Goal: Task Accomplishment & Management: Manage account settings

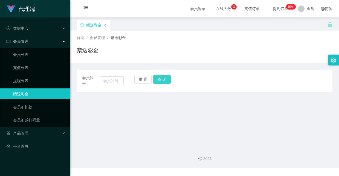
click at [162, 82] on button "查 询" at bounding box center [161, 79] width 17 height 9
click at [119, 84] on input "text" at bounding box center [112, 81] width 24 height 9
paste input "Teeqiulong"
type input "Teeqiulong"
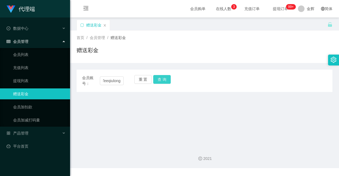
scroll to position [0, 0]
click at [154, 80] on button "查 询" at bounding box center [161, 79] width 17 height 9
click at [110, 83] on input "text" at bounding box center [112, 81] width 24 height 9
paste input "ouyu8083"
type input "ouyu8083"
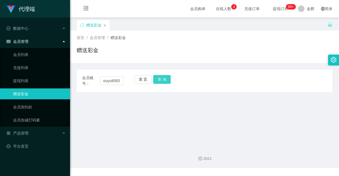
click at [164, 81] on button "查 询" at bounding box center [161, 79] width 17 height 9
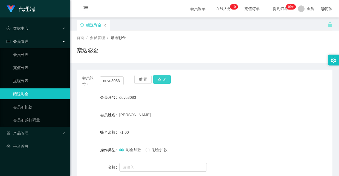
click at [161, 82] on button "查 询" at bounding box center [161, 79] width 17 height 9
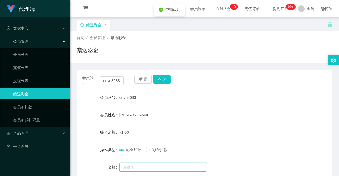
click at [129, 172] on input "text" at bounding box center [162, 167] width 87 height 9
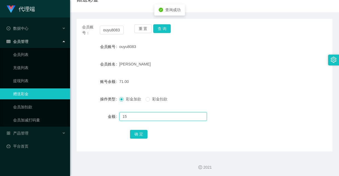
scroll to position [52, 0]
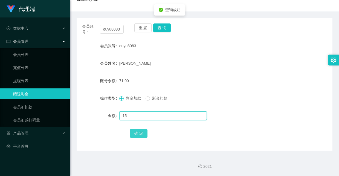
type input "15"
click at [135, 135] on button "确 定" at bounding box center [138, 133] width 17 height 9
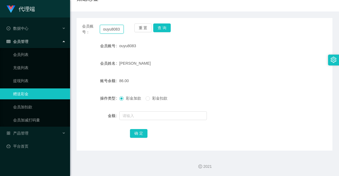
drag, startPoint x: 102, startPoint y: 29, endPoint x: 122, endPoint y: 29, distance: 19.7
click at [122, 29] on input "ouyu8083" at bounding box center [112, 29] width 24 height 9
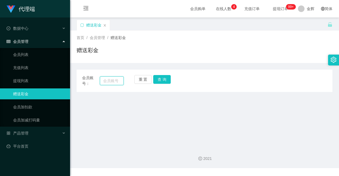
click at [112, 80] on input "text" at bounding box center [112, 81] width 24 height 9
paste input "2301"
type input "2301"
click at [157, 80] on button "查 询" at bounding box center [161, 79] width 17 height 9
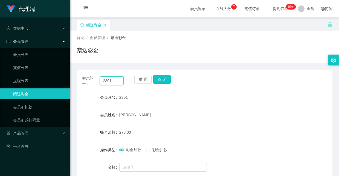
drag, startPoint x: 85, startPoint y: 66, endPoint x: 70, endPoint y: 60, distance: 16.3
click at [77, 60] on div "首页 / 会员管理 / 赠送彩金 / 赠送彩金 会员账号： 2301 重 置 查 询 会员账号 2301 会员姓名 Lee Zhi Bin Johnson 账…" at bounding box center [205, 117] width 256 height 172
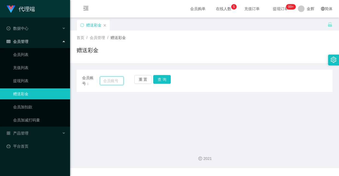
click at [111, 82] on input "text" at bounding box center [112, 81] width 24 height 9
paste input "Dadidadu"
type input "Dadidadu"
click at [163, 81] on button "查 询" at bounding box center [161, 79] width 17 height 9
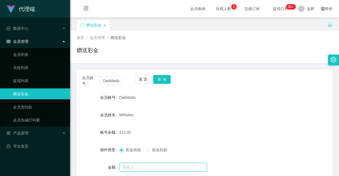
click at [160, 165] on input "text" at bounding box center [162, 167] width 87 height 9
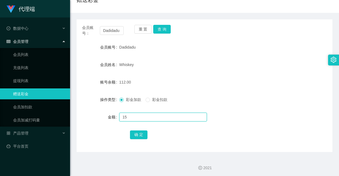
scroll to position [52, 0]
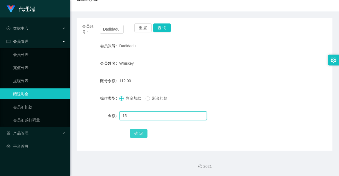
type input "15"
click at [137, 133] on button "确 定" at bounding box center [138, 133] width 17 height 9
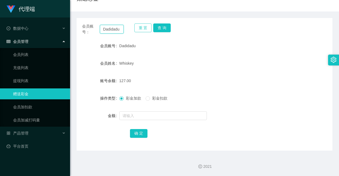
drag, startPoint x: 102, startPoint y: 28, endPoint x: 134, endPoint y: 29, distance: 32.0
click at [134, 29] on div "会员账号： Dadidadu 重 置 查 询" at bounding box center [205, 29] width 256 height 11
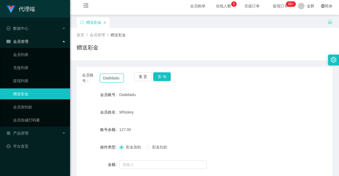
scroll to position [0, 0]
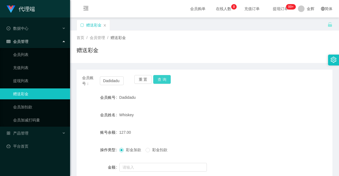
click at [165, 75] on button "查 询" at bounding box center [161, 79] width 17 height 9
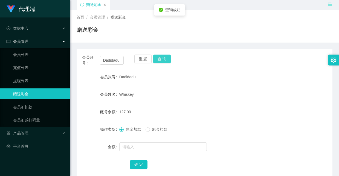
scroll to position [41, 0]
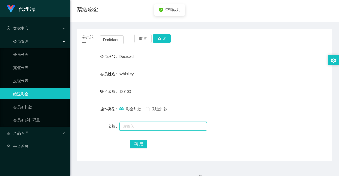
click at [154, 129] on input "text" at bounding box center [162, 126] width 87 height 9
type input "8"
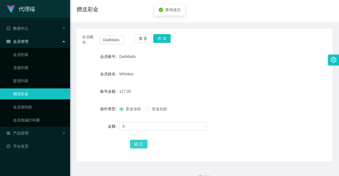
click at [142, 141] on button "确 定" at bounding box center [138, 144] width 17 height 9
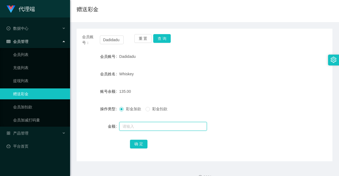
click at [154, 127] on input "text" at bounding box center [162, 126] width 87 height 9
type input "8"
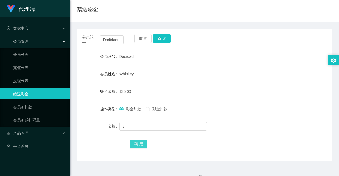
click at [136, 141] on button "确 定" at bounding box center [138, 144] width 17 height 9
click at [149, 86] on div "143.00" at bounding box center [193, 91] width 149 height 11
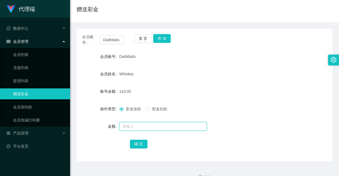
click at [137, 126] on input "text" at bounding box center [162, 126] width 87 height 9
type input "8"
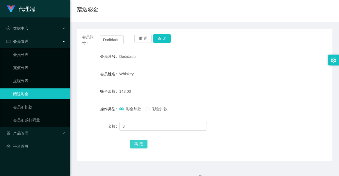
click at [137, 140] on button "确 定" at bounding box center [138, 144] width 17 height 9
click at [157, 37] on button "查 询" at bounding box center [161, 38] width 17 height 9
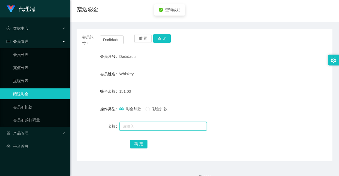
click at [143, 127] on input "text" at bounding box center [162, 126] width 87 height 9
type input "8"
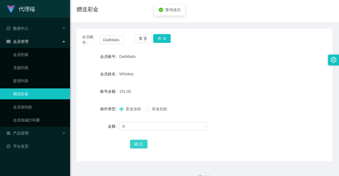
click at [136, 141] on button "确 定" at bounding box center [138, 144] width 17 height 9
click at [188, 145] on div "确 定" at bounding box center [204, 144] width 149 height 11
click at [186, 146] on div "确 定" at bounding box center [204, 144] width 149 height 11
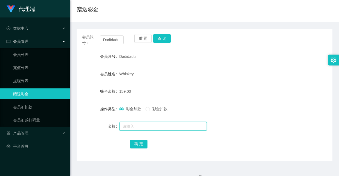
click at [159, 125] on input "text" at bounding box center [162, 126] width 87 height 9
type input "8"
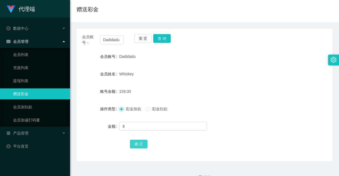
click at [144, 145] on button "确 定" at bounding box center [138, 144] width 17 height 9
click at [219, 151] on div "会员账号： Dadidadu 重 置 查 询 会员账号 Dadidadu 会员姓名 Whiskey 账号余额 167.00 操作类型 彩金加款 彩金扣款 金额…" at bounding box center [205, 95] width 256 height 133
click at [164, 37] on button "查 询" at bounding box center [161, 38] width 17 height 9
click at [223, 27] on div "会员账号： Dadidadu 重 置 查 询 会员账号 Dadidadu 会员姓名 Whiskey 账号余额 167.00 操作类型 彩金加款 彩金扣款 金额…" at bounding box center [205, 91] width 256 height 139
click at [163, 40] on button "查 询" at bounding box center [161, 38] width 17 height 9
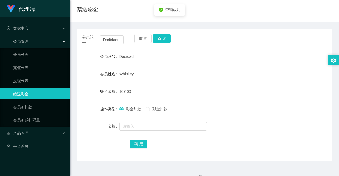
click at [144, 120] on form "会员账号 Dadidadu 会员姓名 Whiskey 账号余额 167.00 操作类型 彩金加款 彩金扣款 金额 确 定" at bounding box center [205, 100] width 256 height 98
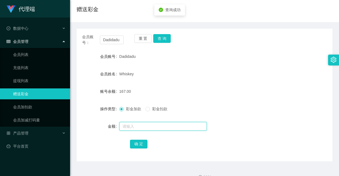
click at [148, 125] on input "text" at bounding box center [162, 126] width 87 height 9
type input "8"
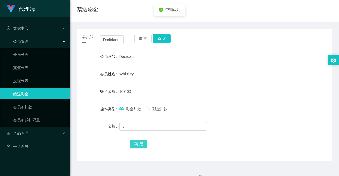
click at [135, 143] on button "确 定" at bounding box center [138, 144] width 17 height 9
click at [162, 40] on button "查 询" at bounding box center [161, 38] width 17 height 9
click at [162, 37] on button "查 询" at bounding box center [161, 38] width 17 height 9
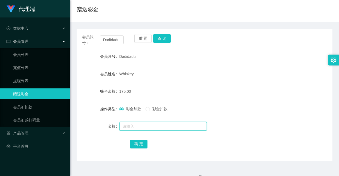
click at [155, 129] on input "text" at bounding box center [162, 126] width 87 height 9
type input "8"
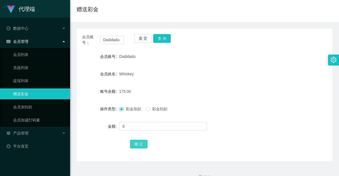
click at [140, 145] on button "确 定" at bounding box center [138, 144] width 17 height 9
click at [159, 36] on button "查 询" at bounding box center [161, 38] width 17 height 9
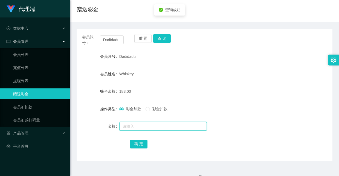
click at [152, 126] on input "text" at bounding box center [162, 126] width 87 height 9
type input "8"
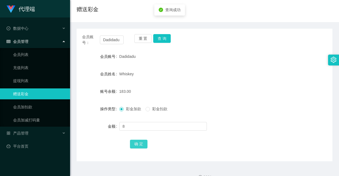
click at [142, 145] on button "确 定" at bounding box center [138, 144] width 17 height 9
click at [163, 38] on button "查 询" at bounding box center [161, 38] width 17 height 9
click at [159, 43] on button "查 询" at bounding box center [161, 38] width 17 height 9
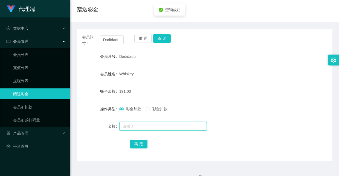
click at [151, 124] on input "text" at bounding box center [162, 126] width 87 height 9
type input "8"
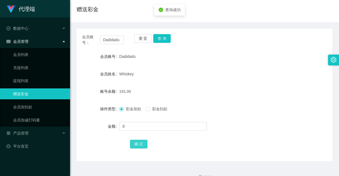
click at [142, 146] on button "确 定" at bounding box center [138, 144] width 17 height 9
click at [166, 37] on button "查 询" at bounding box center [161, 38] width 17 height 9
click at [165, 35] on button "查 询" at bounding box center [161, 38] width 17 height 9
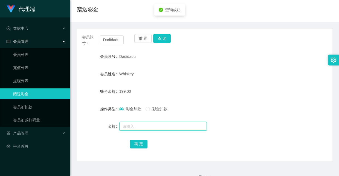
click at [157, 126] on input "text" at bounding box center [162, 126] width 87 height 9
type input "8"
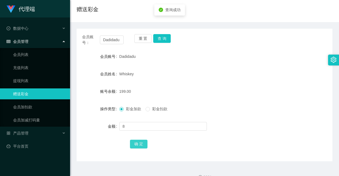
click at [146, 141] on button "确 定" at bounding box center [138, 144] width 17 height 9
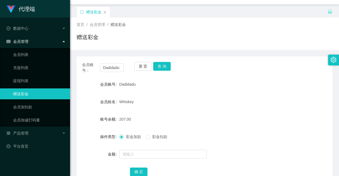
scroll to position [0, 0]
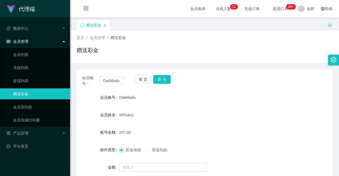
click at [159, 75] on div "会员账号： Dadidadu 重 置 查 询 会员账号 Dadidadu 会员姓名 Whiskey 账号余额 207.00 操作类型 彩金加款 彩金扣款 金额…" at bounding box center [205, 136] width 256 height 133
click at [159, 77] on button "查 询" at bounding box center [161, 79] width 17 height 9
click at [160, 75] on button "查 询" at bounding box center [161, 79] width 17 height 9
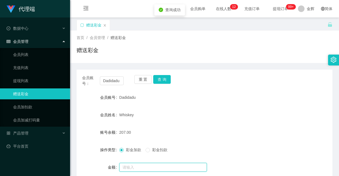
click at [159, 165] on input "text" at bounding box center [162, 167] width 87 height 9
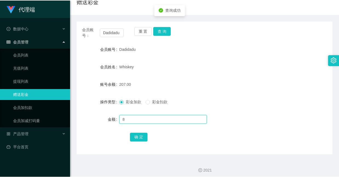
scroll to position [52, 0]
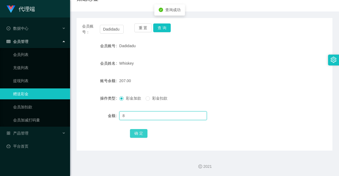
type input "8"
click at [141, 135] on button "确 定" at bounding box center [138, 133] width 17 height 9
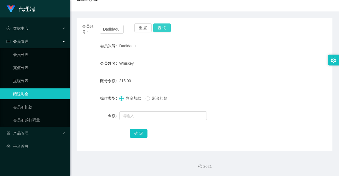
click at [161, 28] on button "查 询" at bounding box center [161, 28] width 17 height 9
click at [165, 27] on button "查 询" at bounding box center [161, 28] width 17 height 9
click at [163, 30] on button "查 询" at bounding box center [161, 28] width 17 height 9
click at [151, 116] on input "text" at bounding box center [162, 116] width 87 height 9
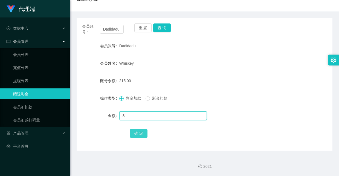
type input "8"
click at [139, 134] on button "确 定" at bounding box center [138, 133] width 17 height 9
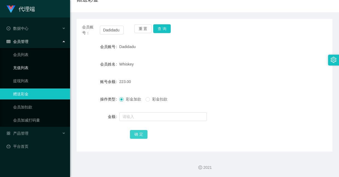
scroll to position [51, 0]
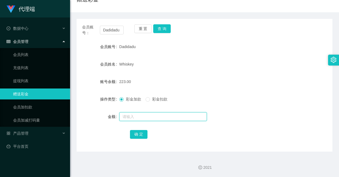
click at [164, 113] on input "text" at bounding box center [162, 116] width 87 height 9
type input "8"
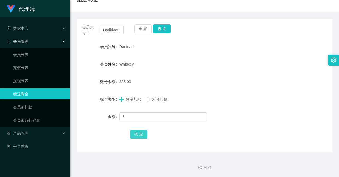
click at [141, 136] on button "确 定" at bounding box center [138, 134] width 17 height 9
click at [162, 25] on button "查 询" at bounding box center [161, 28] width 17 height 9
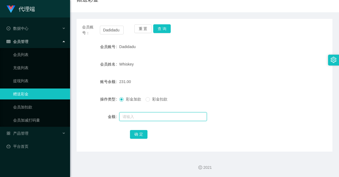
click at [148, 121] on input "text" at bounding box center [162, 116] width 87 height 9
type input "8"
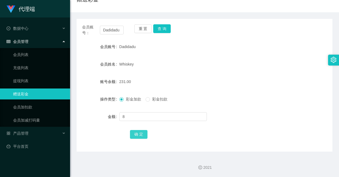
click at [134, 138] on button "确 定" at bounding box center [138, 134] width 17 height 9
click at [159, 32] on button "查 询" at bounding box center [161, 28] width 17 height 9
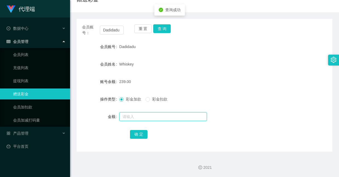
click at [130, 113] on input "text" at bounding box center [162, 116] width 87 height 9
type input "8"
click at [131, 129] on div "确 定" at bounding box center [204, 134] width 149 height 11
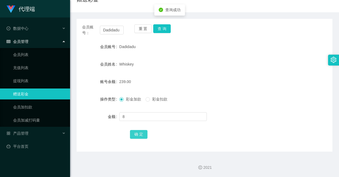
click at [131, 130] on button "确 定" at bounding box center [138, 134] width 17 height 9
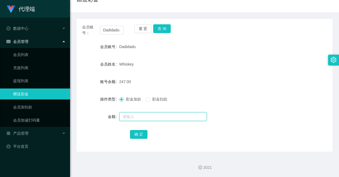
click at [147, 118] on input "text" at bounding box center [162, 116] width 87 height 9
type input "8"
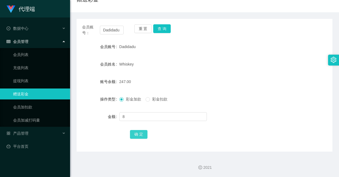
drag, startPoint x: 141, startPoint y: 136, endPoint x: 139, endPoint y: 136, distance: 2.7
click at [141, 136] on button "确 定" at bounding box center [138, 134] width 17 height 9
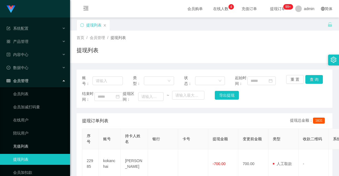
scroll to position [29, 0]
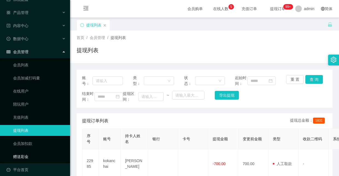
click at [29, 151] on link "赠送彩金" at bounding box center [39, 156] width 52 height 11
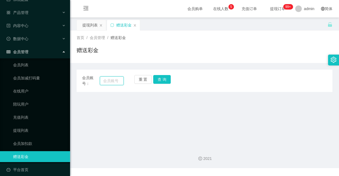
click at [109, 77] on input "text" at bounding box center [112, 81] width 24 height 9
paste input "tang"
type input "tang"
click at [165, 80] on button "查 询" at bounding box center [161, 79] width 17 height 9
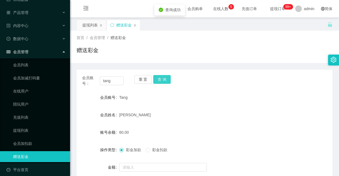
scroll to position [41, 0]
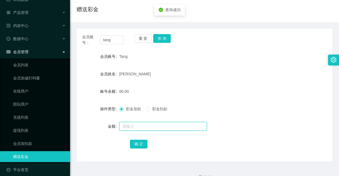
click at [153, 124] on input "text" at bounding box center [162, 126] width 87 height 9
type input "15"
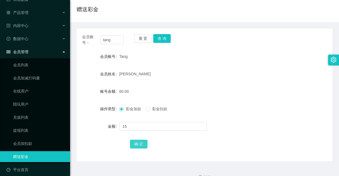
click at [144, 145] on button "确 定" at bounding box center [138, 144] width 17 height 9
click at [259, 43] on div "会员账号： tang 重 置 查 询" at bounding box center [205, 39] width 256 height 11
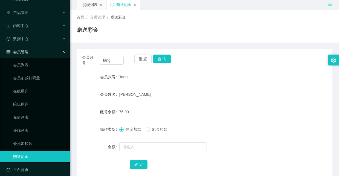
scroll to position [0, 0]
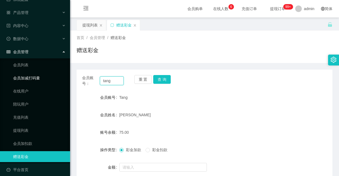
drag, startPoint x: 116, startPoint y: 77, endPoint x: 56, endPoint y: 68, distance: 60.4
click at [56, 68] on section "系统配置 产品管理 内容中心 数据中心 会员管理 会员列表 会员加减打码量 在线用户 陪玩用户 充值列表 提现列表 会员加扣款 赠送彩金 平台首页 保存配置 …" at bounding box center [169, 114] width 339 height 228
paste input "81706291"
type input "81706291"
click at [163, 77] on button "查 询" at bounding box center [161, 79] width 17 height 9
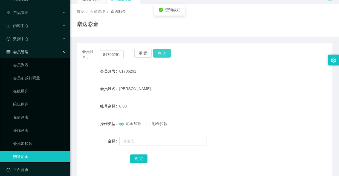
scroll to position [41, 0]
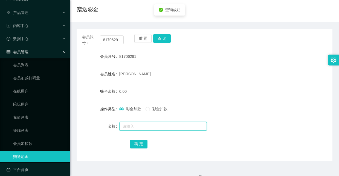
click at [137, 130] on input "text" at bounding box center [162, 126] width 87 height 9
type input "15"
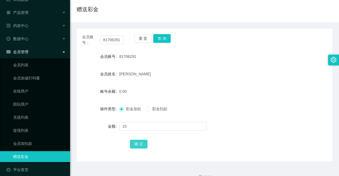
click at [137, 142] on button "确 定" at bounding box center [138, 144] width 17 height 9
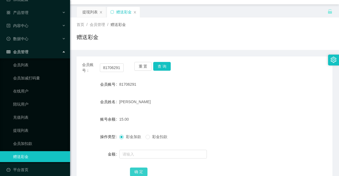
scroll to position [0, 0]
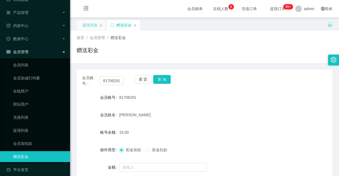
click at [90, 28] on div "提现列表" at bounding box center [89, 25] width 15 height 10
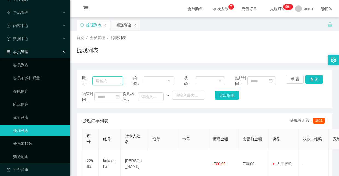
click at [107, 80] on input "text" at bounding box center [107, 81] width 30 height 9
paste input "2301"
click at [314, 77] on button "查 询" at bounding box center [313, 79] width 17 height 9
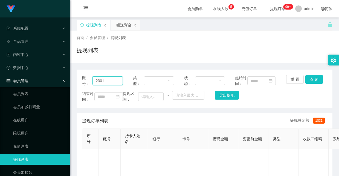
drag, startPoint x: 103, startPoint y: 87, endPoint x: 63, endPoint y: 73, distance: 43.1
paste input "Dadidadu"
click at [305, 81] on button "查 询" at bounding box center [313, 79] width 17 height 9
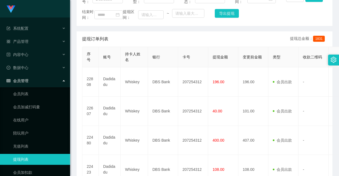
scroll to position [41, 0]
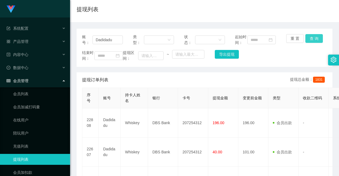
click at [314, 38] on button "查 询" at bounding box center [313, 38] width 17 height 9
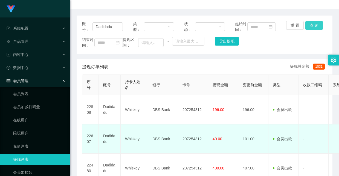
scroll to position [0, 0]
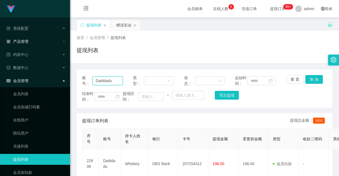
drag, startPoint x: 115, startPoint y: 82, endPoint x: 33, endPoint y: 45, distance: 90.3
click at [33, 45] on section "系统配置 产品管理 内容中心 数据中心 会员管理 会员列表 会员加减打码量 在线用户 陪玩用户 充值列表 提现列表 会员加扣款 赠送彩金 平台首页 保存配置 …" at bounding box center [169, 169] width 339 height 339
paste input "ouyu8083"
type input "ouyu8083"
click at [312, 81] on button "查 询" at bounding box center [313, 79] width 17 height 9
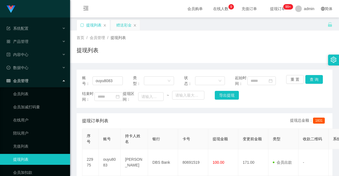
click at [123, 25] on div "赠送彩金" at bounding box center [123, 25] width 15 height 10
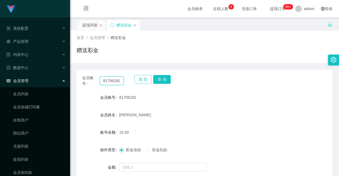
drag, startPoint x: 102, startPoint y: 81, endPoint x: 135, endPoint y: 81, distance: 32.8
click at [135, 81] on div "会员账号： 81706291 重 置 查 询" at bounding box center [205, 80] width 256 height 11
click at [92, 24] on div "提现列表" at bounding box center [89, 25] width 15 height 10
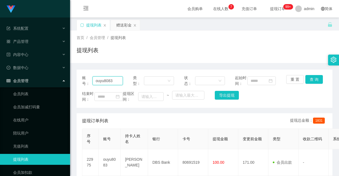
drag, startPoint x: 118, startPoint y: 85, endPoint x: -47, endPoint y: 17, distance: 179.0
click at [0, 17] on html "系统配置 产品管理 内容中心 数据中心 会员管理 会员列表 会员加减打码量 在线用户 陪玩用户 充值列表 提现列表 会员加扣款 赠送彩金 平台首页 保存配置 …" at bounding box center [169, 88] width 339 height 176
paste input "81706291"
type input "81706291"
click at [315, 81] on button "查 询" at bounding box center [313, 79] width 17 height 9
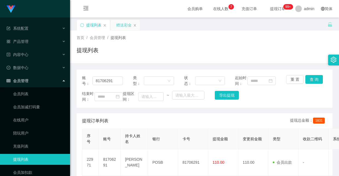
click at [125, 24] on div "赠送彩金" at bounding box center [123, 25] width 15 height 10
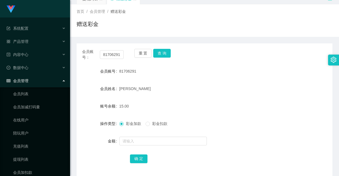
scroll to position [41, 0]
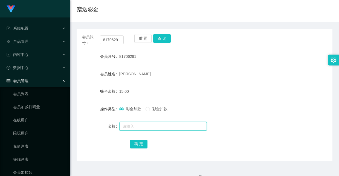
click at [148, 130] on input "text" at bounding box center [162, 126] width 87 height 9
type input "8"
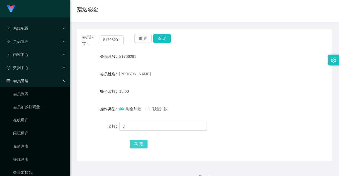
click at [137, 144] on button "确 定" at bounding box center [138, 144] width 17 height 9
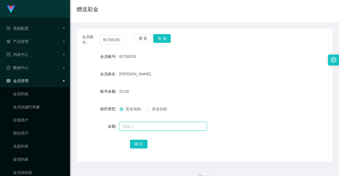
click at [140, 122] on input "text" at bounding box center [162, 126] width 87 height 9
type input "8"
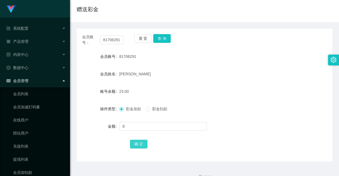
click at [136, 147] on button "确 定" at bounding box center [138, 144] width 17 height 9
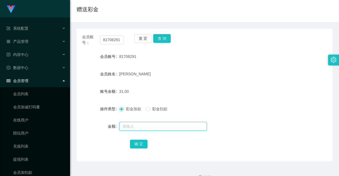
click at [150, 126] on input "text" at bounding box center [162, 126] width 87 height 9
type input "8"
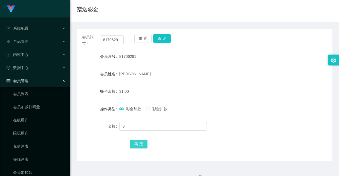
click at [140, 143] on button "确 定" at bounding box center [138, 144] width 17 height 9
click at [191, 2] on div "首页 / 会员管理 / 赠送彩金 / 赠送彩金" at bounding box center [205, 6] width 256 height 24
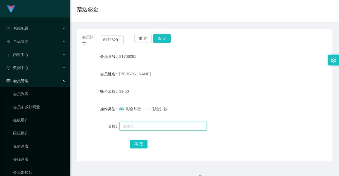
click at [149, 127] on input "text" at bounding box center [162, 126] width 87 height 9
type input "8"
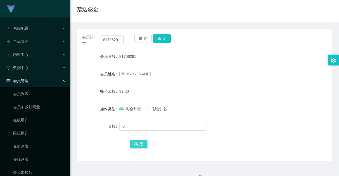
click at [130, 144] on button "确 定" at bounding box center [138, 144] width 17 height 9
copy span "81706291"
drag, startPoint x: 118, startPoint y: 57, endPoint x: 134, endPoint y: 55, distance: 15.7
click at [134, 55] on span "81706291" at bounding box center [127, 56] width 17 height 4
click at [168, 99] on form "会员账号 81706291 会员姓名 Tang Lei 账号余额 47.00 操作类型 彩金加款 彩金扣款 金额 确 定" at bounding box center [205, 100] width 256 height 98
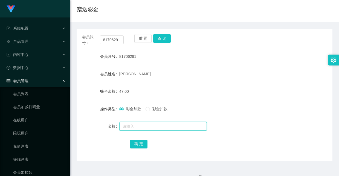
click at [146, 129] on input "text" at bounding box center [162, 126] width 87 height 9
type input "1000"
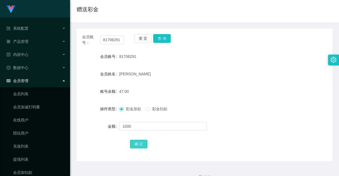
click at [137, 142] on button "确 定" at bounding box center [138, 144] width 17 height 9
click at [190, 74] on div "Tang Lei" at bounding box center [193, 74] width 149 height 11
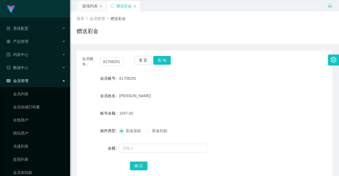
scroll to position [0, 0]
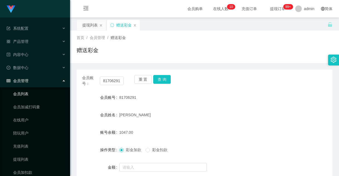
drag, startPoint x: 22, startPoint y: 91, endPoint x: 25, endPoint y: 90, distance: 3.0
click at [22, 91] on link "会员列表" at bounding box center [39, 94] width 52 height 11
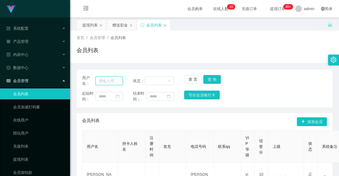
click at [111, 84] on input "text" at bounding box center [108, 81] width 27 height 9
paste input "2301"
type input "2301"
click at [207, 78] on button "查 询" at bounding box center [211, 79] width 17 height 9
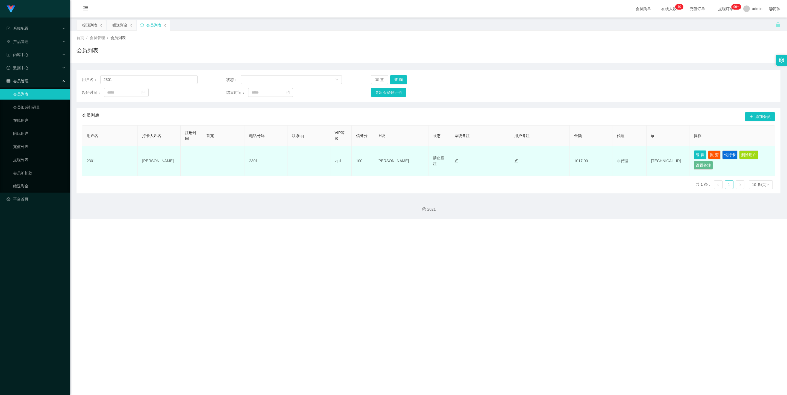
click at [338, 153] on button "编 辑" at bounding box center [700, 154] width 13 height 9
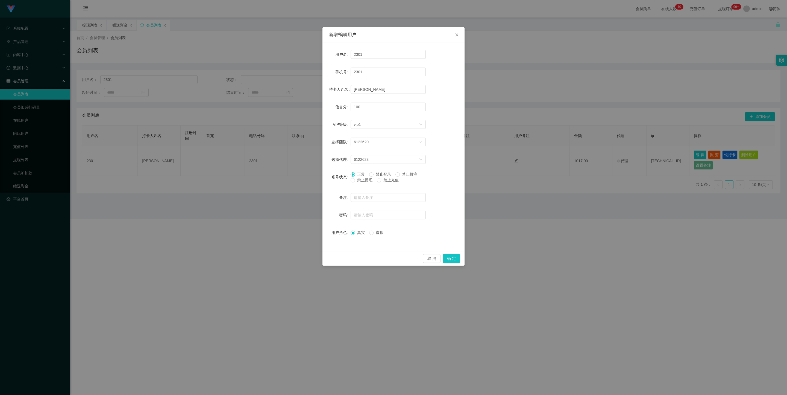
drag, startPoint x: 368, startPoint y: 180, endPoint x: 370, endPoint y: 184, distance: 4.3
click at [338, 176] on span "禁止提现" at bounding box center [365, 180] width 20 height 4
click at [338, 176] on button "确 定" at bounding box center [451, 258] width 17 height 9
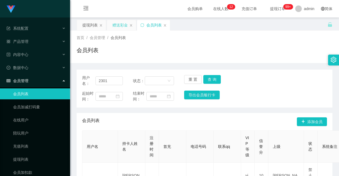
click at [118, 26] on div "赠送彩金" at bounding box center [119, 25] width 15 height 10
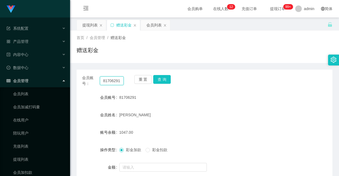
drag, startPoint x: 112, startPoint y: 80, endPoint x: 132, endPoint y: 80, distance: 20.5
click at [132, 80] on div "会员账号： 81706291 重 置 查 询" at bounding box center [205, 80] width 256 height 11
click at [150, 25] on div "会员列表" at bounding box center [153, 25] width 15 height 10
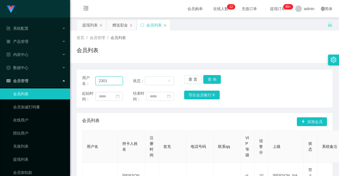
drag, startPoint x: 120, startPoint y: 81, endPoint x: 78, endPoint y: 71, distance: 43.0
click at [78, 71] on div "用户名： 2301 状态： 重 置 查 询 起始时间： 结束时间： 导出会员银行卡" at bounding box center [205, 89] width 256 height 38
paste input "8170629"
type input "81706291"
click at [216, 81] on button "查 询" at bounding box center [211, 79] width 17 height 9
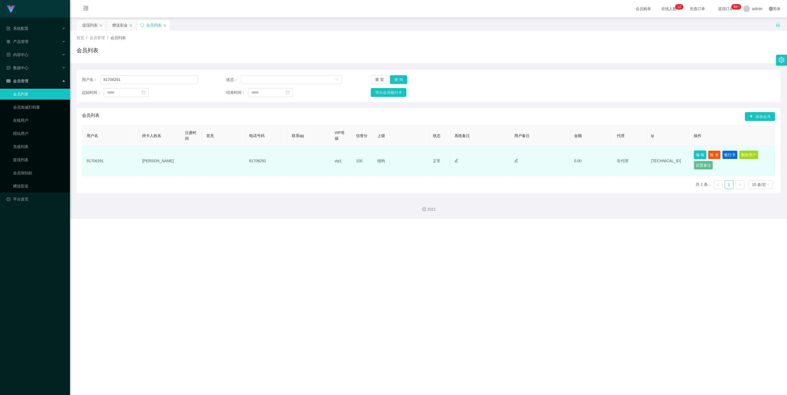
click at [338, 151] on button "编 辑" at bounding box center [700, 154] width 13 height 9
type input "81706291"
type input "Tang Lei"
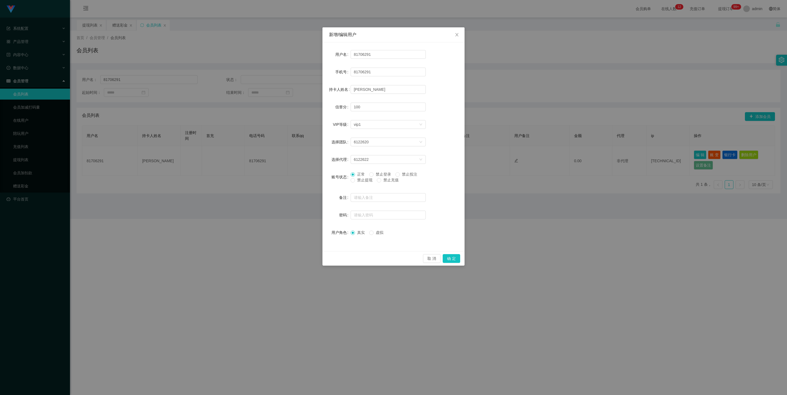
click at [338, 176] on span "禁止提现" at bounding box center [365, 180] width 20 height 4
click at [338, 176] on button "确 定" at bounding box center [451, 258] width 17 height 9
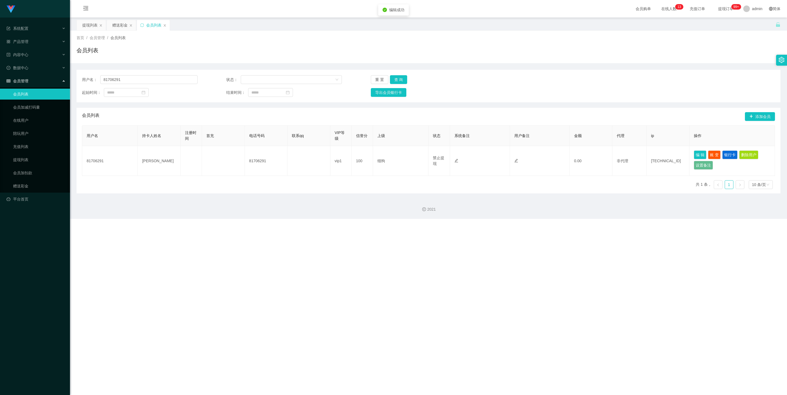
click at [338, 176] on div "系统配置 产品管理 内容中心 数据中心 会员管理 会员列表 会员加减打码量 在线用户 陪玩用户 充值列表 提现列表 会员加扣款 赠送彩金 平台首页 保存配置 …" at bounding box center [393, 197] width 787 height 395
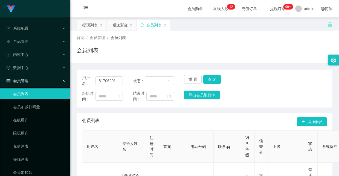
click at [191, 128] on div "会员列表 添加会员" at bounding box center [204, 121] width 245 height 17
click at [119, 25] on div "赠送彩金" at bounding box center [119, 25] width 15 height 10
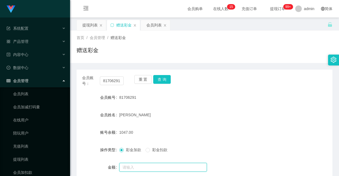
click at [147, 164] on input "text" at bounding box center [162, 167] width 87 height 9
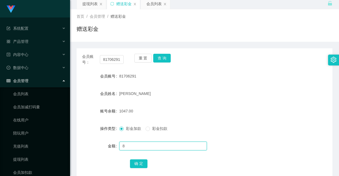
scroll to position [41, 0]
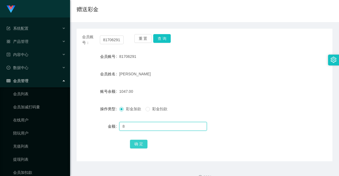
type input "8"
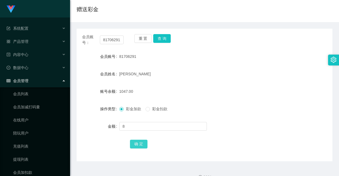
click at [140, 148] on button "确 定" at bounding box center [138, 144] width 17 height 9
click at [164, 40] on button "查 询" at bounding box center [161, 38] width 17 height 9
drag, startPoint x: 102, startPoint y: 38, endPoint x: 122, endPoint y: 40, distance: 20.6
click at [122, 40] on input "81706291" at bounding box center [112, 40] width 24 height 9
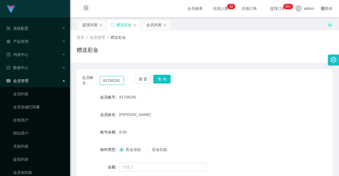
scroll to position [0, 0]
click at [154, 23] on div "会员列表" at bounding box center [153, 25] width 15 height 10
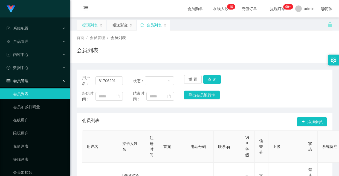
click at [94, 27] on div "提现列表" at bounding box center [89, 25] width 15 height 10
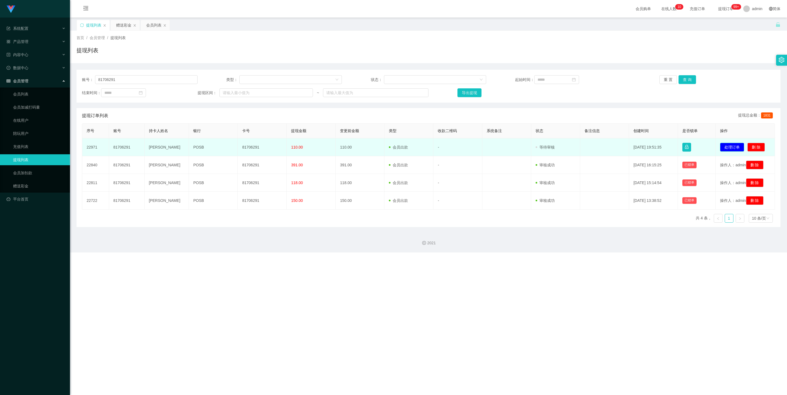
click at [338, 148] on button "处理订单" at bounding box center [732, 147] width 24 height 9
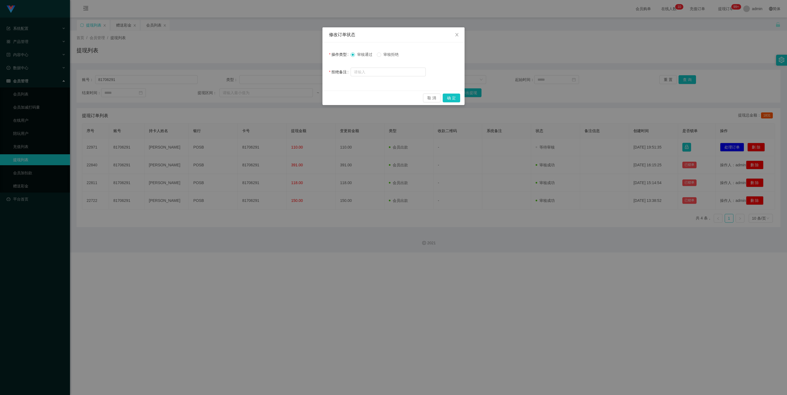
click at [338, 52] on label "审核拒绝" at bounding box center [389, 55] width 24 height 6
click at [338, 68] on input "text" at bounding box center [388, 72] width 75 height 9
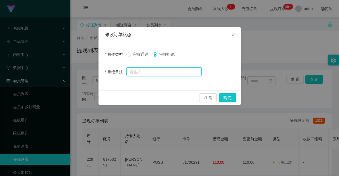
click at [157, 71] on input "text" at bounding box center [163, 72] width 75 height 9
paste input "提现驳回。按规则联系助理完成限时公益单后可再次申请"
drag, startPoint x: 134, startPoint y: 71, endPoint x: 157, endPoint y: 71, distance: 23.5
click at [157, 71] on input "提现驳回。按规则联系助理完成限时公益单后可再次申请" at bounding box center [163, 72] width 75 height 9
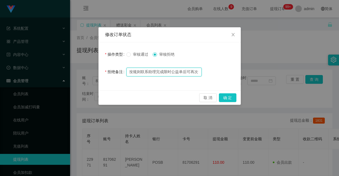
click at [155, 71] on input "提现驳回。按规则联系助理完成限时公益单后可再次申请" at bounding box center [163, 72] width 75 height 9
drag, startPoint x: 157, startPoint y: 72, endPoint x: 175, endPoint y: 71, distance: 18.1
click at [175, 71] on input "提现驳回。按规则完成限时公益单后可再次申请" at bounding box center [163, 72] width 75 height 9
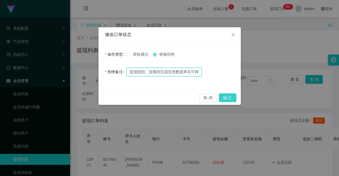
type input "提现驳回。按规则完成竞抢数据单后可再次申请"
click at [227, 96] on button "确 定" at bounding box center [227, 97] width 17 height 9
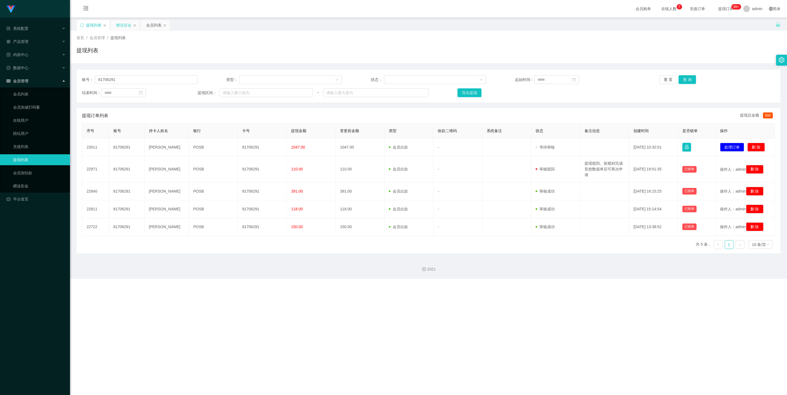
click at [128, 25] on div "赠送彩金" at bounding box center [123, 25] width 15 height 10
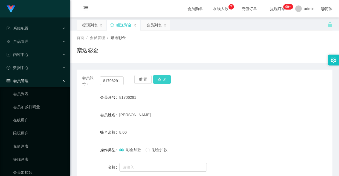
click at [162, 81] on button "查 询" at bounding box center [161, 79] width 17 height 9
drag, startPoint x: 102, startPoint y: 80, endPoint x: 125, endPoint y: 79, distance: 23.0
click at [125, 79] on div "会员账号： 81706291 重 置 查 询" at bounding box center [205, 80] width 256 height 11
click at [161, 76] on button "查 询" at bounding box center [161, 79] width 17 height 9
click at [171, 104] on form "会员账号 81706291 会员姓名 Tang Lei 账号余额 118.00 操作类型 彩金加款 彩金扣款 金额 确 定" at bounding box center [205, 141] width 256 height 98
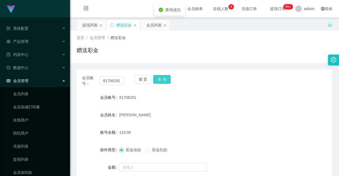
click at [160, 81] on button "查 询" at bounding box center [161, 79] width 17 height 9
click at [87, 25] on div "提现列表" at bounding box center [89, 25] width 15 height 10
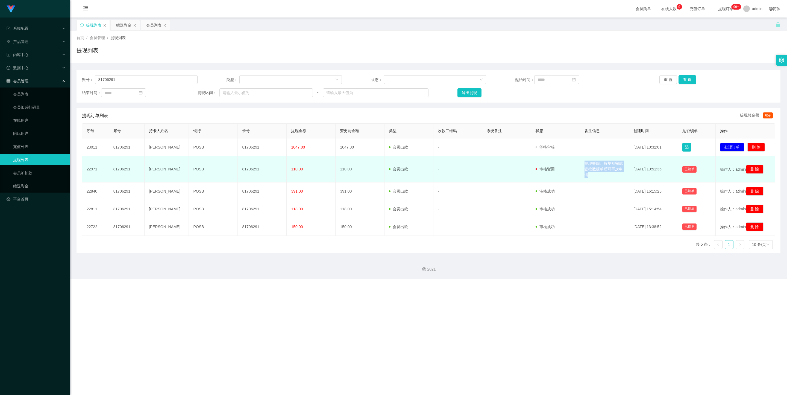
drag, startPoint x: 582, startPoint y: 164, endPoint x: 590, endPoint y: 173, distance: 12.2
click at [338, 173] on td "提现驳回。按规则完成竞抢数据单后可再次申请" at bounding box center [604, 169] width 49 height 26
copy td "提现驳回。按规则完成竞抢数据单后可再次申请"
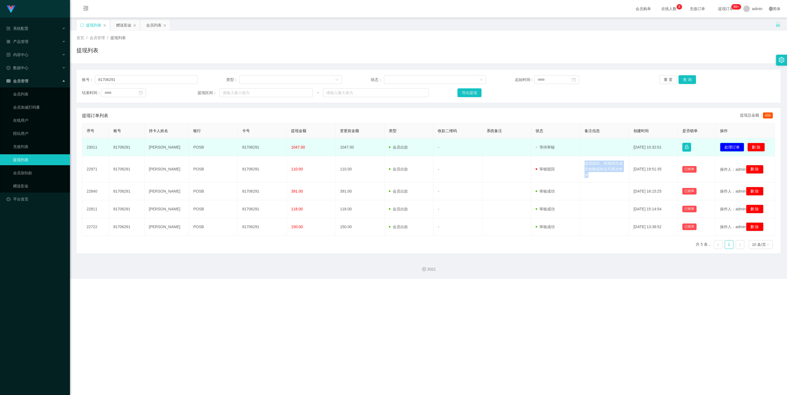
click at [338, 149] on button "处理订单" at bounding box center [732, 147] width 24 height 9
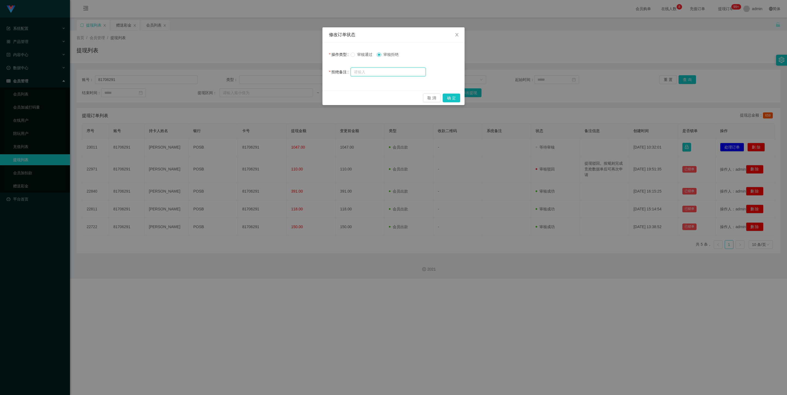
click at [338, 68] on input "text" at bounding box center [388, 72] width 75 height 9
paste input "提现驳回。按规则完成竞抢数据单后可再次申请"
type input "提现驳回。按规则完成竞抢数据单后可再次申请"
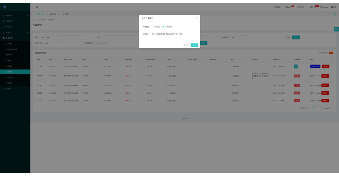
scroll to position [0, 0]
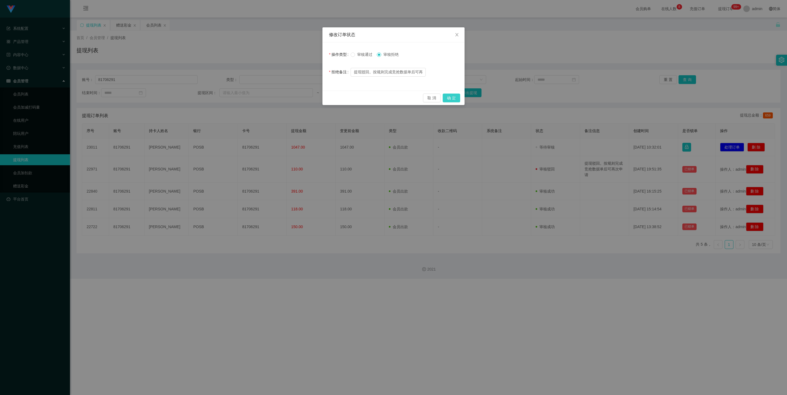
click at [338, 95] on button "确 定" at bounding box center [451, 97] width 17 height 9
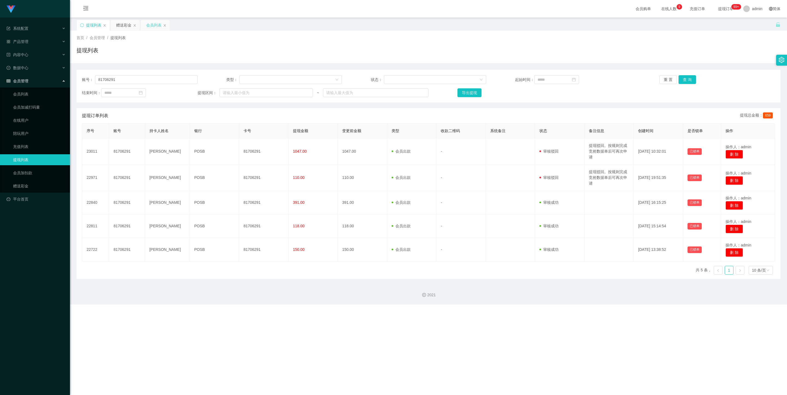
click at [152, 27] on div "会员列表" at bounding box center [153, 25] width 15 height 10
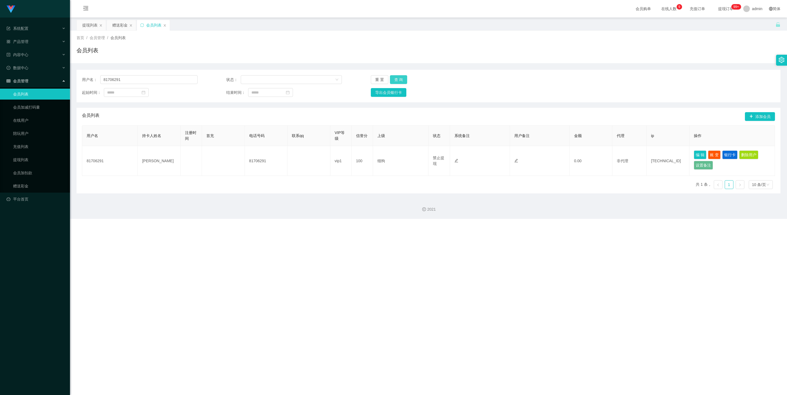
click at [338, 79] on button "查 询" at bounding box center [398, 79] width 17 height 9
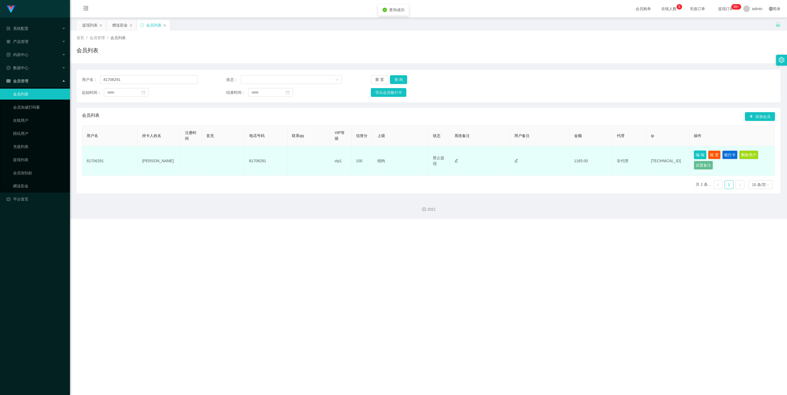
click at [338, 155] on button "编 辑" at bounding box center [700, 154] width 13 height 9
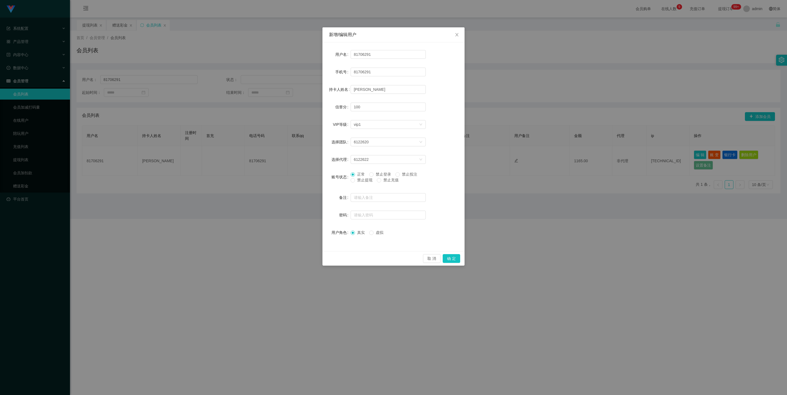
click at [338, 176] on span "禁止提现" at bounding box center [365, 180] width 20 height 4
click at [338, 176] on button "确 定" at bounding box center [451, 258] width 17 height 9
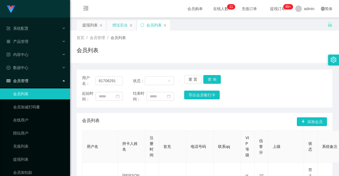
click at [117, 27] on div "赠送彩金" at bounding box center [119, 25] width 15 height 10
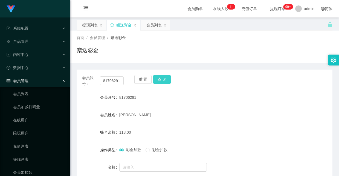
click at [162, 78] on button "查 询" at bounding box center [161, 79] width 17 height 9
click at [178, 95] on div "81706291" at bounding box center [193, 97] width 149 height 11
click at [162, 80] on button "查 询" at bounding box center [161, 79] width 17 height 9
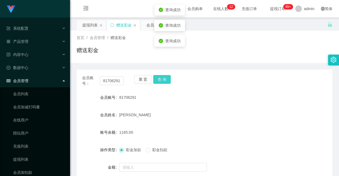
click at [162, 80] on button "查 询" at bounding box center [161, 79] width 17 height 9
click at [93, 26] on div "提现列表" at bounding box center [89, 25] width 15 height 10
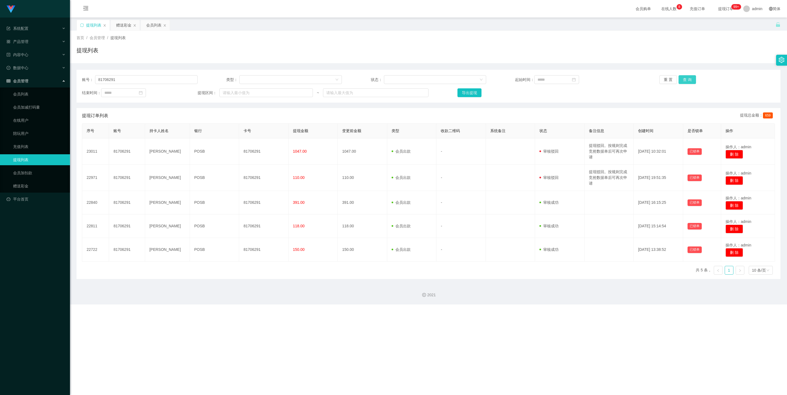
click at [338, 78] on button "查 询" at bounding box center [687, 79] width 17 height 9
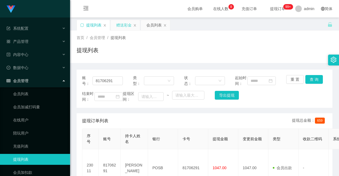
click at [123, 24] on div "赠送彩金" at bounding box center [123, 25] width 15 height 10
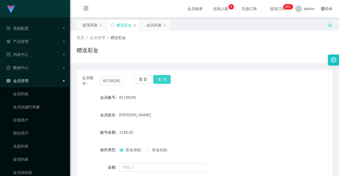
click at [160, 76] on button "查 询" at bounding box center [161, 79] width 17 height 9
click at [162, 76] on button "查 询" at bounding box center [161, 79] width 17 height 9
click at [161, 79] on button "查 询" at bounding box center [161, 79] width 17 height 9
click at [167, 80] on button "查 询" at bounding box center [161, 79] width 17 height 9
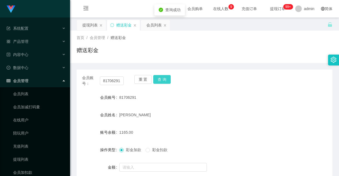
click at [167, 80] on button "查 询" at bounding box center [161, 79] width 17 height 9
click at [204, 62] on div "首页 / 会员管理 / 赠送彩金 / 赠送彩金" at bounding box center [204, 47] width 269 height 33
click at [231, 93] on div "81706291" at bounding box center [193, 97] width 149 height 11
click at [168, 76] on button "查 询" at bounding box center [161, 79] width 17 height 9
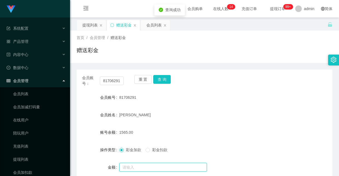
click at [156, 166] on input "text" at bounding box center [162, 167] width 87 height 9
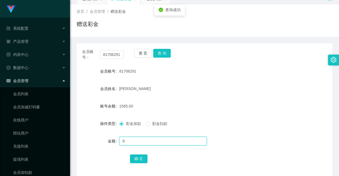
scroll to position [41, 0]
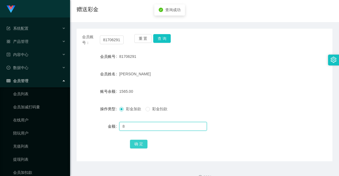
type input "8"
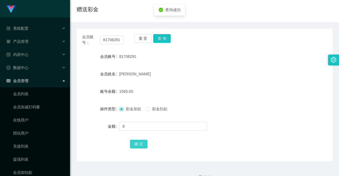
click at [138, 148] on button "确 定" at bounding box center [138, 144] width 17 height 9
click at [166, 43] on div "重 置 查 询" at bounding box center [155, 39] width 42 height 11
click at [163, 38] on button "查 询" at bounding box center [161, 38] width 17 height 9
click at [164, 36] on button "查 询" at bounding box center [161, 38] width 17 height 9
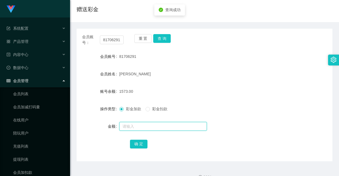
click at [154, 126] on input "text" at bounding box center [162, 126] width 87 height 9
type input "8"
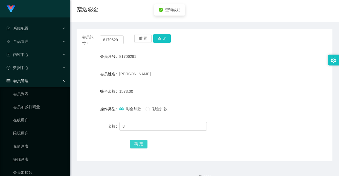
click at [134, 144] on button "确 定" at bounding box center [138, 144] width 17 height 9
click at [189, 56] on div "81706291" at bounding box center [193, 56] width 149 height 11
click at [164, 37] on button "查 询" at bounding box center [161, 38] width 17 height 9
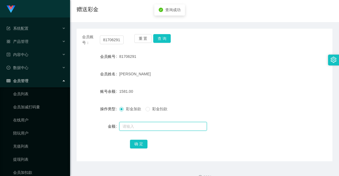
click at [154, 125] on input "text" at bounding box center [162, 126] width 87 height 9
type input "8"
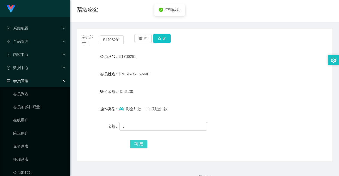
click at [141, 143] on button "确 定" at bounding box center [138, 144] width 17 height 9
click at [165, 39] on button "查 询" at bounding box center [161, 38] width 17 height 9
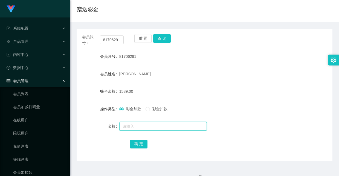
click at [151, 129] on input "text" at bounding box center [162, 126] width 87 height 9
type input "8"
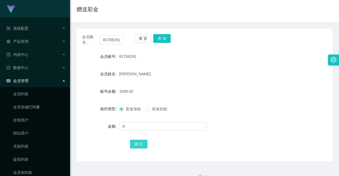
click at [139, 144] on button "确 定" at bounding box center [138, 144] width 17 height 9
click at [164, 96] on div "1597.00" at bounding box center [193, 91] width 149 height 11
click at [164, 36] on button "查 询" at bounding box center [161, 38] width 17 height 9
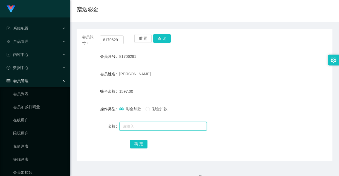
click at [162, 128] on input "text" at bounding box center [162, 126] width 87 height 9
type input "9"
type input "8"
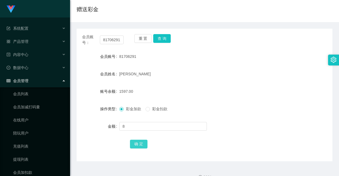
click at [141, 144] on button "确 定" at bounding box center [138, 144] width 17 height 9
click at [189, 104] on div "彩金加款 彩金扣款" at bounding box center [193, 109] width 149 height 11
click at [163, 37] on button "查 询" at bounding box center [161, 38] width 17 height 9
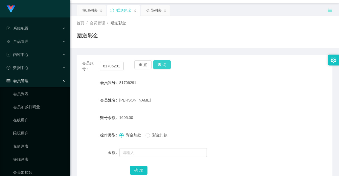
scroll to position [0, 0]
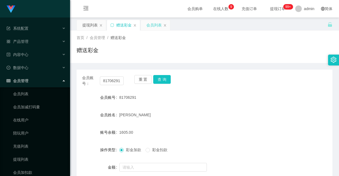
click at [155, 28] on div "会员列表" at bounding box center [153, 25] width 15 height 10
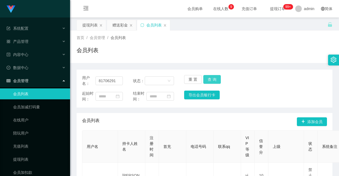
click at [209, 77] on button "查 询" at bounding box center [211, 79] width 17 height 9
click at [187, 82] on button "重 置" at bounding box center [192, 79] width 17 height 9
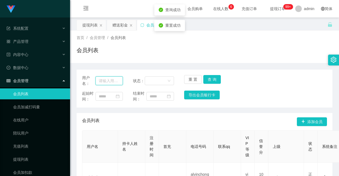
click at [107, 82] on input "text" at bounding box center [108, 81] width 27 height 9
paste input "Account"
type input "Account"
click at [208, 76] on button "查 询" at bounding box center [211, 79] width 17 height 9
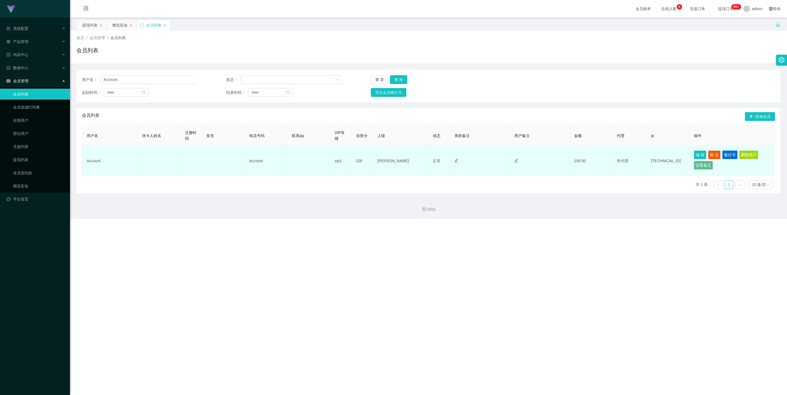
click at [338, 152] on button "银行卡" at bounding box center [729, 154] width 15 height 9
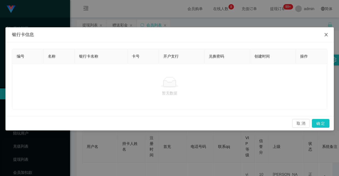
click at [325, 31] on span "Close" at bounding box center [325, 34] width 15 height 15
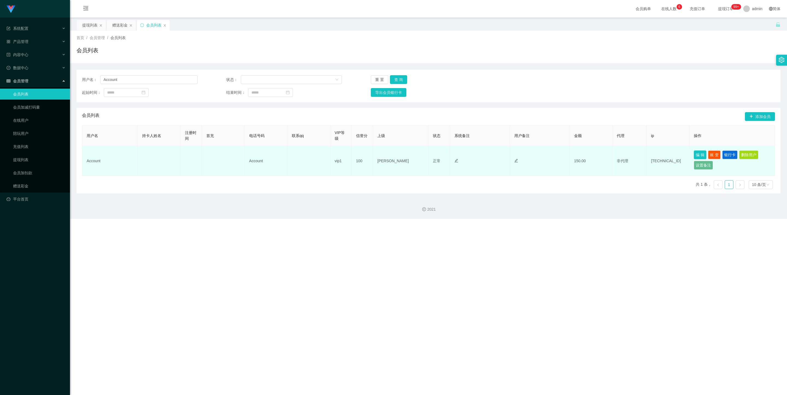
click at [338, 157] on button "编 辑" at bounding box center [700, 154] width 13 height 9
type input "Account"
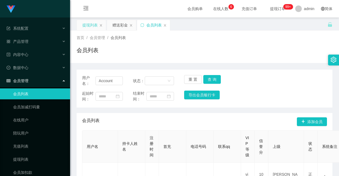
click at [89, 22] on div "提现列表" at bounding box center [89, 25] width 15 height 10
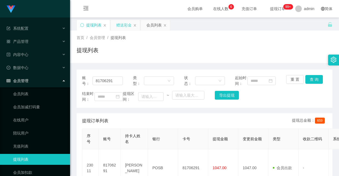
click at [122, 22] on div "赠送彩金" at bounding box center [123, 25] width 15 height 10
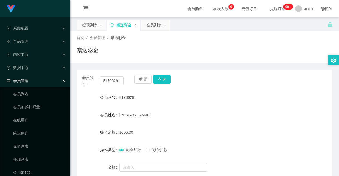
scroll to position [41, 0]
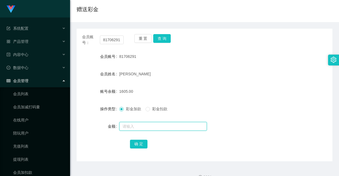
click at [142, 129] on input "text" at bounding box center [162, 126] width 87 height 9
type input "8"
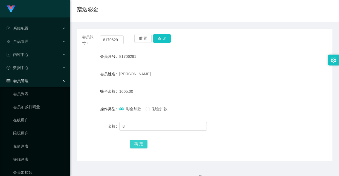
click at [139, 142] on button "确 定" at bounding box center [138, 144] width 17 height 9
click at [187, 72] on div "Tang Lei" at bounding box center [193, 74] width 149 height 11
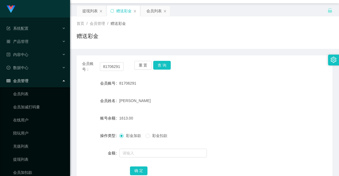
scroll to position [0, 0]
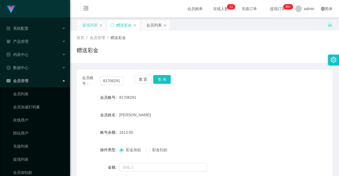
click at [89, 25] on div "提现列表" at bounding box center [89, 25] width 15 height 10
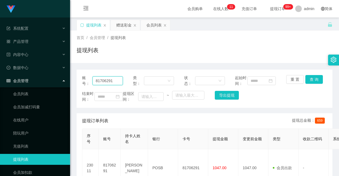
drag, startPoint x: 118, startPoint y: 84, endPoint x: -14, endPoint y: 38, distance: 139.5
click at [0, 38] on html "系统配置 产品管理 内容中心 数据中心 会员管理 会员列表 会员加减打码量 在线用户 陪玩用户 充值列表 提现列表 会员加扣款 赠送彩金 平台首页 保存配置 …" at bounding box center [169, 88] width 339 height 176
paste input "Account"
type input "Account"
click at [318, 79] on button "查 询" at bounding box center [313, 79] width 17 height 9
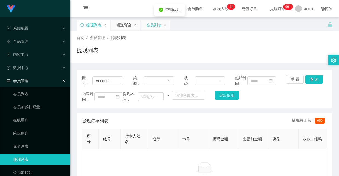
click at [156, 25] on div "会员列表" at bounding box center [153, 25] width 15 height 10
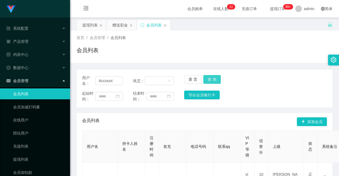
click at [209, 82] on button "查 询" at bounding box center [211, 79] width 17 height 9
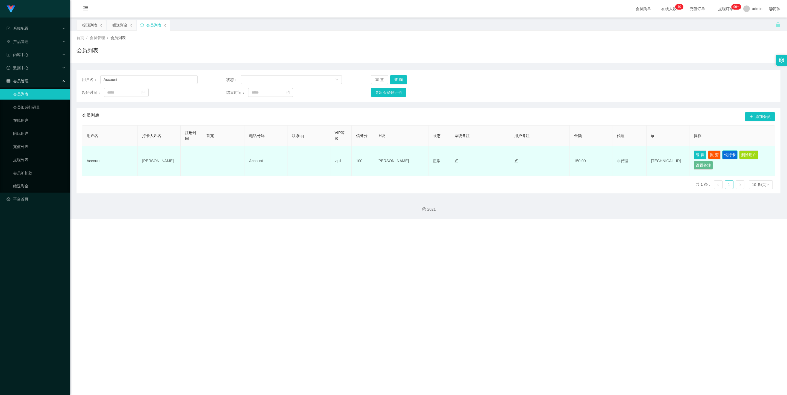
click at [338, 154] on button "银行卡" at bounding box center [729, 154] width 15 height 9
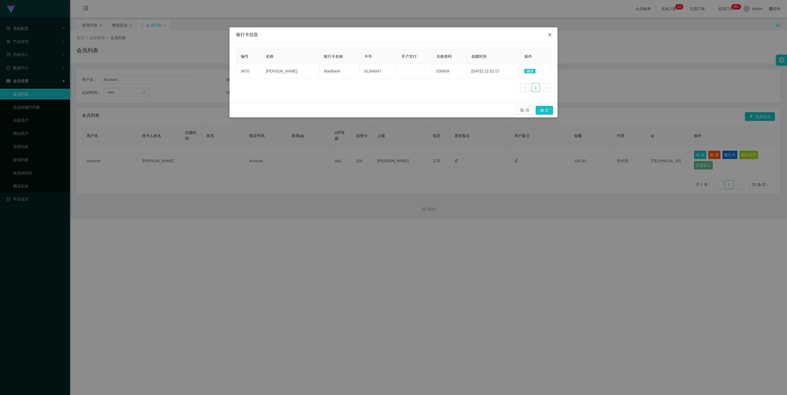
click at [338, 40] on span "Close" at bounding box center [549, 34] width 15 height 15
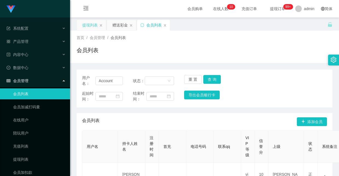
drag, startPoint x: 89, startPoint y: 27, endPoint x: 91, endPoint y: 30, distance: 3.4
click at [89, 27] on div "提现列表" at bounding box center [89, 25] width 15 height 10
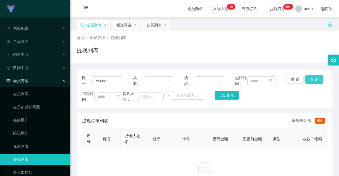
click at [315, 80] on button "查 询" at bounding box center [313, 79] width 17 height 9
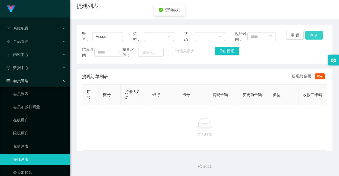
scroll to position [62, 0]
click at [314, 31] on button "查 询" at bounding box center [313, 35] width 17 height 9
click at [263, 142] on div "暂无数据" at bounding box center [204, 128] width 245 height 46
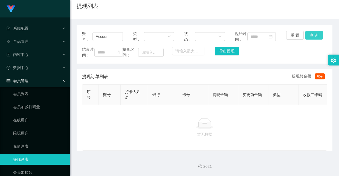
click at [315, 31] on button "查 询" at bounding box center [313, 35] width 17 height 9
click at [315, 31] on div "重 置 查 询" at bounding box center [306, 36] width 41 height 11
click at [315, 31] on button "查 询" at bounding box center [313, 35] width 17 height 9
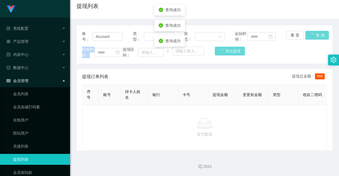
click at [314, 31] on div "重 置 查 询" at bounding box center [306, 36] width 41 height 11
click at [314, 31] on button "查 询" at bounding box center [317, 35] width 24 height 9
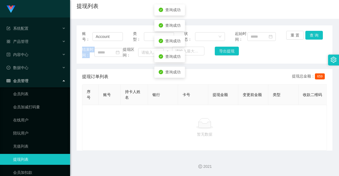
click at [86, 47] on span "结束时间：" at bounding box center [88, 52] width 12 height 11
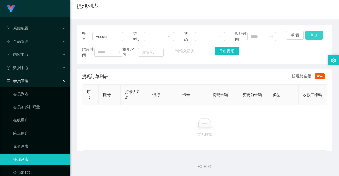
click at [310, 31] on button "查 询" at bounding box center [313, 35] width 17 height 9
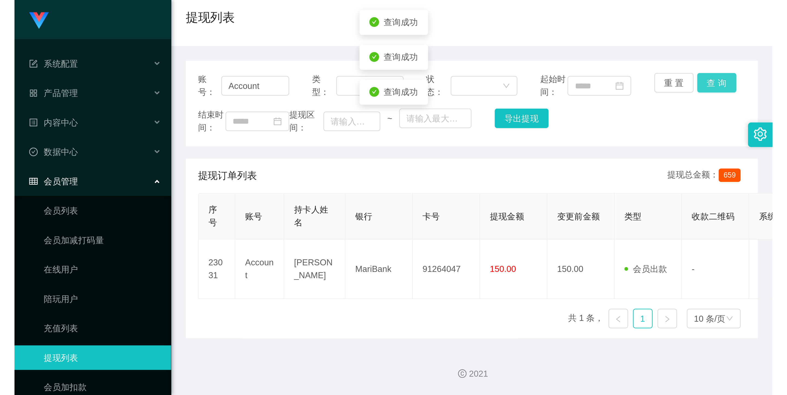
scroll to position [60, 0]
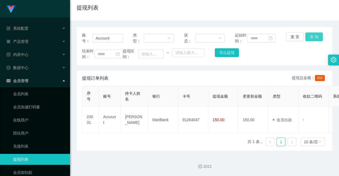
click at [316, 33] on button "查 询" at bounding box center [313, 37] width 17 height 9
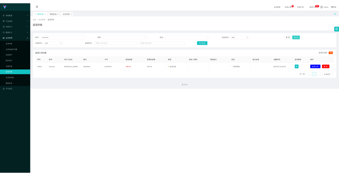
scroll to position [0, 0]
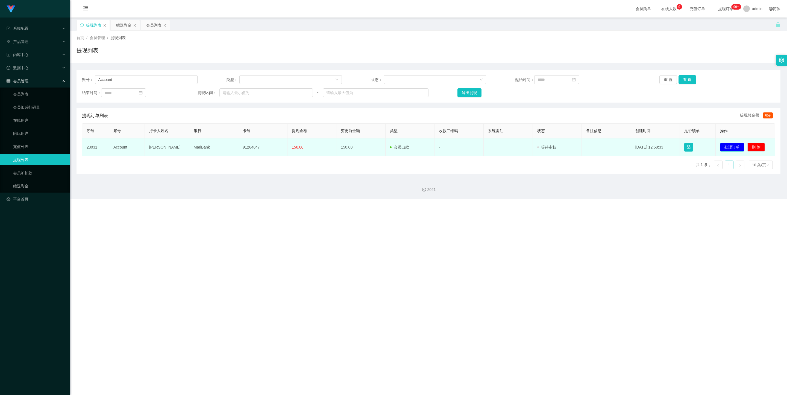
click at [338, 150] on button "处理订单" at bounding box center [732, 147] width 24 height 9
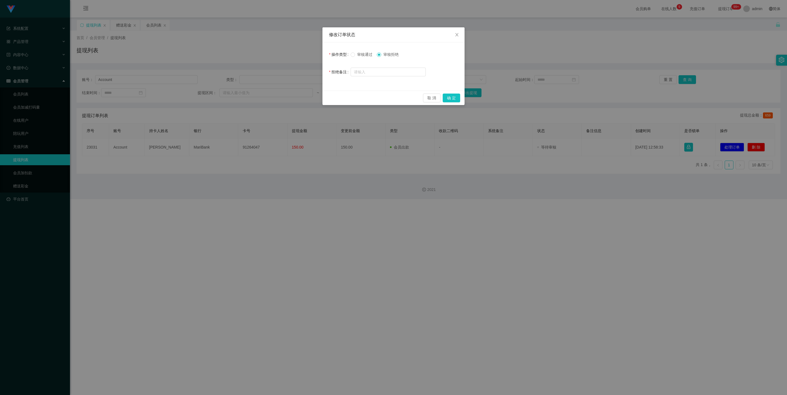
click at [338, 54] on span "审核通过" at bounding box center [365, 54] width 20 height 4
click at [338, 93] on button "确 定" at bounding box center [451, 97] width 17 height 9
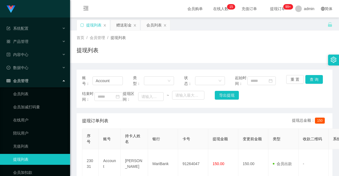
click at [183, 43] on div "首页 / 会员管理 / 提现列表 / 提现列表" at bounding box center [205, 47] width 256 height 24
click at [308, 77] on button "查 询" at bounding box center [313, 79] width 17 height 9
drag, startPoint x: 118, startPoint y: 85, endPoint x: -61, endPoint y: 16, distance: 192.4
click at [0, 16] on html "系统配置 产品管理 内容中心 数据中心 会员管理 会员列表 会员加减打码量 在线用户 陪玩用户 充值列表 提现列表 会员加扣款 赠送彩金 平台首页 保存配置 …" at bounding box center [169, 88] width 339 height 176
paste input "ouyu8083"
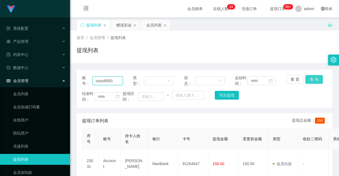
type input "ouyu8083"
click at [305, 76] on button "查 询" at bounding box center [313, 79] width 17 height 9
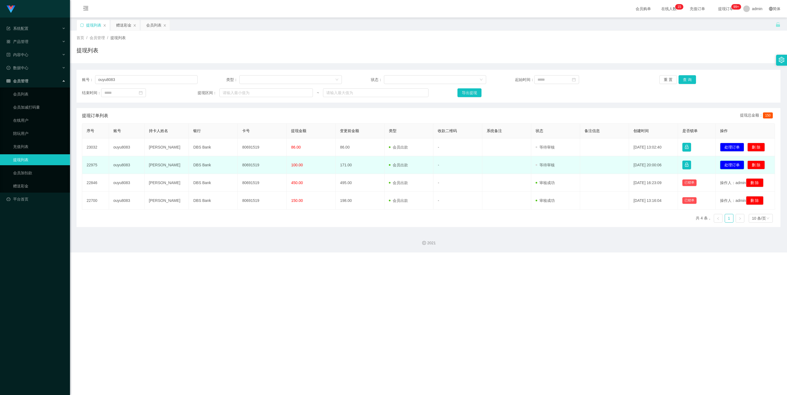
click at [338, 165] on button "处理订单" at bounding box center [732, 164] width 24 height 9
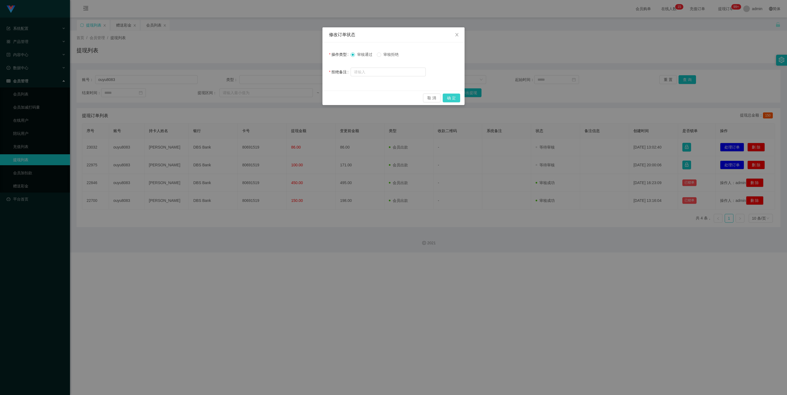
click at [338, 97] on button "确 定" at bounding box center [451, 97] width 17 height 9
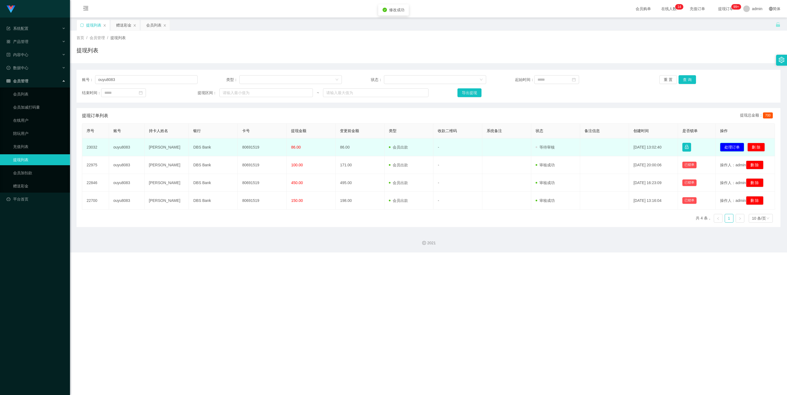
click at [338, 150] on button "处理订单" at bounding box center [732, 147] width 24 height 9
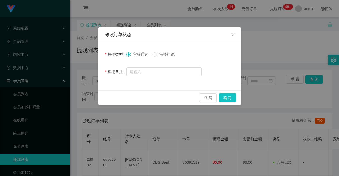
click at [165, 56] on span "审核拒绝" at bounding box center [167, 54] width 20 height 4
click at [168, 72] on input "text" at bounding box center [163, 72] width 75 height 9
click at [185, 71] on input "text" at bounding box center [163, 72] width 75 height 9
click at [182, 73] on input "text" at bounding box center [163, 72] width 75 height 9
paste input "鉴于账户今日未完成任何数据任务，本次提现申请已被系统驳回"
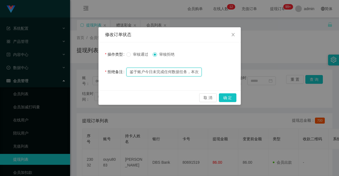
scroll to position [0, 39]
type input "鉴于账户今日未完成任何数据任务，本次提现申请已被系统驳回"
click at [227, 95] on button "确 定" at bounding box center [227, 97] width 17 height 9
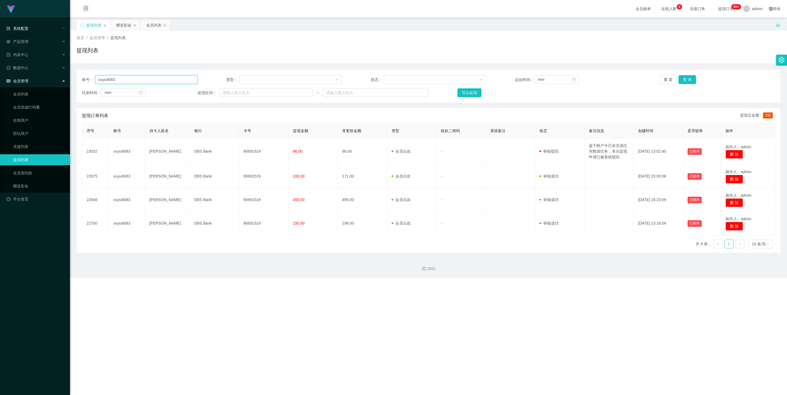
drag, startPoint x: 127, startPoint y: 78, endPoint x: 0, endPoint y: 30, distance: 135.8
click at [0, 33] on section "系统配置 产品管理 内容中心 数据中心 会员管理 会员列表 会员加减打码量 在线用户 陪玩用户 充值列表 提现列表 会员加扣款 赠送彩金 平台首页 保存配置 …" at bounding box center [393, 139] width 787 height 278
paste input "Account"
type input "Account"
click at [338, 79] on button "查 询" at bounding box center [687, 79] width 17 height 9
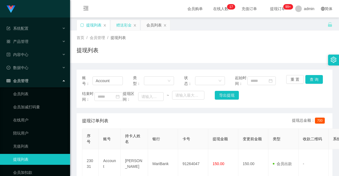
click at [122, 26] on div "赠送彩金" at bounding box center [123, 25] width 15 height 10
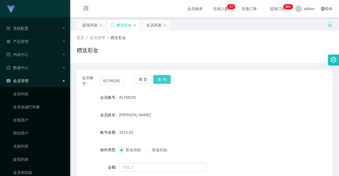
click at [168, 75] on button "查 询" at bounding box center [161, 79] width 17 height 9
click at [164, 168] on input "text" at bounding box center [162, 167] width 87 height 9
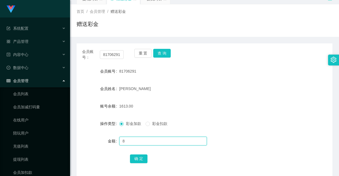
scroll to position [41, 0]
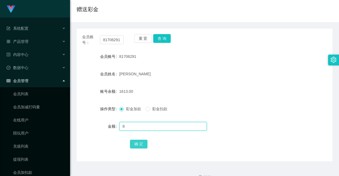
type input "8"
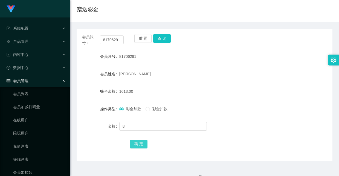
click at [143, 143] on button "确 定" at bounding box center [138, 144] width 17 height 9
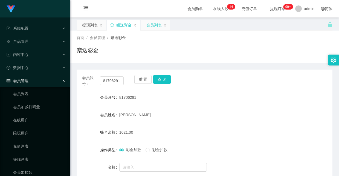
click at [152, 24] on div "会员列表" at bounding box center [153, 25] width 15 height 10
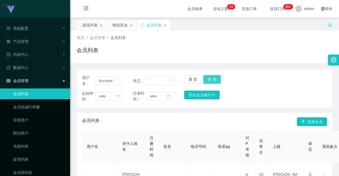
click at [209, 80] on button "查 询" at bounding box center [211, 79] width 17 height 9
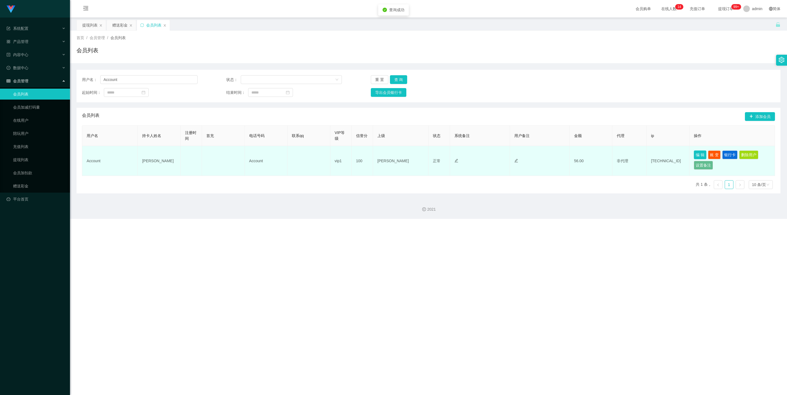
click at [338, 157] on button "编 辑" at bounding box center [700, 154] width 13 height 9
type input "[PERSON_NAME]"
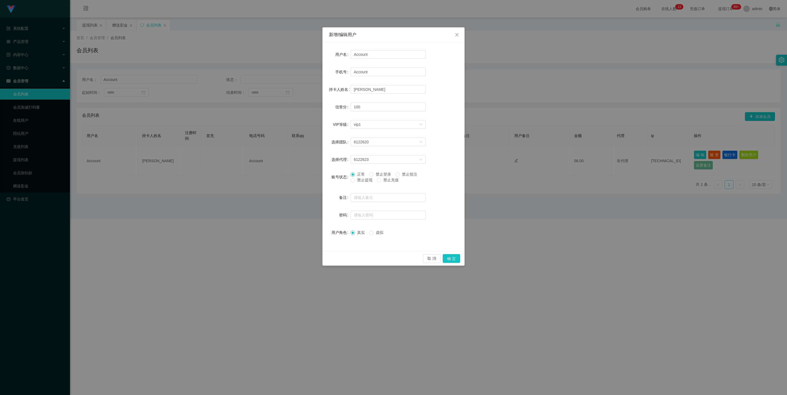
click at [338, 173] on span "禁止投注" at bounding box center [410, 174] width 20 height 4
click at [338, 176] on button "确 定" at bounding box center [451, 258] width 17 height 9
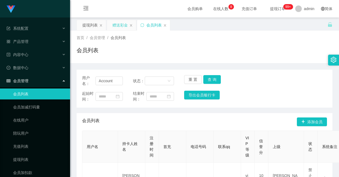
click at [116, 24] on div "赠送彩金" at bounding box center [119, 25] width 15 height 10
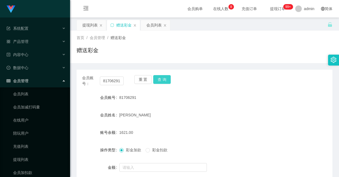
click at [167, 78] on button "查 询" at bounding box center [161, 79] width 17 height 9
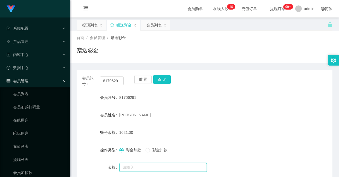
click at [152, 166] on input "text" at bounding box center [162, 167] width 87 height 9
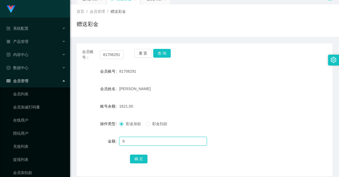
scroll to position [41, 0]
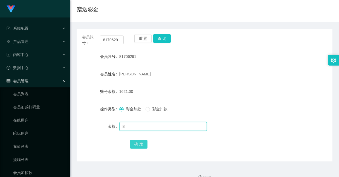
type input "8"
click at [138, 144] on button "确 定" at bounding box center [138, 144] width 17 height 9
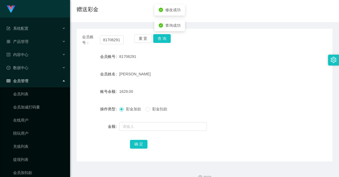
click at [179, 81] on form "会员账号 81706291 会员姓名 Tang Lei 账号余额 1629.00 操作类型 彩金加款 彩金扣款 金额 确 定" at bounding box center [205, 100] width 256 height 98
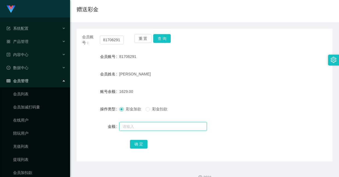
click at [149, 123] on input "text" at bounding box center [162, 126] width 87 height 9
type input "8"
click at [137, 147] on button "确 定" at bounding box center [138, 144] width 17 height 9
click at [143, 130] on input "text" at bounding box center [162, 126] width 87 height 9
type input "8"
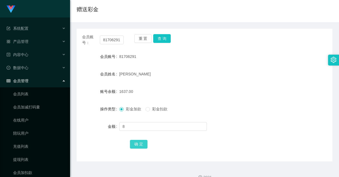
click at [139, 141] on button "确 定" at bounding box center [138, 144] width 17 height 9
click at [135, 128] on input "text" at bounding box center [162, 126] width 87 height 9
type input "8"
click at [136, 145] on button "确 定" at bounding box center [138, 144] width 17 height 9
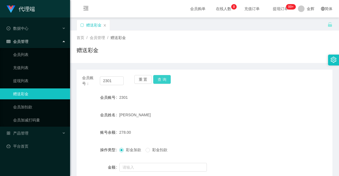
click at [162, 75] on button "查 询" at bounding box center [161, 79] width 17 height 9
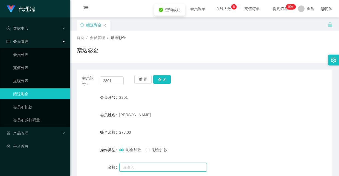
click at [135, 167] on input "text" at bounding box center [162, 167] width 87 height 9
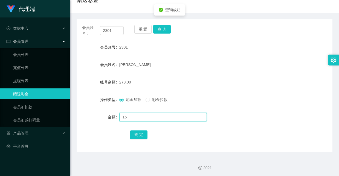
scroll to position [52, 0]
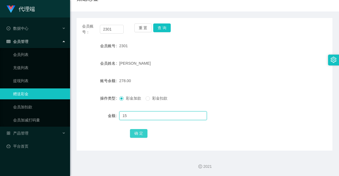
type input "15"
click at [134, 136] on button "确 定" at bounding box center [138, 133] width 17 height 9
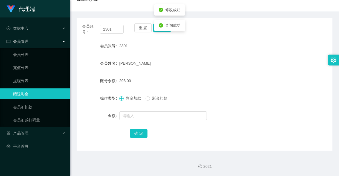
click at [154, 80] on div "293.00" at bounding box center [193, 80] width 149 height 11
click at [161, 27] on button "查 询" at bounding box center [161, 28] width 17 height 9
click at [174, 42] on div "2301" at bounding box center [193, 45] width 149 height 11
click at [164, 25] on button "查 询" at bounding box center [161, 28] width 17 height 9
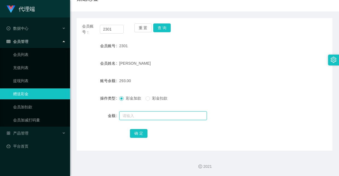
click at [143, 114] on input "text" at bounding box center [162, 116] width 87 height 9
type input "24"
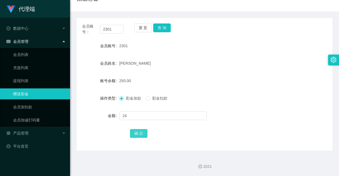
click at [140, 136] on button "确 定" at bounding box center [138, 133] width 17 height 9
drag, startPoint x: 119, startPoint y: 63, endPoint x: 157, endPoint y: 61, distance: 37.7
click at [158, 63] on div "[PERSON_NAME]" at bounding box center [193, 63] width 149 height 11
copy span "[PERSON_NAME]"
click at [154, 49] on div "2301" at bounding box center [193, 45] width 149 height 11
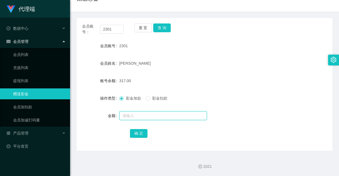
click at [132, 113] on input "text" at bounding box center [162, 116] width 87 height 9
type input "700"
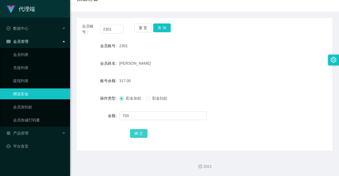
click at [138, 131] on button "确 定" at bounding box center [138, 133] width 17 height 9
click at [171, 139] on div "会员账号： 2301 重 置 查 询 会员账号 2301 会员姓名 Lee Zhi Bin Johnson 账号余额 1017.00 操作类型 彩金加款 彩金…" at bounding box center [205, 84] width 256 height 133
drag, startPoint x: 204, startPoint y: 153, endPoint x: 184, endPoint y: 137, distance: 24.8
click at [204, 153] on div "2021" at bounding box center [204, 163] width 269 height 25
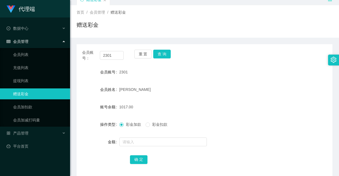
scroll to position [11, 0]
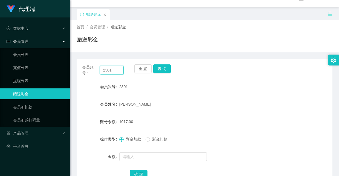
drag, startPoint x: 103, startPoint y: 69, endPoint x: 123, endPoint y: 51, distance: 27.1
click at [73, 59] on main "关闭左侧 关闭右侧 关闭其它 刷新页面 赠送彩金 首页 / 会员管理 / 赠送彩金 / 赠送彩金 会员账号： 2301 重 置 查 询 会员账号 2301 会…" at bounding box center [204, 99] width 269 height 185
click at [92, 157] on div "金额" at bounding box center [98, 156] width 43 height 11
drag, startPoint x: 119, startPoint y: 85, endPoint x: 127, endPoint y: 85, distance: 7.9
click at [127, 85] on div "2301" at bounding box center [193, 86] width 149 height 11
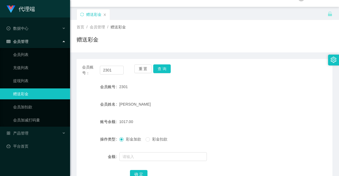
copy span "2301"
click at [184, 151] on form "会员账号 2301 会员姓名 Lee Zhi Bin Johnson 账号余额 1017.00 操作类型 彩金加款 彩金扣款 金额 确 定" at bounding box center [205, 130] width 256 height 98
click at [143, 15] on div "赠送彩金" at bounding box center [202, 18] width 251 height 19
drag, startPoint x: 113, startPoint y: 69, endPoint x: 54, endPoint y: 52, distance: 61.0
click at [54, 52] on section "代理端 数据中心 会员管理 会员列表 充值列表 提现列表 赠送彩金 会员加扣款 会员加减打码量 产品管理 平台首页 保存配置 重置配置 整体风格设置 主题色 …" at bounding box center [169, 103] width 339 height 228
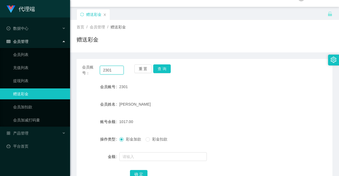
click at [115, 71] on input "2301" at bounding box center [112, 70] width 24 height 9
drag, startPoint x: 115, startPoint y: 71, endPoint x: 52, endPoint y: 47, distance: 66.9
click at [52, 47] on section "代理端 数据中心 会员管理 会员列表 充值列表 提现列表 赠送彩金 会员加扣款 会员加减打码量 产品管理 平台首页 保存配置 重置配置 整体风格设置 主题色 …" at bounding box center [169, 103] width 339 height 228
click at [190, 69] on div "会员账号： 2301 重 置 查 询" at bounding box center [205, 69] width 256 height 11
click at [165, 66] on button "查 询" at bounding box center [161, 68] width 17 height 9
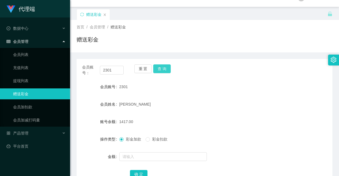
click at [159, 71] on button "查 询" at bounding box center [161, 68] width 17 height 9
click at [159, 68] on button "查 询" at bounding box center [161, 68] width 17 height 9
click at [166, 65] on button "查 询" at bounding box center [161, 68] width 17 height 9
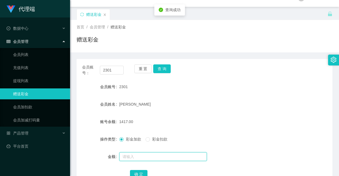
click at [151, 155] on input "text" at bounding box center [162, 156] width 87 height 9
type input "24"
click at [143, 172] on button "确 定" at bounding box center [138, 174] width 17 height 9
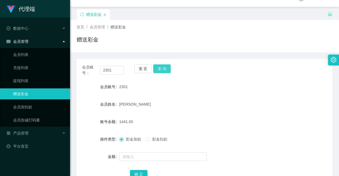
click at [165, 66] on button "查 询" at bounding box center [161, 68] width 17 height 9
click at [163, 68] on button "查 询" at bounding box center [161, 68] width 17 height 9
click at [174, 94] on form "会员账号 2301 会员姓名 Lee Zhi Bin Johnson 账号余额 1441.00 操作类型 彩金加款 彩金扣款 金额 确 定" at bounding box center [205, 130] width 256 height 98
click at [163, 66] on button "查 询" at bounding box center [161, 68] width 17 height 9
click at [165, 67] on button "查 询" at bounding box center [161, 68] width 17 height 9
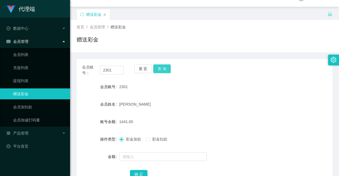
click at [163, 68] on button "查 询" at bounding box center [161, 68] width 17 height 9
click at [165, 68] on button "查 询" at bounding box center [161, 68] width 17 height 9
click at [159, 64] on button "查 询" at bounding box center [161, 68] width 17 height 9
click at [162, 71] on button "查 询" at bounding box center [161, 68] width 17 height 9
click at [164, 70] on button "查 询" at bounding box center [161, 68] width 17 height 9
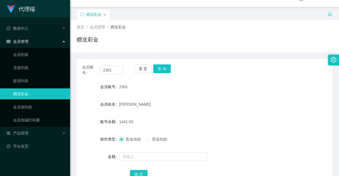
click at [180, 25] on div "首页 / 会员管理 / 赠送彩金 /" at bounding box center [205, 27] width 256 height 6
drag, startPoint x: 120, startPoint y: 72, endPoint x: 70, endPoint y: 61, distance: 51.0
click at [70, 61] on section "代理端 数据中心 会员管理 会员列表 充值列表 提现列表 赠送彩金 会员加扣款 会员加减打码量 产品管理 平台首页 保存配置 重置配置 整体风格设置 主题色 …" at bounding box center [169, 103] width 339 height 228
click at [163, 66] on button "查 询" at bounding box center [161, 68] width 17 height 9
click at [148, 48] on div "首页 / 会员管理 / 赠送彩金 / 赠送彩金" at bounding box center [204, 36] width 269 height 33
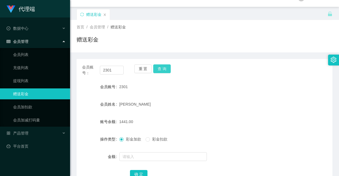
click at [163, 67] on button "查 询" at bounding box center [161, 68] width 17 height 9
click at [37, 110] on link "会员加扣款" at bounding box center [39, 107] width 52 height 11
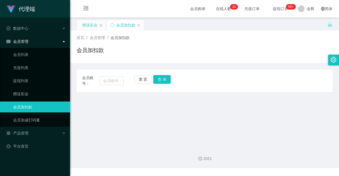
click at [93, 29] on div "赠送彩金" at bounding box center [89, 25] width 15 height 10
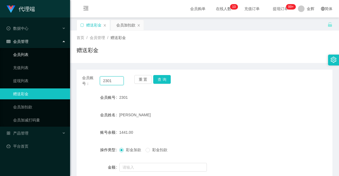
drag, startPoint x: 115, startPoint y: 81, endPoint x: 58, endPoint y: 58, distance: 61.6
click at [58, 58] on section "代理端 数据中心 会员管理 会员列表 充值列表 提现列表 赠送彩金 会员加扣款 会员加减打码量 产品管理 平台首页 保存配置 重置配置 整体风格设置 主题色 …" at bounding box center [169, 114] width 339 height 228
click at [125, 25] on div "会员加扣款" at bounding box center [125, 25] width 19 height 10
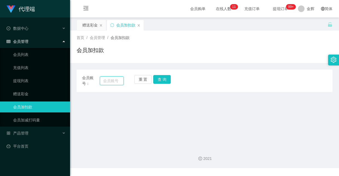
click at [114, 81] on input "text" at bounding box center [112, 81] width 24 height 9
paste input "2301"
type input "2301"
click at [161, 82] on button "查 询" at bounding box center [161, 79] width 17 height 9
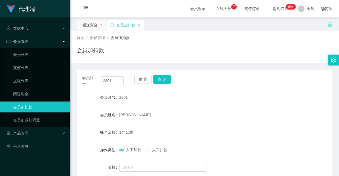
click at [231, 123] on form "会员账号 2301 会员姓名 Lee Zhi Bin Johnson 账号余额 1441.00 操作类型 人工加款 人工扣款 金额 确 定" at bounding box center [205, 141] width 256 height 98
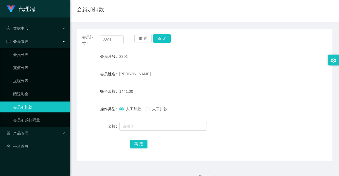
click at [151, 109] on span "人工扣款" at bounding box center [160, 109] width 20 height 4
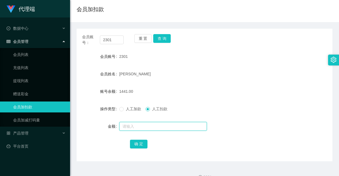
click at [149, 124] on input "text" at bounding box center [162, 126] width 87 height 9
type input "700"
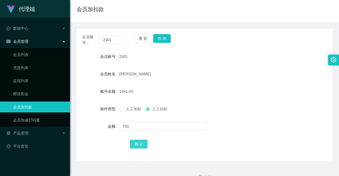
click at [134, 143] on button "确 定" at bounding box center [138, 144] width 17 height 9
click at [164, 42] on button "查 询" at bounding box center [161, 38] width 17 height 9
click at [161, 43] on div "重 置 查 询" at bounding box center [155, 39] width 42 height 11
click at [161, 40] on button "查 询" at bounding box center [161, 38] width 17 height 9
click at [162, 36] on button "查 询" at bounding box center [161, 38] width 17 height 9
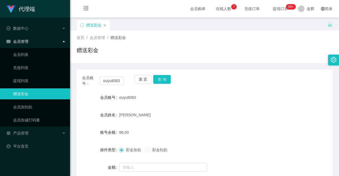
click at [164, 75] on button "查 询" at bounding box center [161, 79] width 17 height 9
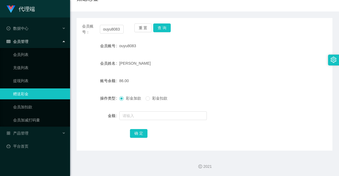
click at [163, 25] on button "查 询" at bounding box center [161, 28] width 17 height 9
click at [159, 22] on div "会员账号： ouyu8083 重 置 查 询 会员账号 ouyu8083 会员姓名 [PERSON_NAME] 账号余额 86.00 操作类型 彩金加款 彩金…" at bounding box center [205, 84] width 256 height 133
click at [161, 29] on button "查 询" at bounding box center [161, 28] width 17 height 9
click at [164, 30] on button "查 询" at bounding box center [161, 28] width 17 height 9
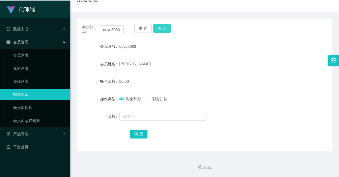
scroll to position [11, 0]
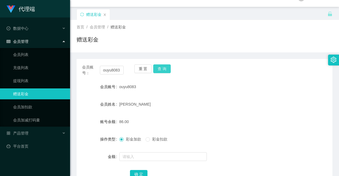
click at [162, 70] on button "查 询" at bounding box center [161, 68] width 17 height 9
drag, startPoint x: 101, startPoint y: 71, endPoint x: 132, endPoint y: 70, distance: 31.2
click at [132, 70] on div "会员账号： ouyu8083 重 置 查 询" at bounding box center [205, 69] width 256 height 11
click at [157, 69] on button "查 询" at bounding box center [161, 68] width 17 height 9
click at [163, 68] on button "查 询" at bounding box center [161, 68] width 17 height 9
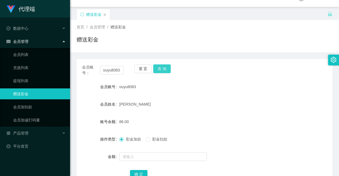
click at [161, 67] on button "查 询" at bounding box center [161, 68] width 17 height 9
click at [160, 65] on button "查 询" at bounding box center [161, 68] width 17 height 9
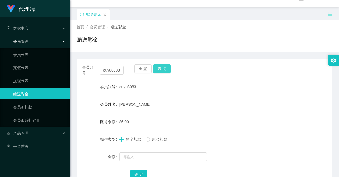
click at [163, 66] on button "查 询" at bounding box center [161, 68] width 17 height 9
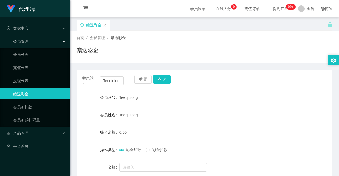
click at [160, 77] on button "查 询" at bounding box center [161, 79] width 17 height 9
click at [175, 54] on div "赠送彩金" at bounding box center [205, 52] width 256 height 13
click at [165, 80] on button "查 询" at bounding box center [161, 79] width 17 height 9
click at [168, 76] on button "查 询" at bounding box center [161, 79] width 17 height 9
click at [140, 80] on button "重 置" at bounding box center [142, 79] width 17 height 9
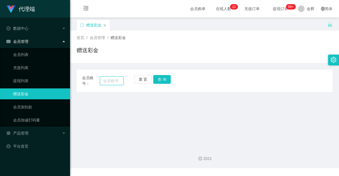
click at [114, 85] on input "text" at bounding box center [112, 81] width 24 height 9
paste input "Account"
type input "Account"
click at [161, 77] on button "查 询" at bounding box center [161, 79] width 17 height 9
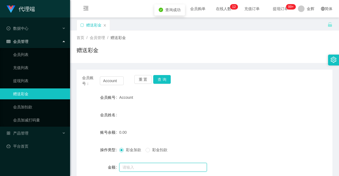
click at [140, 163] on input "text" at bounding box center [162, 167] width 87 height 9
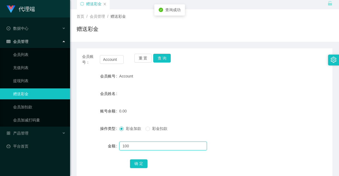
scroll to position [41, 0]
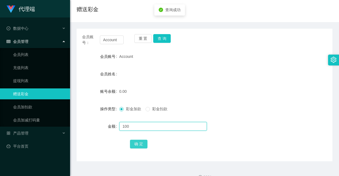
type input "100"
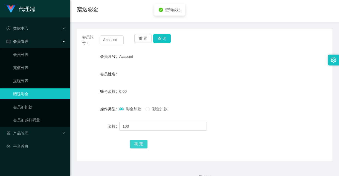
click at [143, 142] on button "确 定" at bounding box center [138, 144] width 17 height 9
click at [167, 36] on button "查 询" at bounding box center [161, 38] width 17 height 9
click at [30, 130] on div "产品管理" at bounding box center [35, 133] width 70 height 11
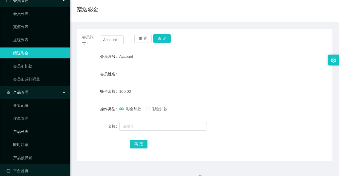
scroll to position [45, 0]
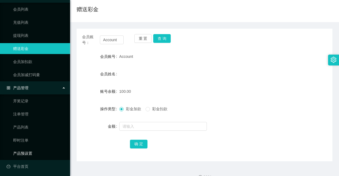
click at [29, 150] on link "产品预设置" at bounding box center [39, 153] width 52 height 11
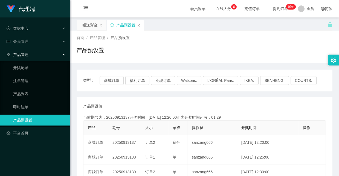
click at [151, 47] on div "产品预设置" at bounding box center [205, 52] width 256 height 13
click at [156, 42] on div "首页 / 产品管理 / 产品预设置 / 产品预设置" at bounding box center [205, 47] width 256 height 24
click at [134, 50] on div "产品预设置" at bounding box center [205, 52] width 256 height 13
click at [135, 78] on button "福利订单" at bounding box center [137, 80] width 24 height 9
click at [146, 60] on div "首页 / 产品管理 / 产品预设置 / 产品预设置" at bounding box center [204, 47] width 269 height 33
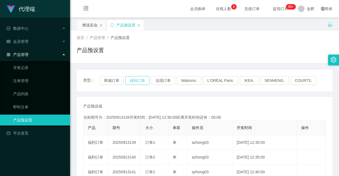
click at [139, 78] on button "福利订单" at bounding box center [137, 80] width 24 height 9
click at [90, 26] on div "赠送彩金" at bounding box center [89, 25] width 15 height 10
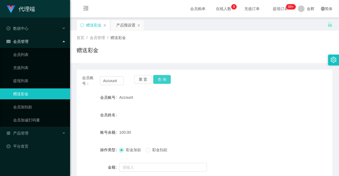
click at [166, 80] on button "查 询" at bounding box center [161, 79] width 17 height 9
click at [166, 81] on button "查 询" at bounding box center [161, 79] width 17 height 9
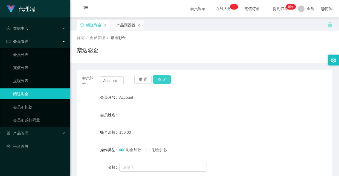
click at [157, 77] on button "查 询" at bounding box center [161, 79] width 17 height 9
drag, startPoint x: 120, startPoint y: 81, endPoint x: -34, endPoint y: 16, distance: 167.0
click at [0, 16] on html "代理端 数据中心 会员管理 会员列表 充值列表 提现列表 赠送彩金 会员加扣款 会员加减打码量 产品管理 开奖记录 注单管理 产品列表 即时注单 产品预设置 …" at bounding box center [169, 88] width 339 height 176
click at [159, 78] on button "查 询" at bounding box center [161, 79] width 17 height 9
click at [161, 78] on button "查 询" at bounding box center [161, 79] width 17 height 9
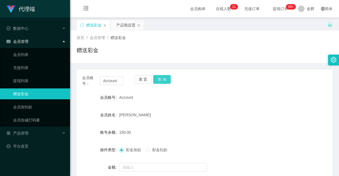
click at [162, 78] on button "查 询" at bounding box center [161, 79] width 17 height 9
click at [167, 81] on button "查 询" at bounding box center [161, 79] width 17 height 9
click at [155, 78] on button "查 询" at bounding box center [161, 79] width 17 height 9
click at [161, 81] on button "查 询" at bounding box center [161, 79] width 17 height 9
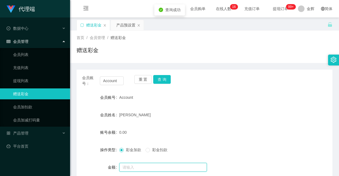
click at [142, 165] on input "text" at bounding box center [162, 167] width 87 height 9
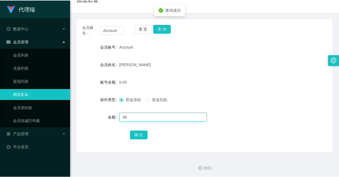
scroll to position [52, 0]
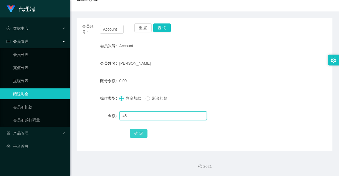
type input "48"
click at [136, 133] on button "确 定" at bounding box center [138, 133] width 17 height 9
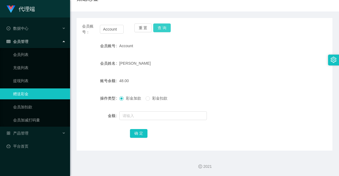
click at [163, 28] on button "查 询" at bounding box center [161, 28] width 17 height 9
click at [166, 31] on button "查 询" at bounding box center [161, 28] width 17 height 9
click at [149, 110] on div at bounding box center [193, 115] width 149 height 11
click at [149, 115] on input "text" at bounding box center [162, 116] width 87 height 9
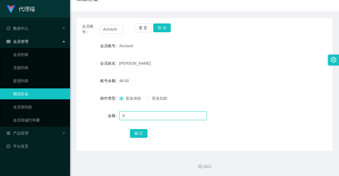
type input "8"
click at [139, 128] on div "确 定" at bounding box center [204, 133] width 149 height 11
click at [139, 131] on button "确 定" at bounding box center [138, 133] width 17 height 9
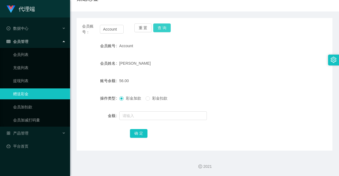
click at [161, 24] on button "查 询" at bounding box center [161, 28] width 17 height 9
click at [153, 45] on div "Account" at bounding box center [193, 45] width 149 height 11
drag, startPoint x: 102, startPoint y: 30, endPoint x: 128, endPoint y: 31, distance: 26.5
click at [128, 31] on div "会员账号： Account 重 置 查 询" at bounding box center [205, 29] width 256 height 11
click at [150, 43] on div "Account" at bounding box center [193, 45] width 149 height 11
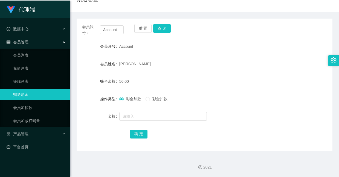
scroll to position [51, 0]
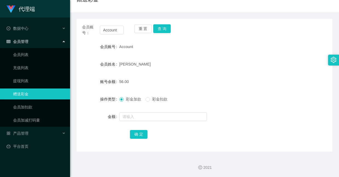
click at [211, 21] on div "会员账号： Account 重 置 查 询 会员账号 Account 会员姓名 NORYAZIPTALIP BIN MOHD RIDZUAN 账号余额 56.…" at bounding box center [205, 85] width 256 height 133
click at [152, 111] on div at bounding box center [193, 116] width 149 height 11
click at [141, 116] on input "text" at bounding box center [162, 116] width 87 height 9
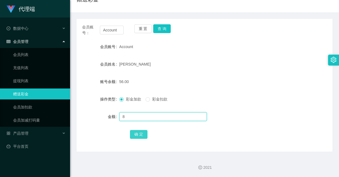
type input "8"
click at [137, 133] on button "确 定" at bounding box center [138, 134] width 17 height 9
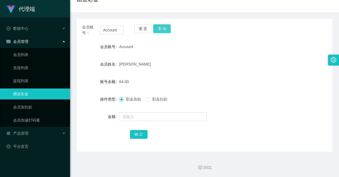
click at [157, 27] on button "查 询" at bounding box center [161, 28] width 17 height 9
click at [158, 23] on div "会员账号： Account 重 置 查 询 会员账号 Account 会员姓名 NORYAZIPTALIP BIN MOHD RIDZUAN 账号余额 64.…" at bounding box center [205, 85] width 256 height 133
click at [159, 25] on button "查 询" at bounding box center [161, 28] width 17 height 9
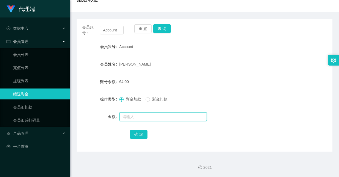
click at [154, 121] on input "text" at bounding box center [162, 116] width 87 height 9
type input "8"
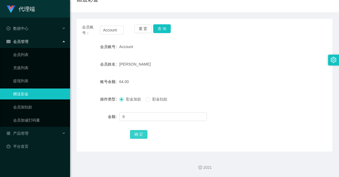
click at [144, 133] on button "确 定" at bounding box center [138, 134] width 17 height 9
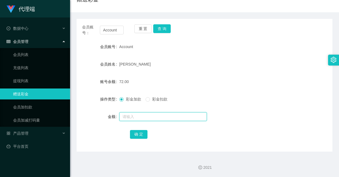
click at [150, 115] on input "text" at bounding box center [162, 116] width 87 height 9
type input "8"
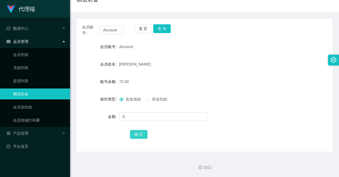
click at [140, 137] on button "确 定" at bounding box center [138, 134] width 17 height 9
click at [158, 32] on button "查 询" at bounding box center [161, 28] width 17 height 9
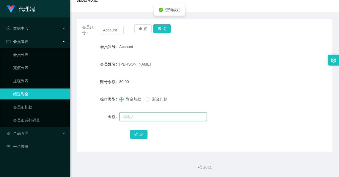
click at [150, 116] on input "text" at bounding box center [162, 116] width 87 height 9
type input "8"
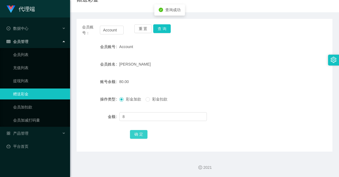
click at [144, 133] on button "确 定" at bounding box center [138, 134] width 17 height 9
click at [165, 30] on button "查 询" at bounding box center [161, 28] width 17 height 9
click at [156, 26] on button "查 询" at bounding box center [161, 28] width 17 height 9
click at [159, 26] on button "查 询" at bounding box center [161, 28] width 17 height 9
click at [159, 26] on icon "icon: check-circle" at bounding box center [161, 25] width 4 height 4
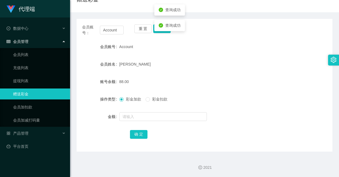
click at [164, 36] on div "重 置 查 询" at bounding box center [155, 29] width 42 height 11
click at [159, 28] on button "查 询" at bounding box center [161, 28] width 17 height 9
click at [164, 27] on button "查 询" at bounding box center [161, 28] width 17 height 9
click at [154, 27] on button "查 询" at bounding box center [161, 28] width 17 height 9
click at [163, 51] on div "Account" at bounding box center [193, 46] width 149 height 11
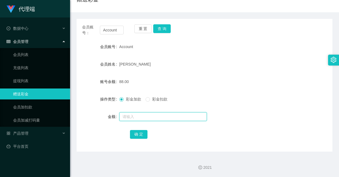
click at [138, 119] on input "text" at bounding box center [162, 116] width 87 height 9
type input "8"
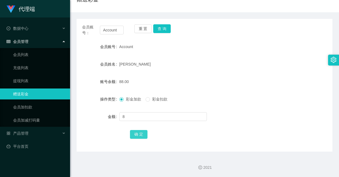
click at [139, 134] on button "确 定" at bounding box center [138, 134] width 17 height 9
click at [246, 24] on div "会员账号： Account 重 置 查 询 会员账号 Account 会员姓名 NORYAZIPTALIP BIN MOHD RIDZUAN 账号余额 96.…" at bounding box center [205, 85] width 256 height 133
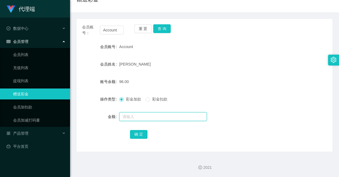
click at [157, 116] on input "text" at bounding box center [162, 116] width 87 height 9
type input "8"
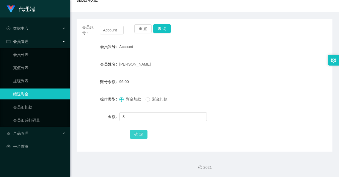
click at [141, 134] on button "确 定" at bounding box center [138, 134] width 17 height 9
click at [160, 25] on button "查 询" at bounding box center [161, 28] width 17 height 9
click at [188, 59] on div "NORYAZIPTALIP BIN MOHD RIDZUAN" at bounding box center [193, 64] width 149 height 11
click at [163, 29] on button "查 询" at bounding box center [161, 28] width 17 height 9
click at [163, 25] on button "查 询" at bounding box center [161, 28] width 17 height 9
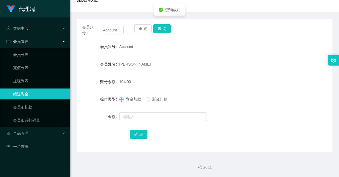
click at [167, 38] on div "会员账号： Account 重 置 查 询 会员账号 Account 会员姓名 NORYAZIPTALIP BIN MOHD RIDZUAN 账号余额 104…" at bounding box center [205, 85] width 256 height 133
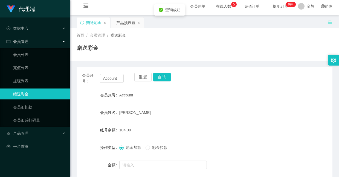
scroll to position [0, 0]
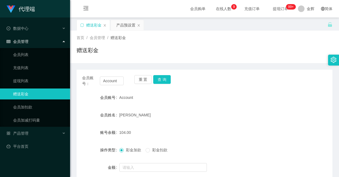
click at [177, 46] on div "赠送彩金" at bounding box center [205, 52] width 256 height 13
click at [163, 82] on button "查 询" at bounding box center [161, 79] width 17 height 9
click at [159, 80] on button "查 询" at bounding box center [161, 79] width 17 height 9
click at [165, 81] on button "查 询" at bounding box center [161, 79] width 17 height 9
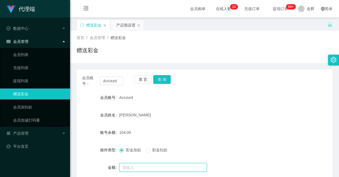
click at [145, 168] on input "text" at bounding box center [162, 167] width 87 height 9
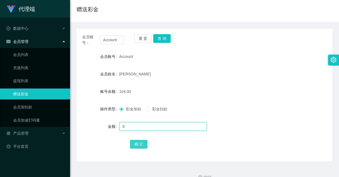
type input "8"
click at [136, 147] on button "确 定" at bounding box center [138, 144] width 17 height 9
click at [157, 124] on input "text" at bounding box center [162, 126] width 87 height 9
type input "8"
click at [144, 147] on button "确 定" at bounding box center [138, 144] width 17 height 9
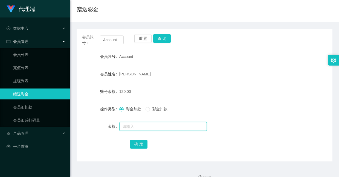
click at [143, 127] on input "text" at bounding box center [162, 126] width 87 height 9
type input "8"
click at [130, 144] on button "确 定" at bounding box center [138, 144] width 17 height 9
click at [167, 39] on button "查 询" at bounding box center [161, 38] width 17 height 9
click at [166, 37] on button "查 询" at bounding box center [161, 38] width 17 height 9
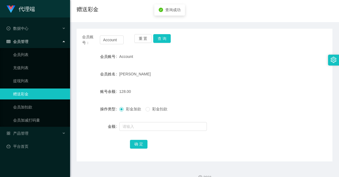
click at [189, 47] on div "会员账号： Account 重 置 查 询 会员账号 Account 会员姓名 NORYAZIPTALIP BIN MOHD RIDZUAN 账号余额 128…" at bounding box center [205, 95] width 256 height 133
click at [167, 38] on button "查 询" at bounding box center [161, 38] width 17 height 9
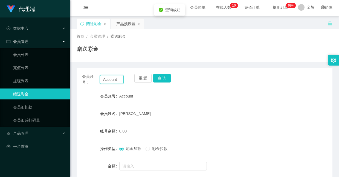
drag, startPoint x: 118, startPoint y: 39, endPoint x: 37, endPoint y: -1, distance: 90.4
click at [37, 0] on html "代理端 数据中心 会员管理 会员列表 充值列表 提现列表 赠送彩金 会员加扣款 会员加减打码量 产品管理 开奖记录 注单管理 产品列表 即时注单 产品预设置 …" at bounding box center [169, 88] width 339 height 177
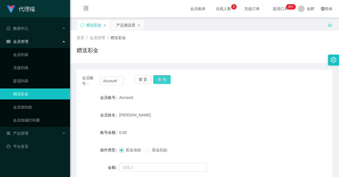
click at [159, 81] on button "查 询" at bounding box center [161, 79] width 17 height 9
click at [162, 77] on button "查 询" at bounding box center [161, 79] width 17 height 9
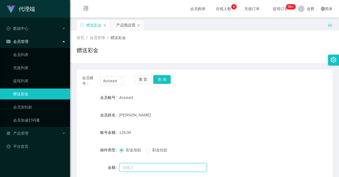
click at [143, 163] on input "text" at bounding box center [162, 167] width 87 height 9
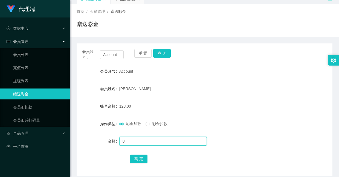
scroll to position [41, 0]
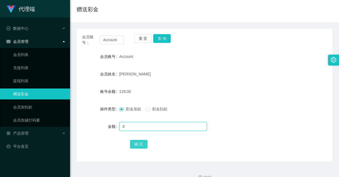
type input "8"
click at [139, 146] on button "确 定" at bounding box center [138, 144] width 17 height 9
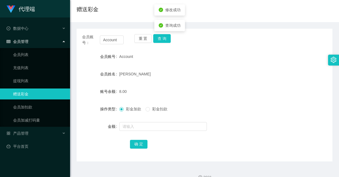
click at [155, 96] on div "8.00" at bounding box center [193, 91] width 149 height 11
drag, startPoint x: 117, startPoint y: 41, endPoint x: 77, endPoint y: 30, distance: 41.5
click at [77, 30] on div "会员账号： Account 重 置 查 询 会员账号 Account 会员姓名 NORYAZIPTALIP BIN MOHD RIDZUAN 账号余额 8.0…" at bounding box center [205, 95] width 256 height 133
click at [163, 40] on button "查 询" at bounding box center [161, 38] width 17 height 9
click at [172, 57] on div "Account" at bounding box center [193, 56] width 149 height 11
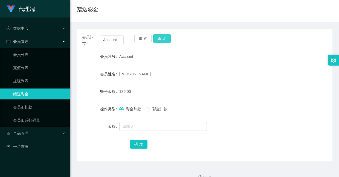
click at [163, 36] on button "查 询" at bounding box center [161, 38] width 17 height 9
click at [163, 36] on div "查询成功" at bounding box center [169, 41] width 31 height 11
click at [208, 45] on div "会员账号： Account 重 置 查 询" at bounding box center [205, 39] width 256 height 11
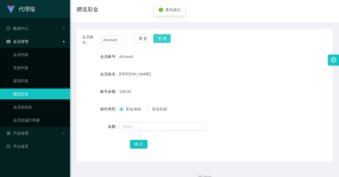
click at [164, 39] on button "查 询" at bounding box center [161, 38] width 17 height 9
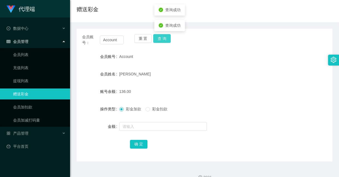
click at [164, 39] on button "查 询" at bounding box center [161, 38] width 17 height 9
click at [162, 38] on button "查 询" at bounding box center [161, 38] width 17 height 9
click at [165, 36] on button "查 询" at bounding box center [161, 38] width 17 height 9
click at [164, 41] on button "查 询" at bounding box center [161, 38] width 17 height 9
click at [159, 39] on button "查 询" at bounding box center [161, 38] width 17 height 9
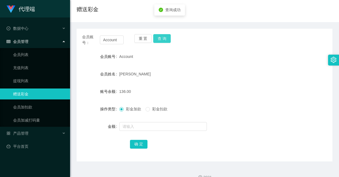
click at [159, 39] on button "查 询" at bounding box center [161, 38] width 17 height 9
click at [159, 39] on icon "icon: check-circle" at bounding box center [161, 41] width 4 height 4
click at [168, 42] on button "查 询" at bounding box center [161, 38] width 17 height 9
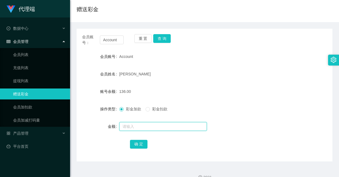
click at [161, 127] on input "text" at bounding box center [162, 126] width 87 height 9
type input "8"
click at [140, 144] on button "确 定" at bounding box center [138, 144] width 17 height 9
click at [135, 125] on input "text" at bounding box center [162, 126] width 87 height 9
type input "8"
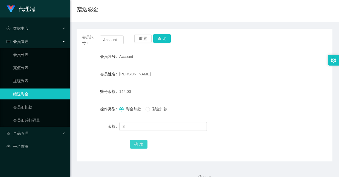
click at [139, 143] on button "确 定" at bounding box center [138, 144] width 17 height 9
click at [161, 39] on button "查 询" at bounding box center [161, 38] width 17 height 9
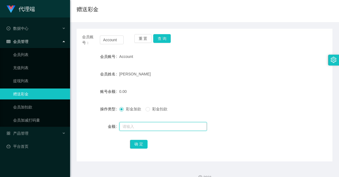
click at [149, 123] on input "text" at bounding box center [162, 126] width 87 height 9
type input "8"
click at [139, 142] on button "确 定" at bounding box center [138, 144] width 17 height 9
click at [168, 35] on button "查 询" at bounding box center [161, 38] width 17 height 9
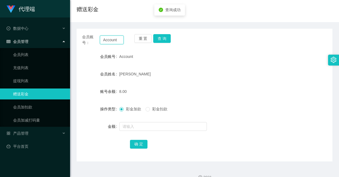
drag, startPoint x: 121, startPoint y: 40, endPoint x: 20, endPoint y: 10, distance: 106.2
click at [20, 10] on section "代理端 数据中心 会员管理 会员列表 充值列表 提现列表 赠送彩金 会员加扣款 会员加减打码量 产品管理 开奖记录 注单管理 产品列表 即时注单 产品预设置 …" at bounding box center [169, 73] width 339 height 228
click at [163, 37] on button "查 询" at bounding box center [161, 38] width 17 height 9
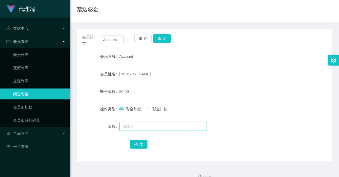
click at [145, 128] on input "text" at bounding box center [162, 126] width 87 height 9
type input "8"
click at [139, 143] on button "确 定" at bounding box center [138, 144] width 17 height 9
click at [161, 40] on button "查 询" at bounding box center [161, 38] width 17 height 9
click at [157, 39] on button "查 询" at bounding box center [161, 38] width 17 height 9
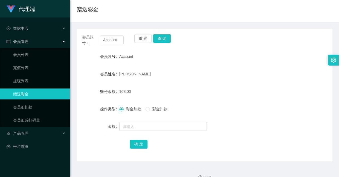
click at [180, 32] on div "会员账号： Account 重 置 查 询 会员账号 Account 会员姓名 NORYAZIPTALIP BIN MOHD RIDZUAN 账号余额 168…" at bounding box center [205, 95] width 256 height 133
click at [149, 126] on input "text" at bounding box center [162, 126] width 87 height 9
type input "8"
click at [143, 147] on button "确 定" at bounding box center [138, 144] width 17 height 9
click at [163, 40] on button "查 询" at bounding box center [161, 38] width 17 height 9
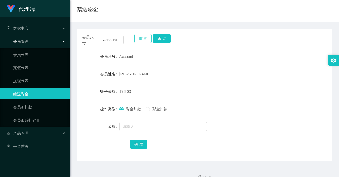
click at [149, 39] on button "重 置" at bounding box center [142, 38] width 17 height 9
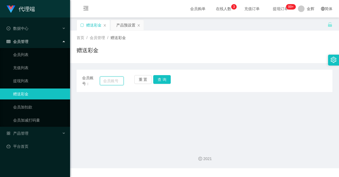
click at [112, 77] on input "text" at bounding box center [112, 81] width 24 height 9
paste input "Account"
type input "Account"
click at [158, 79] on button "查 询" at bounding box center [161, 79] width 17 height 9
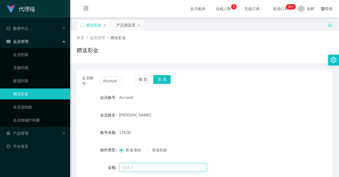
click at [147, 165] on input "text" at bounding box center [162, 167] width 87 height 9
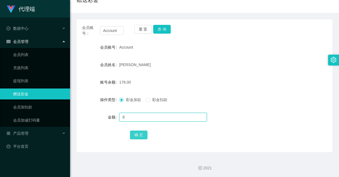
scroll to position [51, 0]
type input "8"
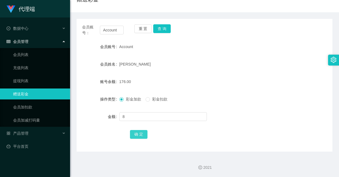
click at [139, 132] on button "确 定" at bounding box center [138, 134] width 17 height 9
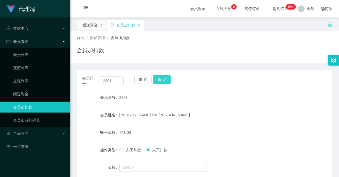
scroll to position [41, 0]
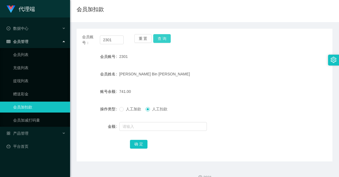
click at [160, 39] on button "查 询" at bounding box center [161, 38] width 17 height 9
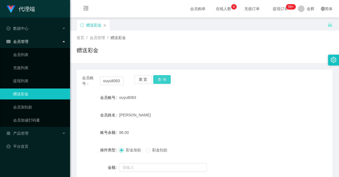
scroll to position [11, 0]
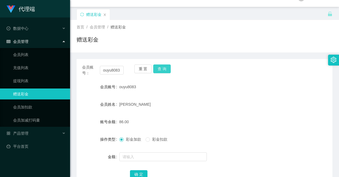
click at [162, 65] on button "查 询" at bounding box center [161, 68] width 17 height 9
click at [147, 70] on button "重 置" at bounding box center [142, 68] width 17 height 9
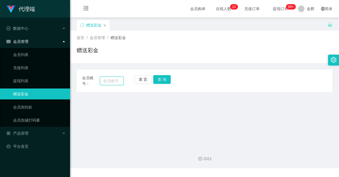
click at [111, 77] on input "text" at bounding box center [112, 81] width 24 height 9
paste input "WaitiengCheong"
type input "WaitiengCheong"
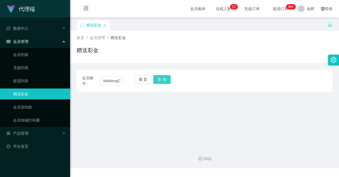
click at [161, 78] on button "查 询" at bounding box center [161, 79] width 17 height 9
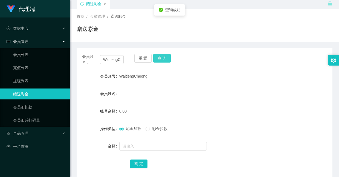
scroll to position [41, 0]
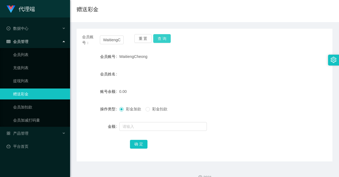
click at [159, 42] on button "查 询" at bounding box center [161, 38] width 17 height 9
click at [171, 71] on div "会员姓名" at bounding box center [205, 74] width 256 height 11
click at [145, 123] on input "text" at bounding box center [162, 126] width 87 height 9
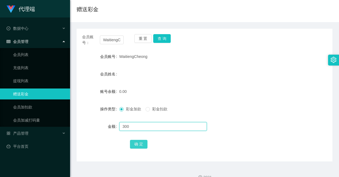
type input "300"
click at [139, 145] on button "确 定" at bounding box center [138, 144] width 17 height 9
click at [142, 128] on input "text" at bounding box center [162, 126] width 87 height 9
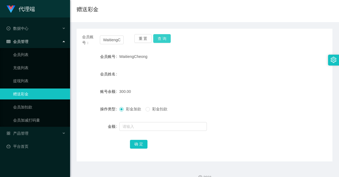
click at [155, 39] on button "查 询" at bounding box center [161, 38] width 17 height 9
click at [137, 36] on button "重 置" at bounding box center [142, 38] width 17 height 9
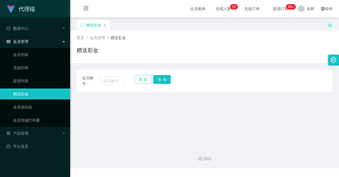
scroll to position [0, 0]
click at [113, 79] on input "text" at bounding box center [112, 81] width 24 height 9
paste input "ouyu8083"
type input "ouyu8083"
click at [160, 77] on button "查 询" at bounding box center [161, 79] width 17 height 9
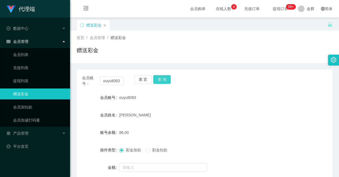
click at [166, 78] on button "查 询" at bounding box center [161, 79] width 17 height 9
click at [162, 78] on button "查 询" at bounding box center [161, 79] width 17 height 9
click at [140, 78] on button "重 置" at bounding box center [142, 79] width 17 height 9
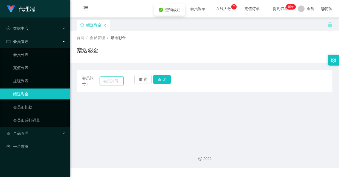
click at [115, 79] on input "text" at bounding box center [112, 81] width 24 height 9
click at [169, 78] on button "查 询" at bounding box center [161, 79] width 17 height 9
click at [162, 57] on div "赠送彩金" at bounding box center [205, 52] width 256 height 13
drag, startPoint x: 121, startPoint y: 80, endPoint x: 59, endPoint y: 58, distance: 65.8
click at [65, 61] on section "代理端 数据中心 会员管理 会员列表 充值列表 提现列表 赠送彩金 会员加扣款 会员加减打码量 产品管理 平台首页 保存配置 重置配置 整体风格设置 主题色 …" at bounding box center [169, 84] width 339 height 168
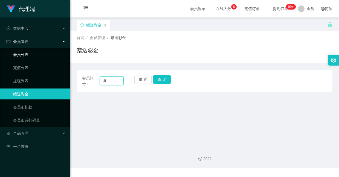
type input "J"
type input "jinyan"
click at [162, 80] on button "查 询" at bounding box center [161, 79] width 17 height 9
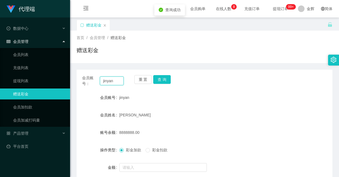
drag, startPoint x: 115, startPoint y: 82, endPoint x: -26, endPoint y: 31, distance: 150.2
click at [0, 31] on html "代理端 数据中心 会员管理 会员列表 充值列表 提现列表 赠送彩金 会员加扣款 会员加减打码量 产品管理 平台首页 保存配置 重置配置 整体风格设置 主题色 …" at bounding box center [169, 88] width 339 height 177
click at [168, 76] on button "查 询" at bounding box center [161, 79] width 17 height 9
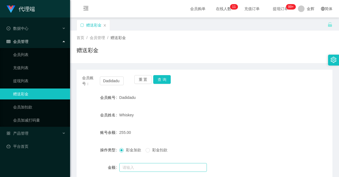
scroll to position [51, 0]
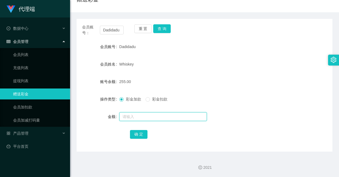
click at [155, 116] on input "text" at bounding box center [162, 116] width 87 height 9
type input "8"
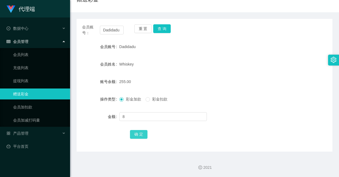
drag, startPoint x: 136, startPoint y: 134, endPoint x: 131, endPoint y: 134, distance: 4.7
click at [136, 134] on button "确 定" at bounding box center [138, 134] width 17 height 9
click at [163, 25] on button "查 询" at bounding box center [161, 28] width 17 height 9
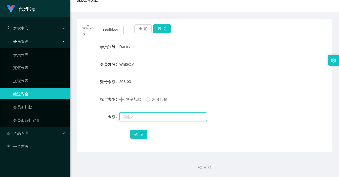
click at [156, 115] on input "text" at bounding box center [162, 116] width 87 height 9
type input "8"
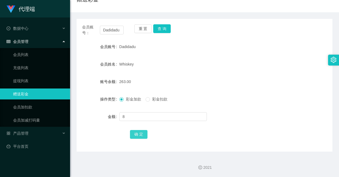
click at [134, 134] on button "确 定" at bounding box center [138, 134] width 17 height 9
click at [212, 136] on div "确 定" at bounding box center [204, 134] width 149 height 11
click at [163, 30] on button "查 询" at bounding box center [161, 28] width 17 height 9
click at [159, 27] on button "查 询" at bounding box center [161, 28] width 17 height 9
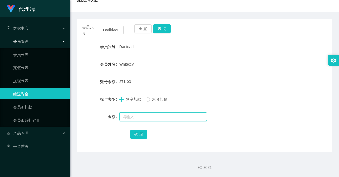
click at [147, 119] on input "text" at bounding box center [162, 116] width 87 height 9
type input "8"
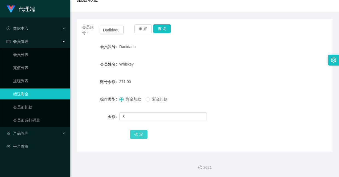
click at [140, 136] on button "确 定" at bounding box center [138, 134] width 17 height 9
click at [162, 27] on button "查 询" at bounding box center [161, 28] width 17 height 9
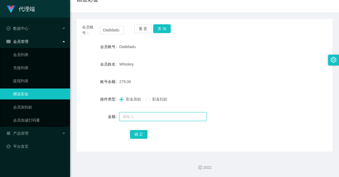
click at [148, 113] on input "text" at bounding box center [162, 116] width 87 height 9
type input "8"
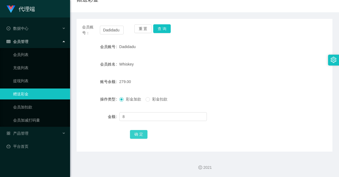
click at [139, 132] on button "确 定" at bounding box center [138, 134] width 17 height 9
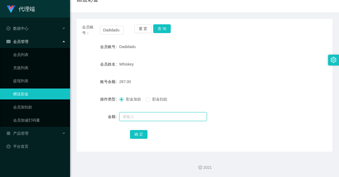
click at [155, 116] on input "text" at bounding box center [162, 116] width 87 height 9
type input "8"
click at [139, 140] on div "会员账号： Dadidadu 重 置 查 询 会员账号 Dadidadu 会员姓名 Whiskey 账号余额 287.00 操作类型 彩金加款 彩金扣款 金额…" at bounding box center [205, 85] width 256 height 133
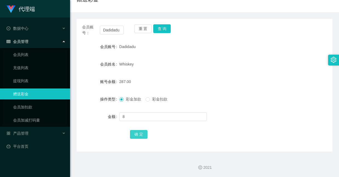
click at [139, 136] on button "确 定" at bounding box center [138, 134] width 17 height 9
click at [163, 25] on button "查 询" at bounding box center [161, 28] width 17 height 9
click at [162, 25] on button "查 询" at bounding box center [161, 28] width 17 height 9
click at [167, 29] on button "查 询" at bounding box center [161, 28] width 17 height 9
click at [158, 26] on button "查 询" at bounding box center [161, 28] width 17 height 9
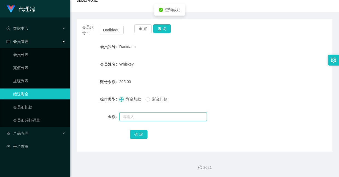
click at [160, 112] on input "text" at bounding box center [162, 116] width 87 height 9
type input "8"
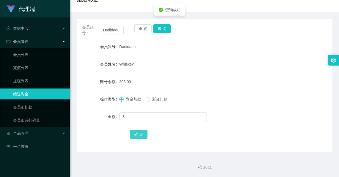
click at [140, 137] on button "确 定" at bounding box center [138, 134] width 17 height 9
click at [162, 31] on button "查 询" at bounding box center [161, 28] width 17 height 9
click at [162, 28] on button "查 询" at bounding box center [161, 28] width 17 height 9
click at [161, 27] on button "查 询" at bounding box center [161, 28] width 17 height 9
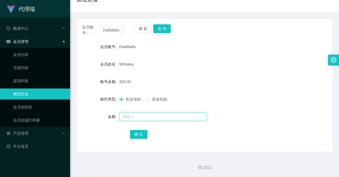
click at [135, 115] on input "text" at bounding box center [162, 116] width 87 height 9
type input "8"
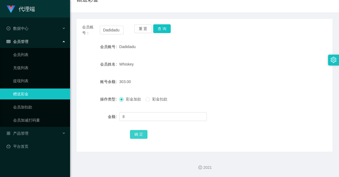
click at [140, 135] on button "确 定" at bounding box center [138, 134] width 17 height 9
drag, startPoint x: 119, startPoint y: 30, endPoint x: 103, endPoint y: 27, distance: 16.0
click at [103, 27] on input "Dadidadu" at bounding box center [112, 30] width 24 height 9
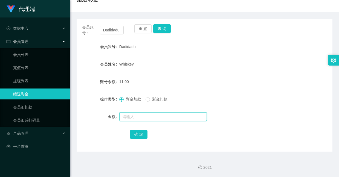
click at [138, 116] on input "text" at bounding box center [162, 116] width 87 height 9
type input "8"
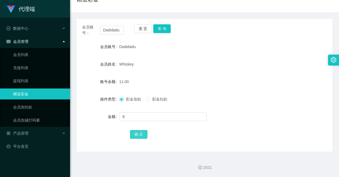
drag, startPoint x: 139, startPoint y: 139, endPoint x: 140, endPoint y: 136, distance: 3.4
click at [139, 139] on div "确 定" at bounding box center [204, 134] width 149 height 11
click at [140, 136] on button "确 定" at bounding box center [138, 134] width 17 height 9
click at [159, 29] on button "查 询" at bounding box center [161, 28] width 17 height 9
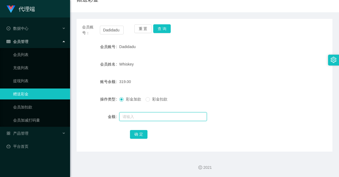
click at [139, 117] on input "text" at bounding box center [162, 116] width 87 height 9
type input "8"
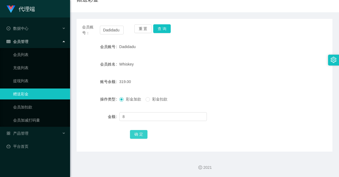
click at [140, 132] on button "确 定" at bounding box center [138, 134] width 17 height 9
click at [158, 31] on button "查 询" at bounding box center [161, 28] width 17 height 9
drag, startPoint x: 103, startPoint y: 28, endPoint x: 124, endPoint y: 30, distance: 20.9
click at [124, 30] on div "会员账号： Dadidadu 重 置 查 询" at bounding box center [205, 29] width 256 height 11
click at [164, 28] on button "查 询" at bounding box center [161, 28] width 17 height 9
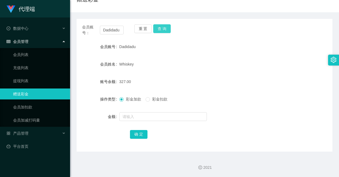
click at [156, 30] on button "查 询" at bounding box center [161, 28] width 17 height 9
click at [166, 29] on button "查 询" at bounding box center [161, 28] width 17 height 9
click at [162, 30] on button "查 询" at bounding box center [161, 28] width 17 height 9
click at [160, 26] on button "查 询" at bounding box center [161, 28] width 17 height 9
click at [158, 30] on button "查 询" at bounding box center [161, 28] width 17 height 9
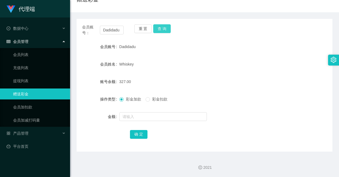
click at [159, 28] on button "查 询" at bounding box center [161, 28] width 17 height 9
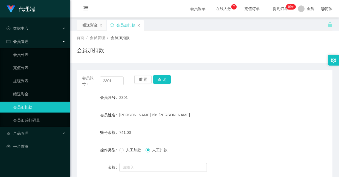
scroll to position [41, 0]
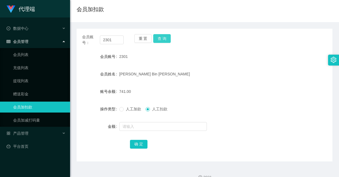
click at [165, 39] on button "查 询" at bounding box center [161, 38] width 17 height 9
click at [163, 44] on div "重 置 查 询" at bounding box center [155, 39] width 42 height 11
click at [163, 37] on button "查 询" at bounding box center [161, 38] width 17 height 9
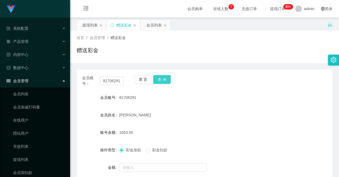
scroll to position [41, 0]
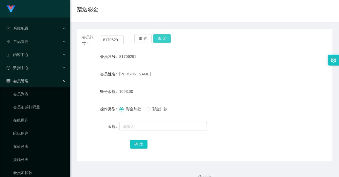
click at [163, 34] on button "查 询" at bounding box center [161, 38] width 17 height 9
click at [163, 39] on button "查 询" at bounding box center [161, 38] width 17 height 9
click at [159, 39] on button "查 询" at bounding box center [161, 38] width 17 height 9
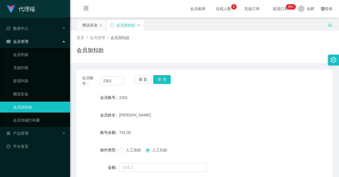
click at [160, 75] on button "查 询" at bounding box center [161, 79] width 17 height 9
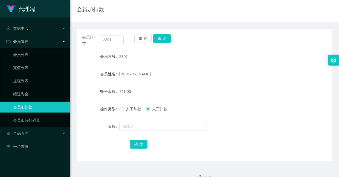
click at [153, 33] on div "会员账号： 2301 重 置 查 询 会员账号 2301 会员姓名 [PERSON_NAME] 账号余额 741.00 操作类型 人工加款 人工扣款 金额 确…" at bounding box center [205, 95] width 256 height 133
click at [158, 34] on button "查 询" at bounding box center [161, 38] width 17 height 9
click at [164, 40] on button "查 询" at bounding box center [161, 38] width 17 height 9
click at [163, 38] on button "查 询" at bounding box center [161, 38] width 17 height 9
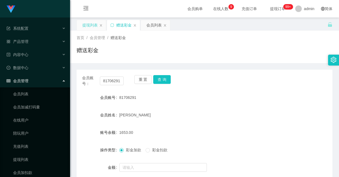
click at [93, 25] on div "提现列表" at bounding box center [89, 25] width 15 height 10
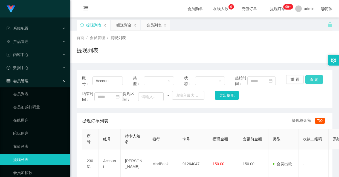
click at [309, 77] on button "查 询" at bounding box center [313, 79] width 17 height 9
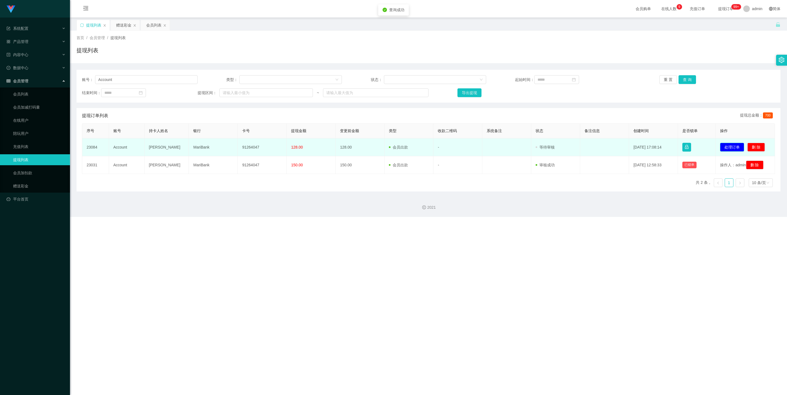
click at [338, 149] on button "处理订单" at bounding box center [732, 147] width 24 height 9
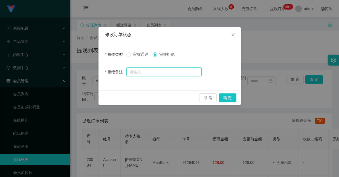
click at [156, 74] on input "text" at bounding box center [163, 72] width 75 height 9
click at [178, 72] on input "text" at bounding box center [163, 72] width 75 height 9
click at [186, 71] on input "text" at bounding box center [163, 72] width 75 height 9
paste input "提现驳回。按规则联系助理完成限时公益单后可再次申请"
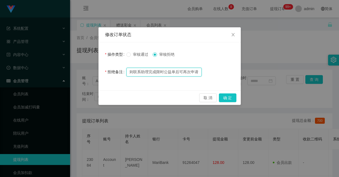
type input "提现驳回。按规则联系助理完成限时公益单后可再次申请"
click at [233, 94] on button "确 定" at bounding box center [227, 97] width 17 height 9
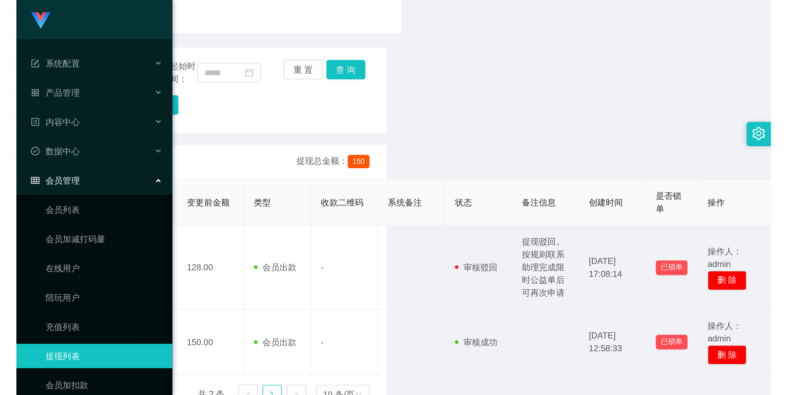
scroll to position [0, 0]
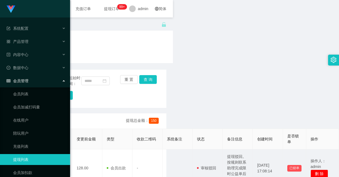
click at [99, 12] on span "提现订单 99+" at bounding box center [111, 8] width 28 height 17
click at [101, 9] on span "提现订单 99+" at bounding box center [111, 9] width 21 height 4
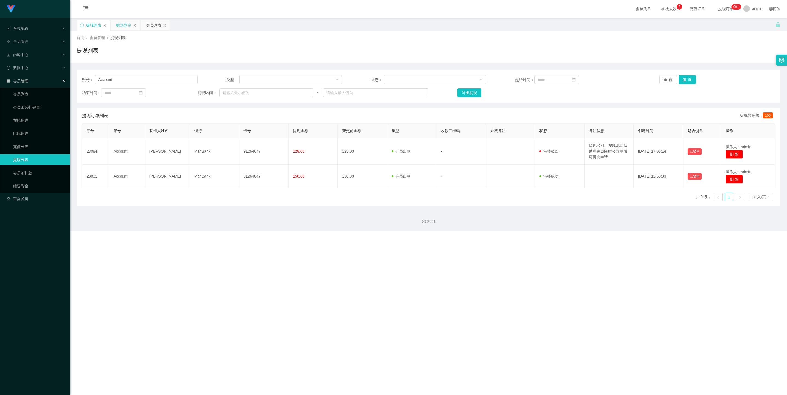
click at [128, 27] on div "赠送彩金" at bounding box center [123, 25] width 15 height 10
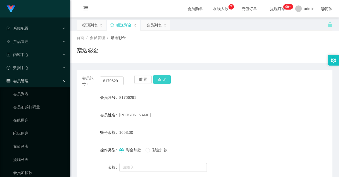
click at [163, 76] on button "查 询" at bounding box center [161, 79] width 17 height 9
click at [148, 27] on div "会员列表" at bounding box center [153, 25] width 15 height 10
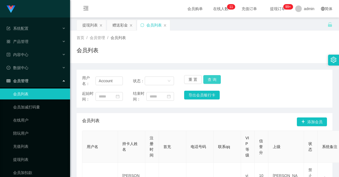
click at [215, 76] on button "查 询" at bounding box center [211, 79] width 17 height 9
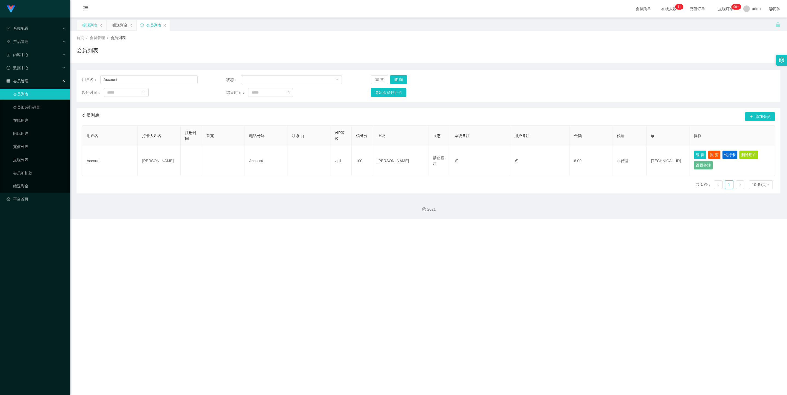
click at [90, 28] on div "提现列表" at bounding box center [89, 25] width 15 height 10
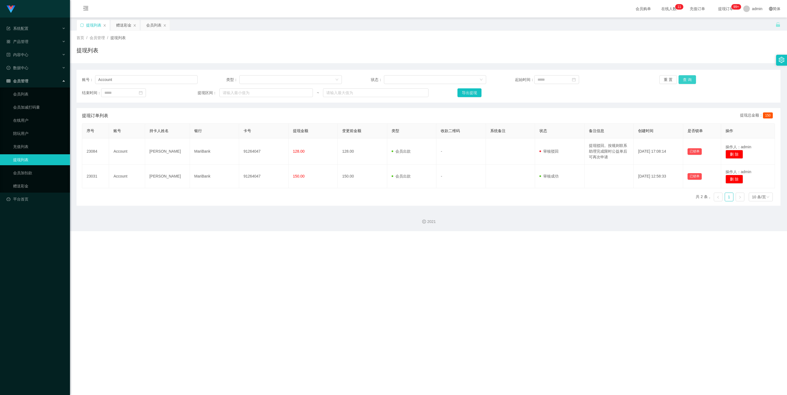
click at [338, 77] on button "查 询" at bounding box center [687, 79] width 17 height 9
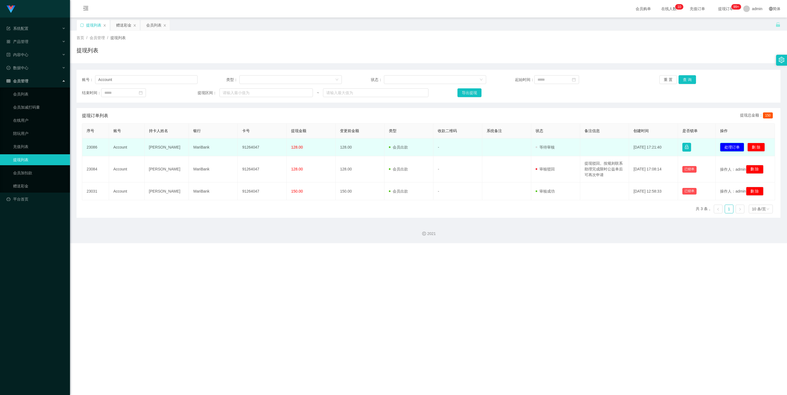
click at [338, 148] on button "处理订单" at bounding box center [732, 147] width 24 height 9
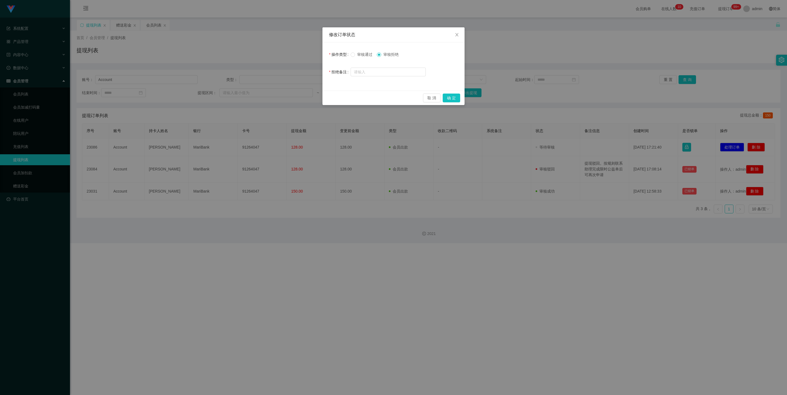
click at [338, 56] on span "审核拒绝" at bounding box center [391, 54] width 20 height 4
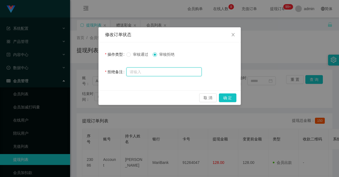
click at [190, 71] on input "text" at bounding box center [163, 72] width 75 height 9
click at [196, 75] on input "text" at bounding box center [163, 72] width 75 height 9
click at [142, 75] on input "text" at bounding box center [163, 72] width 75 height 9
paste input "鉴于账户今日未完成任何数据任务，本次提现申请已被系统驳回"
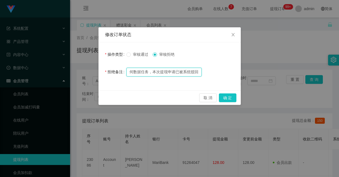
type input "鉴于账户今日未完成任何数据任务，本次提现申请已被系统驳回"
click at [233, 98] on button "确 定" at bounding box center [227, 97] width 17 height 9
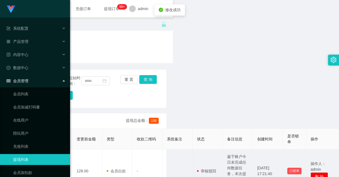
scroll to position [0, 0]
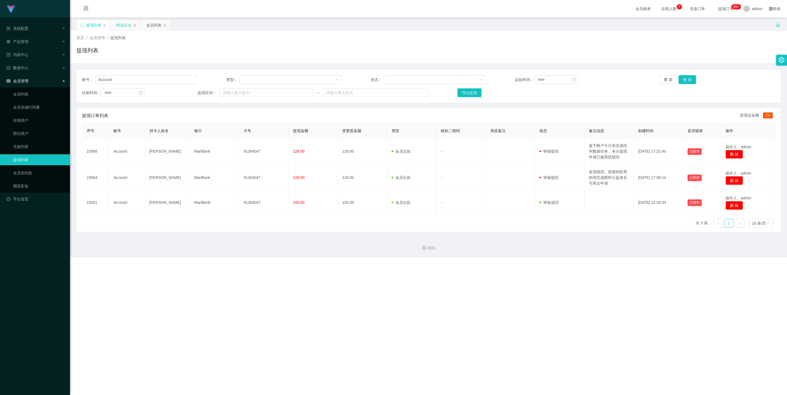
click at [122, 27] on div "赠送彩金" at bounding box center [123, 25] width 15 height 10
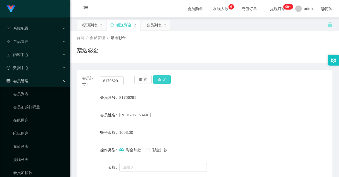
click at [163, 80] on button "查 询" at bounding box center [161, 79] width 17 height 9
click at [163, 84] on div "重 置 查 询" at bounding box center [155, 80] width 42 height 11
click at [162, 80] on button "查 询" at bounding box center [161, 79] width 17 height 9
click at [90, 27] on div "提现列表" at bounding box center [89, 25] width 15 height 10
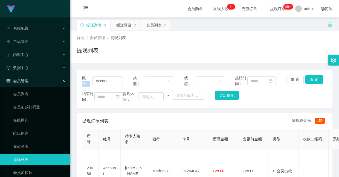
drag, startPoint x: 122, startPoint y: 82, endPoint x: 85, endPoint y: 75, distance: 38.3
click at [85, 75] on div "账号： Account 类型： 状态： 起始时间： 重 置 查 询" at bounding box center [204, 80] width 245 height 11
click at [115, 84] on input "Account" at bounding box center [107, 81] width 30 height 9
drag, startPoint x: 115, startPoint y: 84, endPoint x: 98, endPoint y: 81, distance: 17.2
click at [98, 81] on input "Account" at bounding box center [107, 81] width 30 height 9
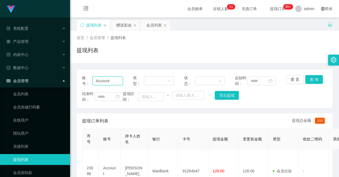
paste input "Dadidadu"
type input "Dadidadu"
click at [309, 80] on button "查 询" at bounding box center [313, 79] width 17 height 9
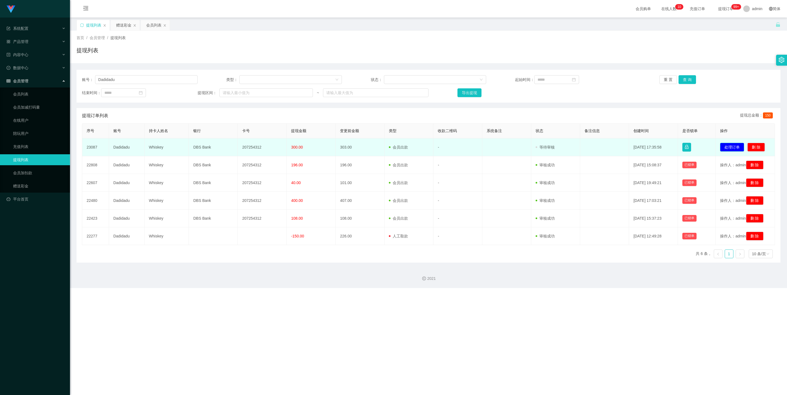
click at [338, 143] on button "处理订单" at bounding box center [732, 147] width 24 height 9
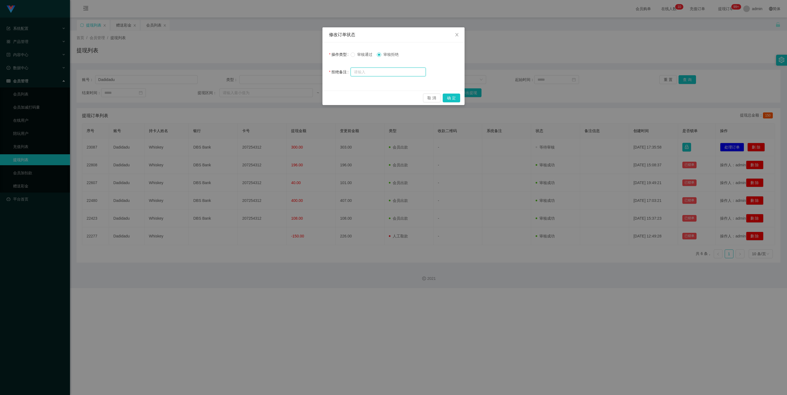
click at [338, 71] on input "text" at bounding box center [388, 72] width 75 height 9
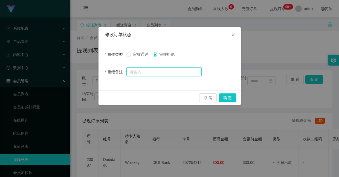
click at [164, 72] on input "text" at bounding box center [163, 72] width 75 height 9
paste input "鉴于账户今日未完成任何数据任务，本次提现申请已被系统驳回"
type input "鉴于账户今日未完成任何数据任务，本次提现申请已被系统驳回"
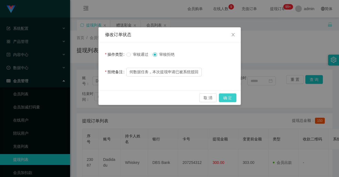
scroll to position [0, 0]
click at [231, 96] on button "确 定" at bounding box center [227, 97] width 17 height 9
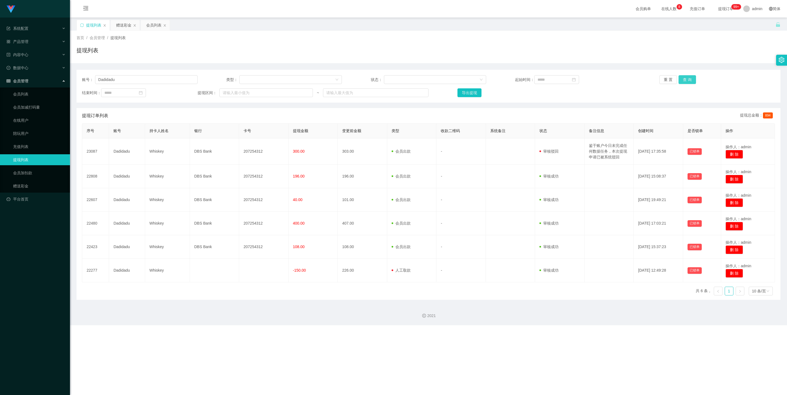
click at [338, 78] on button "查 询" at bounding box center [687, 79] width 17 height 9
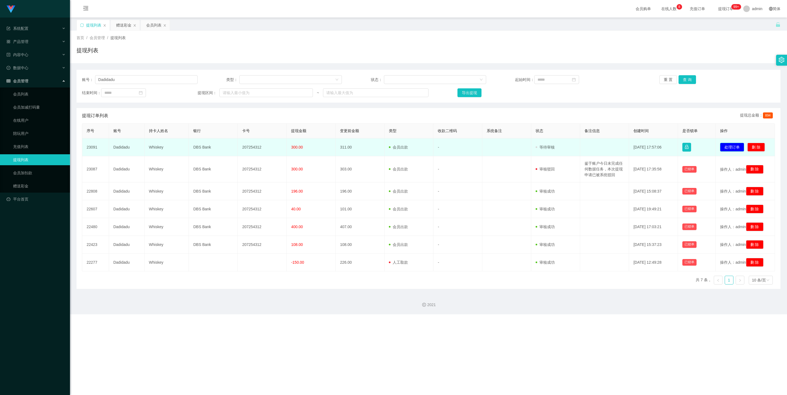
click at [338, 146] on button "处理订单" at bounding box center [732, 147] width 24 height 9
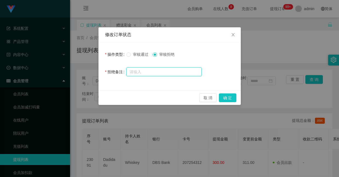
click at [145, 72] on input "text" at bounding box center [163, 72] width 75 height 9
paste input "鉴于账户今日未完成任何数据任务，本次提现申请已被系统驳回"
type input "鉴于账户今日未完成任何数据任务，本次提现申请已被系统驳回"
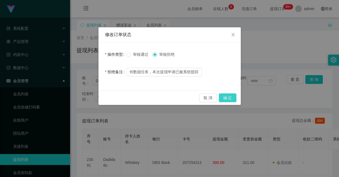
click at [225, 97] on button "确 定" at bounding box center [227, 97] width 17 height 9
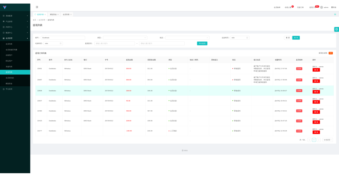
scroll to position [0, 0]
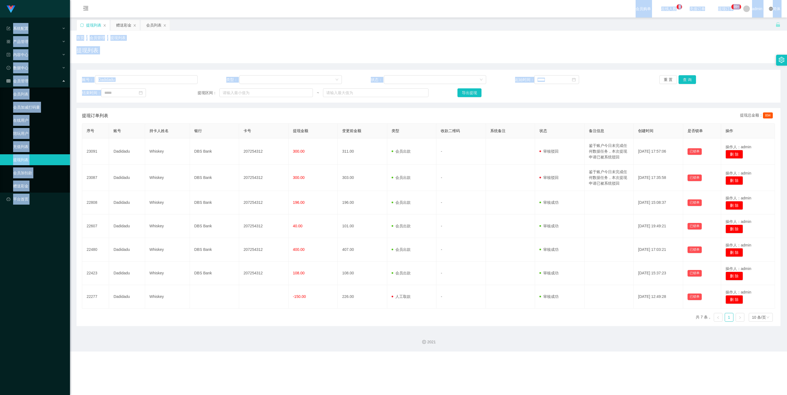
drag, startPoint x: 138, startPoint y: 81, endPoint x: 0, endPoint y: 10, distance: 155.2
click at [0, 11] on section "系统配置 产品管理 内容中心 数据中心 会员管理 会员列表 会员加减打码量 在线用户 陪玩用户 充值列表 提现列表 会员加扣款 赠送彩金 平台首页 保存配置 …" at bounding box center [393, 175] width 787 height 351
click at [161, 80] on input "Dadidadu" at bounding box center [146, 79] width 102 height 9
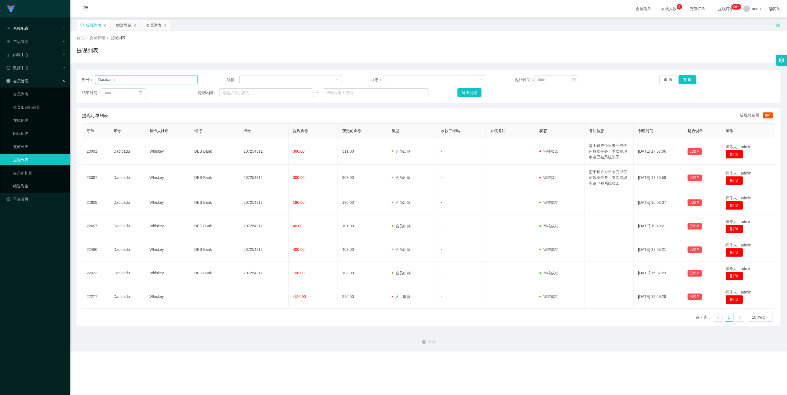
drag, startPoint x: 145, startPoint y: 80, endPoint x: 0, endPoint y: 25, distance: 155.4
click at [0, 25] on section "系统配置 产品管理 内容中心 数据中心 会员管理 会员列表 会员加减打码量 在线用户 陪玩用户 充值列表 提现列表 会员加扣款 赠送彩金 平台首页 保存配置 …" at bounding box center [393, 175] width 787 height 351
paste input "Account"
type input "Account"
click at [338, 80] on button "查 询" at bounding box center [687, 79] width 17 height 9
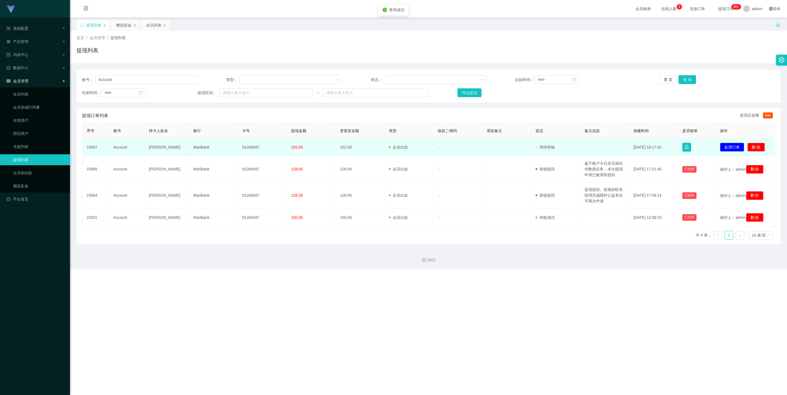
click at [338, 146] on button "处理订单" at bounding box center [732, 147] width 24 height 9
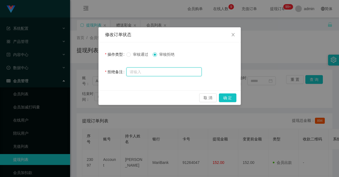
click at [144, 72] on input "text" at bounding box center [163, 72] width 75 height 9
click at [186, 68] on input "text" at bounding box center [163, 72] width 75 height 9
paste input "鉴于账户今日未完成任何数据任务，本次提现申请已被系统驳回"
type input "鉴于账户今日未完成任何数据任务，本次提现申请已被系统驳回"
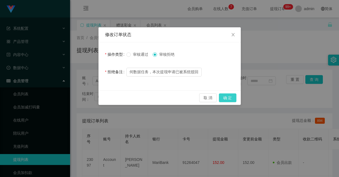
scroll to position [0, 0]
click at [231, 98] on button "确 定" at bounding box center [227, 97] width 17 height 9
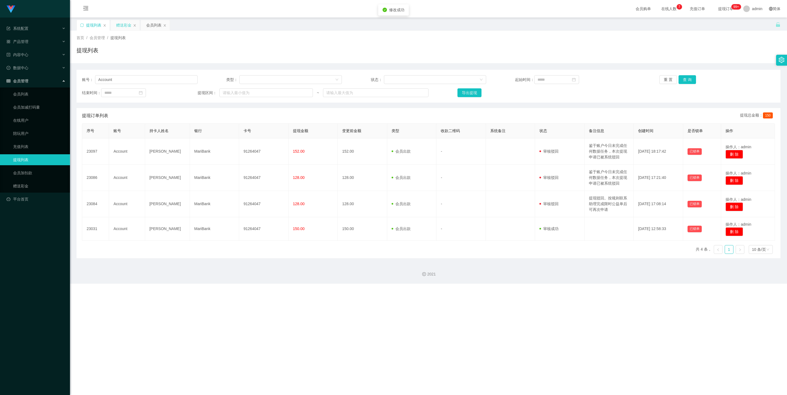
click at [122, 29] on div "赠送彩金" at bounding box center [123, 25] width 15 height 10
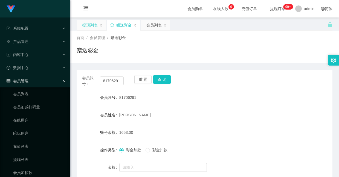
click at [92, 20] on div "提现列表" at bounding box center [89, 25] width 15 height 10
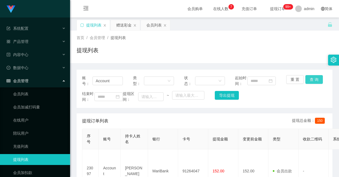
click at [305, 79] on button "查 询" at bounding box center [313, 79] width 17 height 9
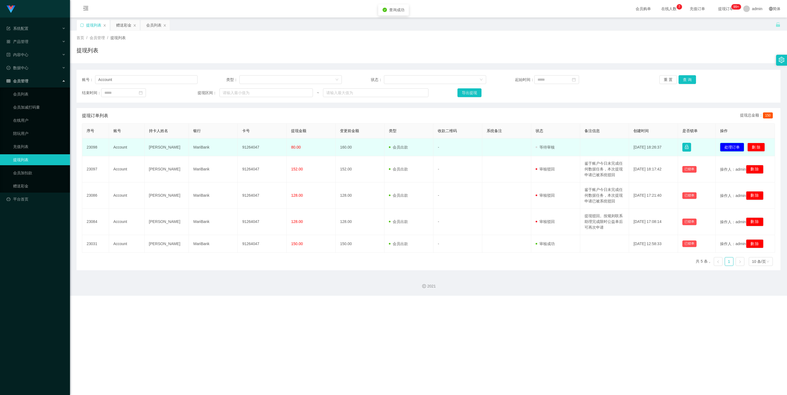
click at [338, 148] on button "处理订单" at bounding box center [732, 147] width 24 height 9
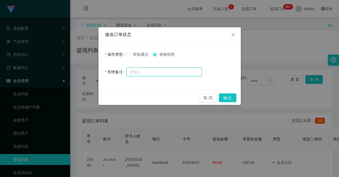
click at [149, 69] on input "text" at bounding box center [163, 72] width 75 height 9
click at [182, 71] on input "text" at bounding box center [163, 72] width 75 height 9
paste input "提现驳回。按规则联系助理完成限时公益单后可再次申请"
type input "提现驳回。按规则联系助理完成限时公益单后可再次申请"
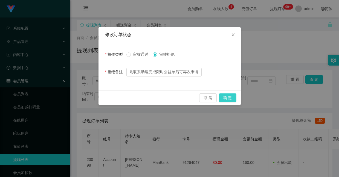
scroll to position [0, 0]
click at [228, 99] on button "确 定" at bounding box center [227, 97] width 17 height 9
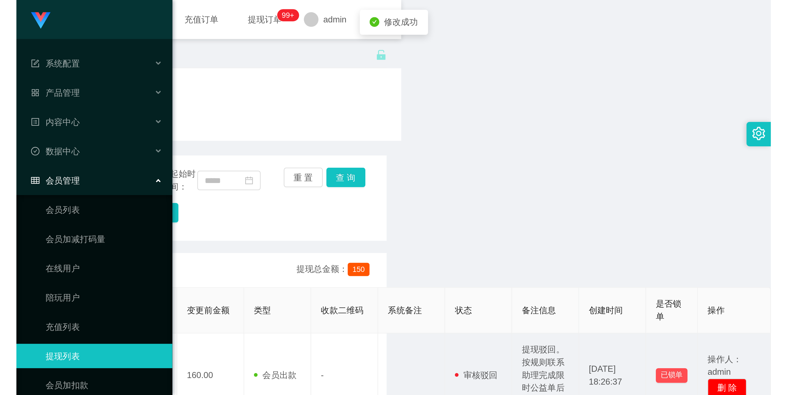
scroll to position [0, 171]
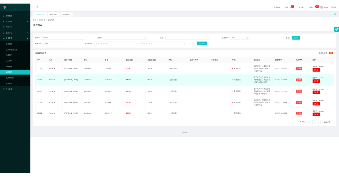
scroll to position [0, 0]
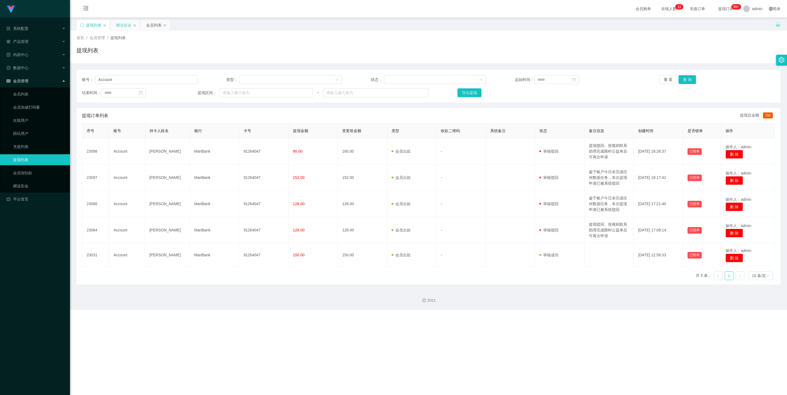
click at [127, 24] on div "赠送彩金" at bounding box center [123, 25] width 15 height 10
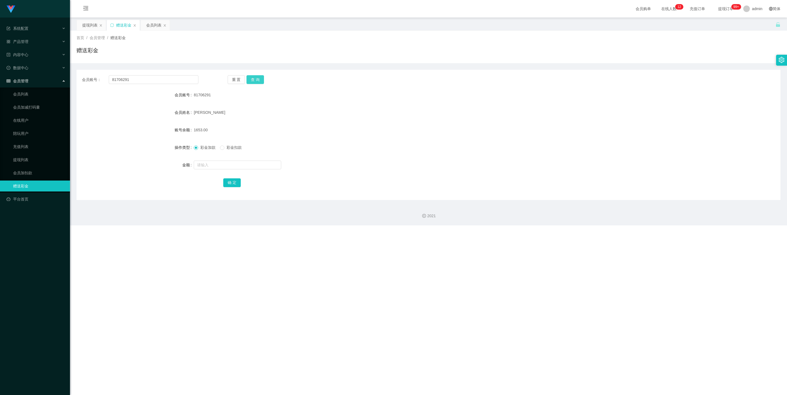
click at [257, 79] on button "查 询" at bounding box center [255, 79] width 17 height 9
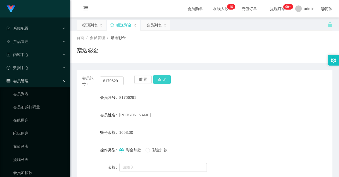
click at [162, 82] on button "查 询" at bounding box center [161, 79] width 17 height 9
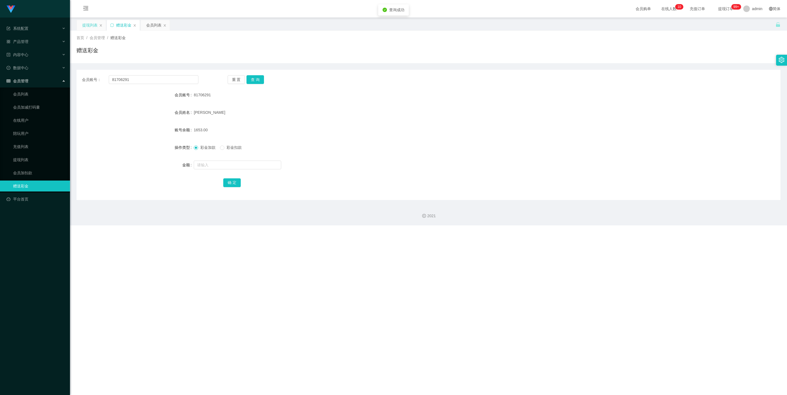
click at [89, 28] on div "提现列表" at bounding box center [89, 25] width 15 height 10
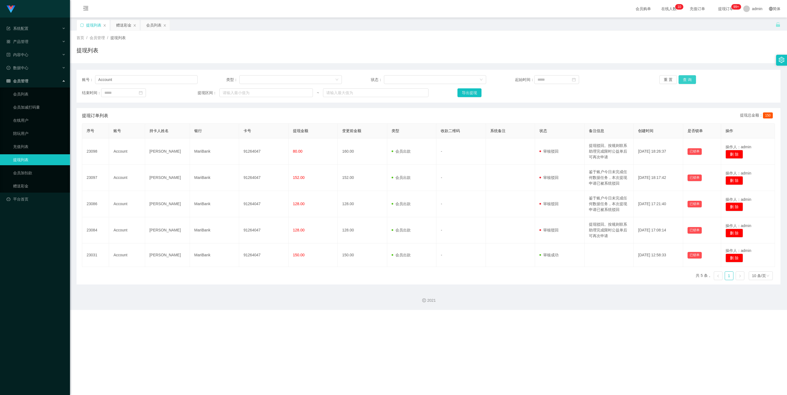
click at [338, 79] on button "查 询" at bounding box center [687, 79] width 17 height 9
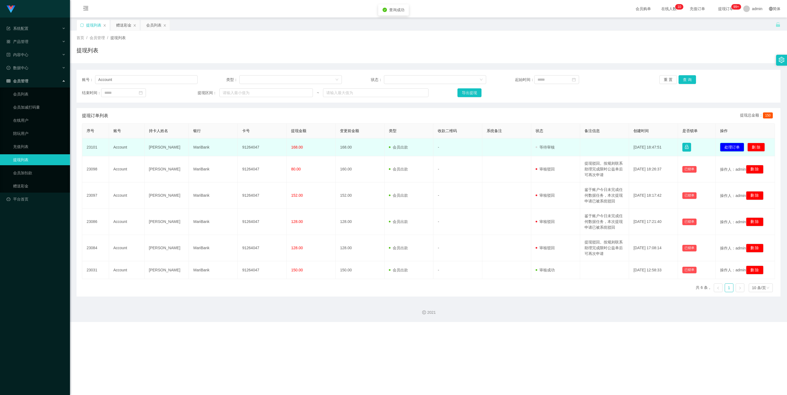
click at [338, 146] on button "处理订单" at bounding box center [732, 147] width 24 height 9
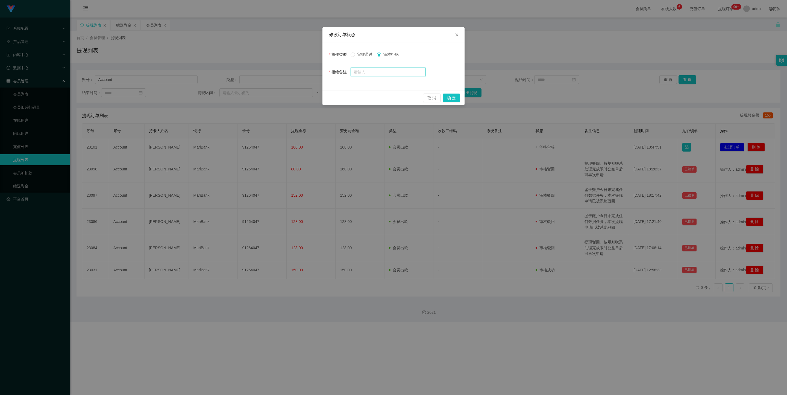
click at [338, 74] on input "text" at bounding box center [388, 72] width 75 height 9
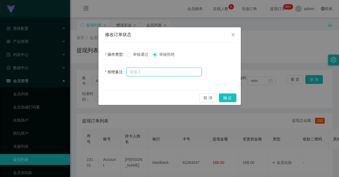
click at [150, 71] on input "text" at bounding box center [163, 72] width 75 height 9
click at [154, 70] on input "text" at bounding box center [163, 72] width 75 height 9
paste input "提现驳回。按规则联系助理完成限时公益单后可再次申请"
type input "提现驳回。按规则联系助理完成限时公益单后可再次申请"
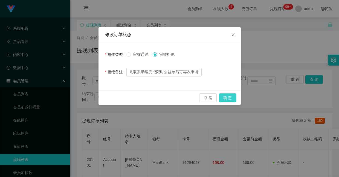
scroll to position [0, 0]
click at [227, 96] on button "确 定" at bounding box center [227, 97] width 17 height 9
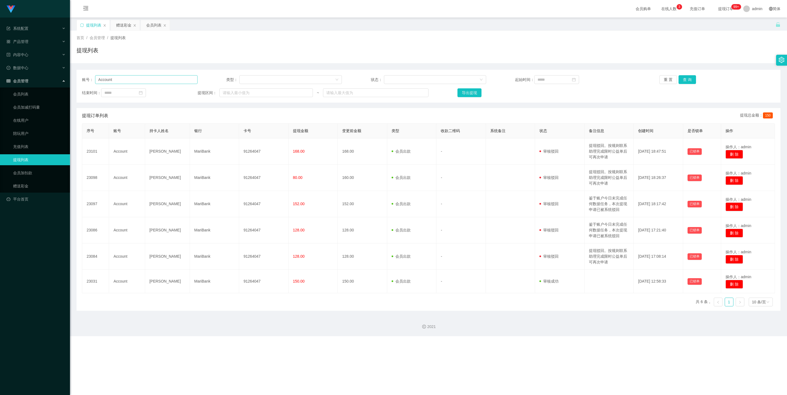
click at [122, 84] on div "账号： Account 类型： 状态： 起始时间： 重 置 查 询 结束时间： 提现区间： ~ 导出提现" at bounding box center [429, 86] width 704 height 33
drag, startPoint x: 121, startPoint y: 82, endPoint x: 35, endPoint y: 62, distance: 87.6
click at [35, 62] on section "系统配置 产品管理 内容中心 数据中心 会员管理 会员列表 会员加减打码量 在线用户 陪玩用户 充值列表 提现列表 会员加扣款 赠送彩金 平台首页 保存配置 …" at bounding box center [393, 168] width 787 height 336
paste input "Dadidadu"
type input "Dadidadu"
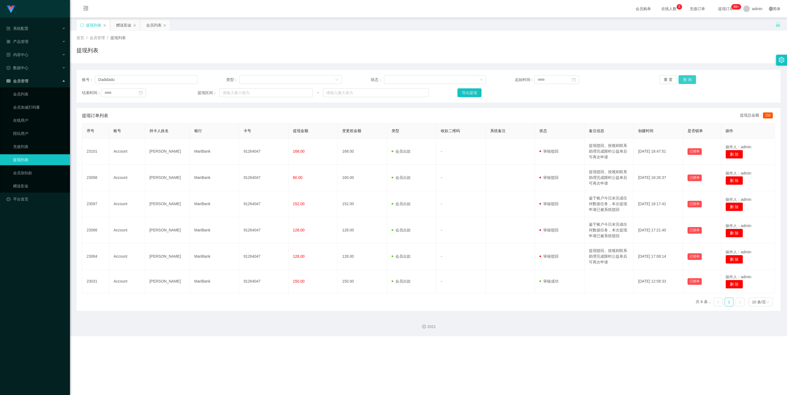
click at [338, 82] on button "查 询" at bounding box center [687, 79] width 17 height 9
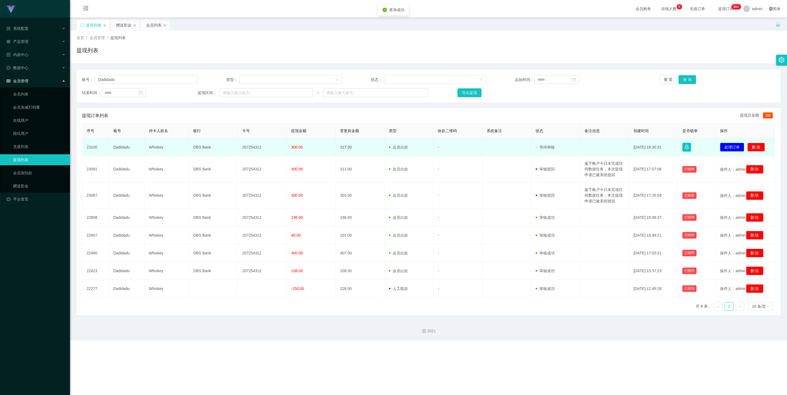
click at [338, 146] on button "处理订单" at bounding box center [732, 147] width 24 height 9
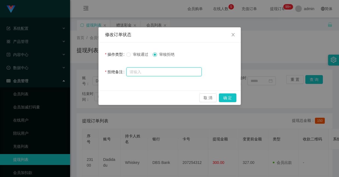
click at [161, 71] on input "text" at bounding box center [163, 72] width 75 height 9
paste input "鉴于账户今日未完成任何数据任务，本次提现申请已被系统驳回"
type input "鉴于账户今日未完成任何数据任务，本次提现申请已被系统驳回"
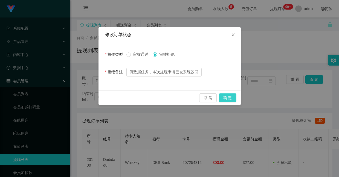
scroll to position [0, 0]
click at [227, 97] on button "确 定" at bounding box center [227, 97] width 17 height 9
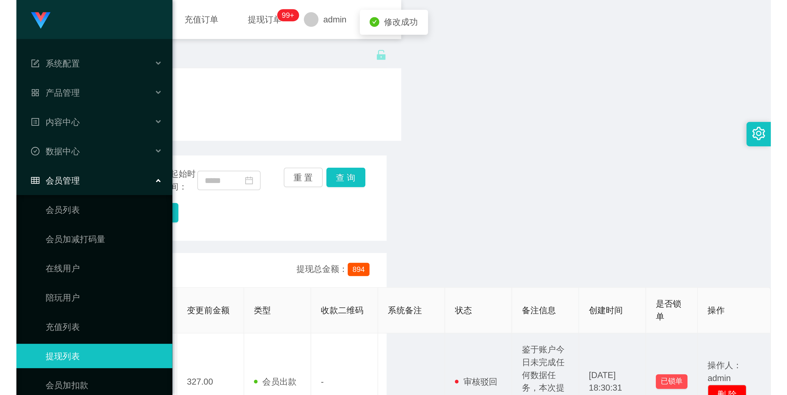
scroll to position [0, 171]
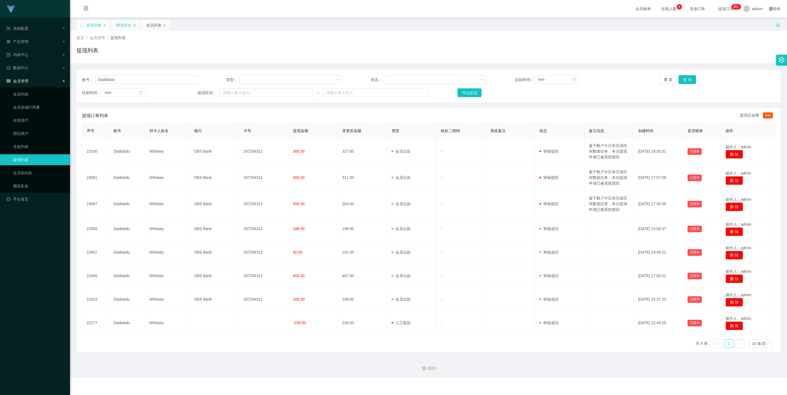
click at [123, 27] on div "赠送彩金" at bounding box center [123, 25] width 15 height 10
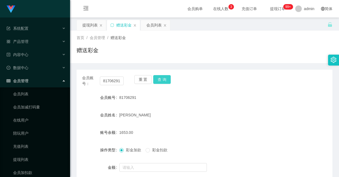
click at [164, 77] on button "查 询" at bounding box center [161, 79] width 17 height 9
click at [92, 24] on div "提现列表" at bounding box center [89, 25] width 15 height 10
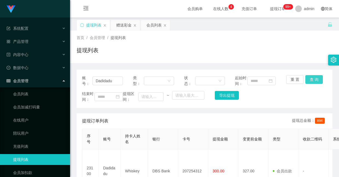
drag, startPoint x: 312, startPoint y: 81, endPoint x: 312, endPoint y: 72, distance: 9.6
click at [312, 81] on button "查 询" at bounding box center [313, 79] width 17 height 9
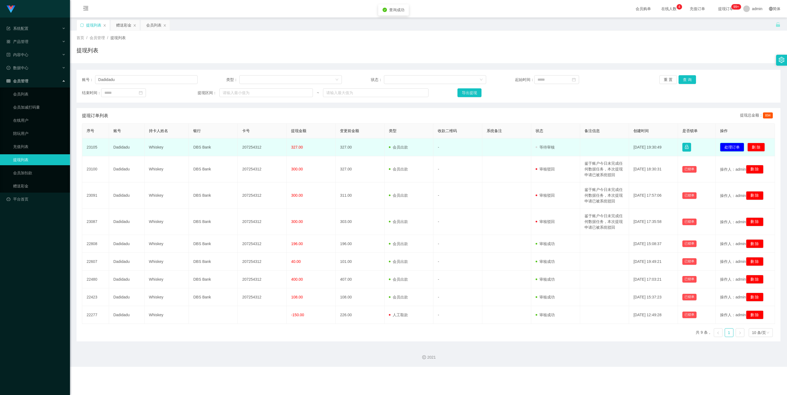
click at [338, 147] on button "处理订单" at bounding box center [732, 147] width 24 height 9
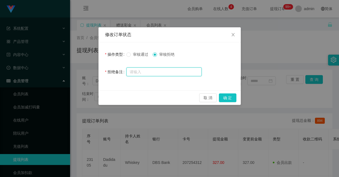
click at [189, 68] on input "text" at bounding box center [163, 72] width 75 height 9
click at [169, 71] on input "text" at bounding box center [163, 72] width 75 height 9
paste input "提现驳回。按规则联系助理完成限时公益单后可再次申请"
type input "提现驳回。按规则联系助理完成限时公益单后可再次申请"
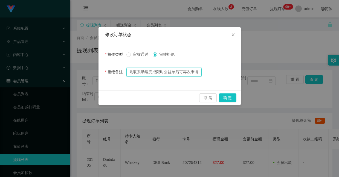
drag, startPoint x: 200, startPoint y: 71, endPoint x: -156, endPoint y: -86, distance: 389.6
click at [0, 0] on html "系统配置 产品管理 内容中心 数据中心 会员管理 会员列表 会员加减打码量 在线用户 陪玩用户 充值列表 提现列表 会员加扣款 赠送彩金 平台首页 保存配置 …" at bounding box center [169, 88] width 339 height 177
paste input "鉴于账户今日未完成任何数据任务，本次提现申请已被系统驳回"
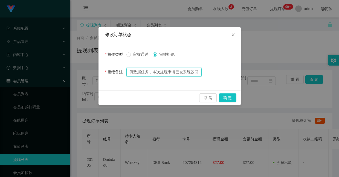
type input "鉴于账户今日未完成任何数据任务，本次提现申请已被系统驳回"
click at [225, 97] on button "确 定" at bounding box center [227, 97] width 17 height 9
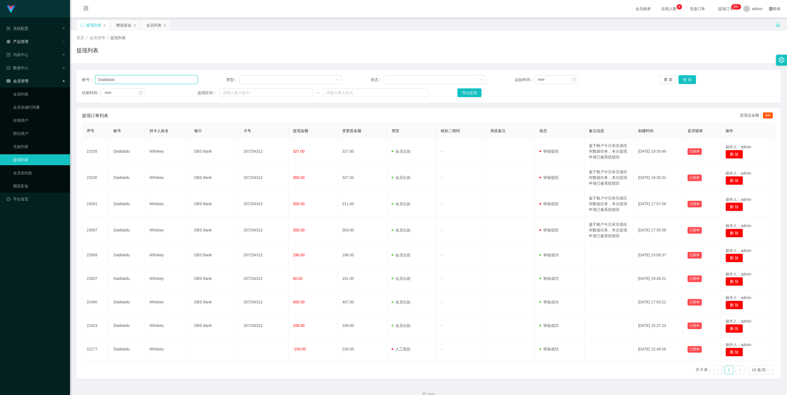
drag, startPoint x: 130, startPoint y: 84, endPoint x: 1, endPoint y: 44, distance: 134.6
click at [2, 44] on section "系统配置 产品管理 内容中心 数据中心 会员管理 会员列表 会员加减打码量 在线用户 陪玩用户 充值列表 提现列表 会员加扣款 赠送彩金 平台首页 保存配置 …" at bounding box center [393, 202] width 787 height 404
paste input "ouyu8083"
click at [338, 76] on button "查 询" at bounding box center [687, 79] width 17 height 9
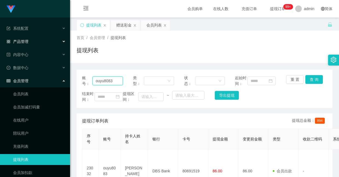
drag, startPoint x: 116, startPoint y: 83, endPoint x: -15, endPoint y: 28, distance: 142.3
click at [0, 28] on html "系统配置 产品管理 内容中心 数据中心 会员管理 会员列表 会员加减打码量 在线用户 陪玩用户 充值列表 提现列表 会员加扣款 赠送彩金 平台首页 保存配置 …" at bounding box center [169, 88] width 339 height 177
paste input "Account"
type input "Account"
click at [313, 81] on button "查 询" at bounding box center [313, 79] width 17 height 9
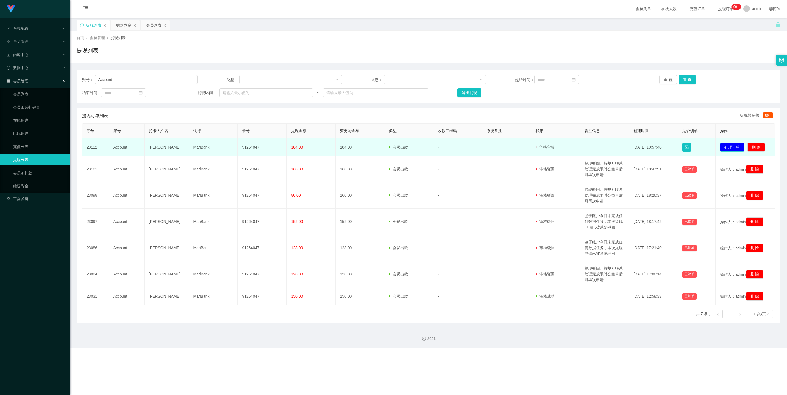
click at [338, 149] on button "处理订单" at bounding box center [732, 147] width 24 height 9
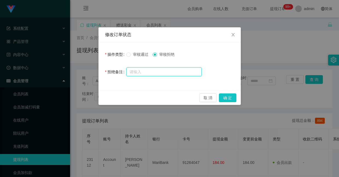
click at [175, 72] on input "text" at bounding box center [163, 72] width 75 height 9
click at [168, 72] on input "text" at bounding box center [163, 72] width 75 height 9
click at [173, 71] on input "text" at bounding box center [163, 72] width 75 height 9
paste input "鉴于账户今日未完成任何数据任务，本次提现申请已被系统驳回"
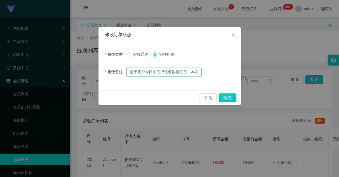
scroll to position [0, 39]
type input "鉴于账户今日未完成任何数据任务，本次提现申请已被系统驳回"
click at [220, 98] on button "确 定" at bounding box center [227, 97] width 17 height 9
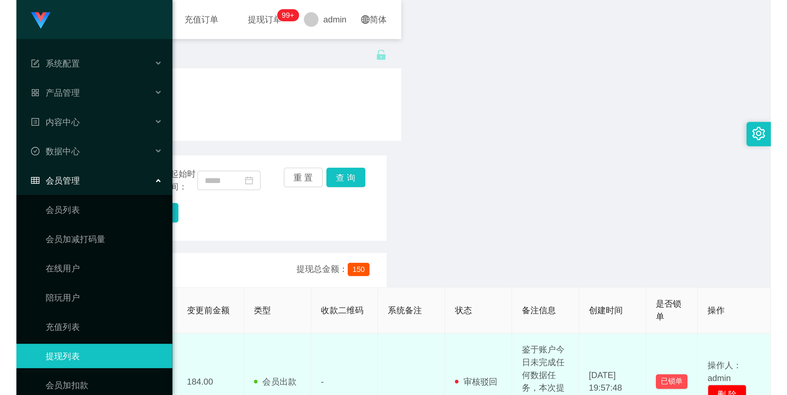
scroll to position [0, 0]
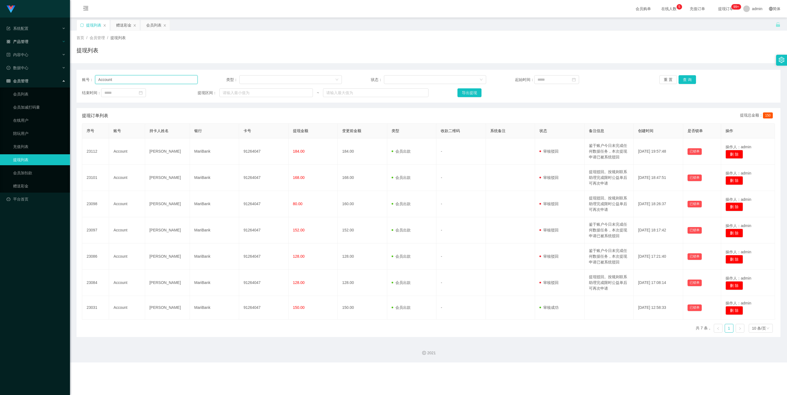
drag, startPoint x: 128, startPoint y: 79, endPoint x: 0, endPoint y: 40, distance: 133.7
click at [0, 40] on section "系统配置 产品管理 内容中心 数据中心 会员管理 会员列表 会员加减打码量 在线用户 陪玩用户 充值列表 提现列表 会员加扣款 赠送彩金 平台首页 保存配置 …" at bounding box center [393, 181] width 787 height 362
paste input "ouyu8083"
type input "ouyu8083"
click at [338, 79] on button "查 询" at bounding box center [687, 79] width 17 height 9
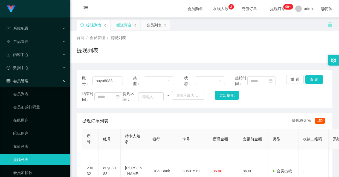
click at [126, 25] on div "赠送彩金" at bounding box center [123, 25] width 15 height 10
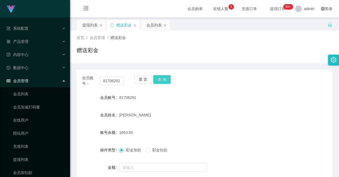
click at [168, 79] on button "查 询" at bounding box center [161, 79] width 17 height 9
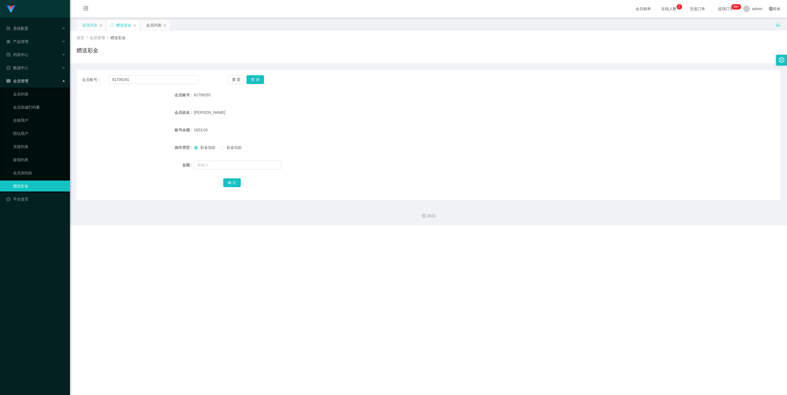
click at [88, 29] on div "提现列表" at bounding box center [89, 25] width 15 height 10
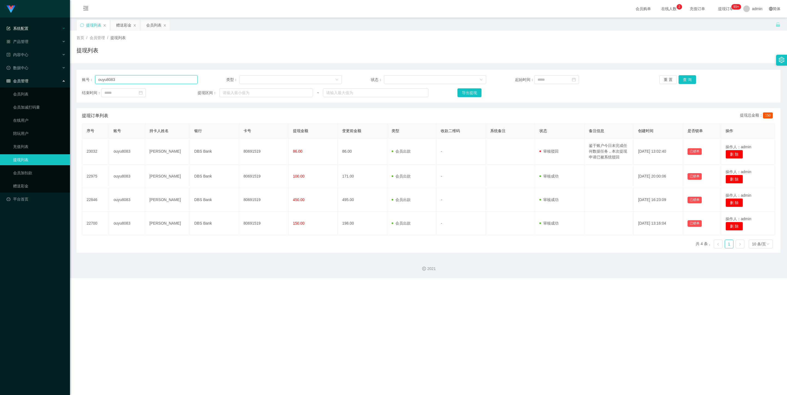
drag, startPoint x: 145, startPoint y: 78, endPoint x: 0, endPoint y: 30, distance: 152.8
click at [0, 39] on section "系统配置 产品管理 内容中心 数据中心 会员管理 会员列表 会员加减打码量 在线用户 陪玩用户 充值列表 提现列表 会员加扣款 赠送彩金 平台首页 保存配置 …" at bounding box center [393, 139] width 787 height 278
paste input "📈 升级流程说明： 1️⃣ 完成 1次升级任务 ➜ 升级为【VIP】 2️⃣ 当日再完成 1次商城数据单 ➜ 可加入【竞抢群】 3️⃣ 累计回款SGD8000…"
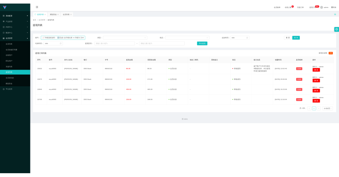
scroll to position [0, 286]
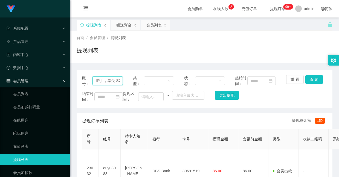
type input "📈 升级流程说明： 1️⃣ 完成 1次升级任务 ➜ 升级为【VIP】 2️⃣ 当日再完成 1次商城数据单 ➜ 可加入【竞抢群】 3️⃣ 累计回款SGD8000…"
click at [108, 82] on input "📈 升级流程说明： 1️⃣ 完成 1次升级任务 ➜ 升级为【VIP】 2️⃣ 当日再完成 1次商城数据单 ➜ 可加入【竞抢群】 3️⃣ 累计回款SGD8000…" at bounding box center [107, 81] width 30 height 9
drag, startPoint x: 291, startPoint y: 80, endPoint x: 273, endPoint y: 80, distance: 18.0
click at [291, 80] on button "重 置" at bounding box center [294, 79] width 17 height 9
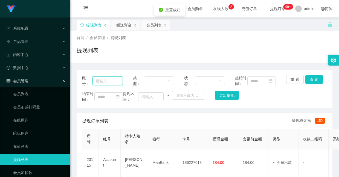
click at [110, 81] on input "text" at bounding box center [107, 81] width 30 height 9
paste input "Account"
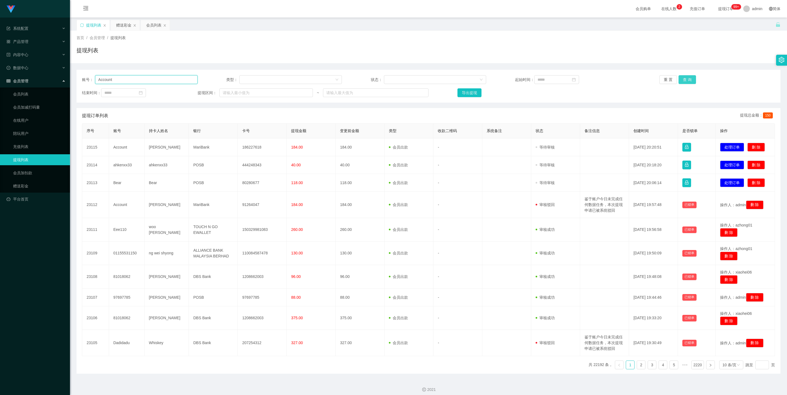
type input "Account"
click at [338, 81] on button "查 询" at bounding box center [687, 79] width 17 height 9
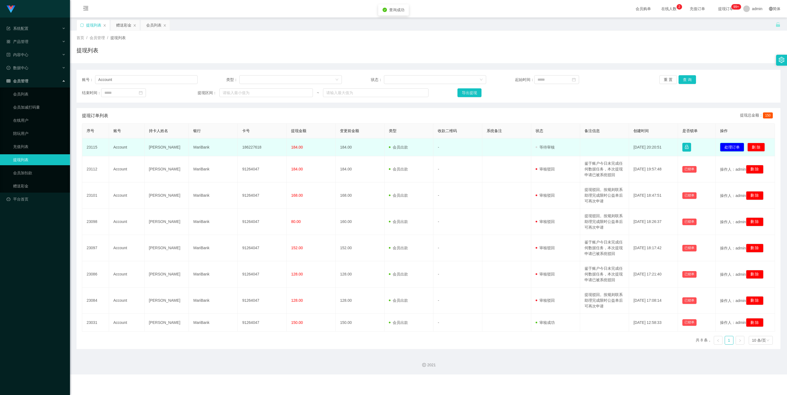
click at [338, 145] on button "处理订单" at bounding box center [732, 147] width 24 height 9
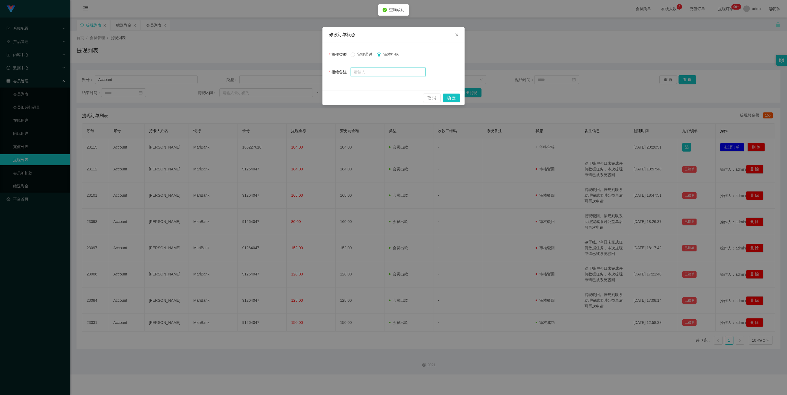
click at [338, 71] on input "text" at bounding box center [388, 72] width 75 height 9
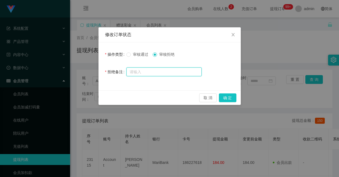
click at [176, 68] on input "text" at bounding box center [163, 72] width 75 height 9
click at [178, 74] on input "text" at bounding box center [163, 72] width 75 height 9
click at [184, 73] on input "text" at bounding box center [163, 72] width 75 height 9
click at [195, 71] on input "text" at bounding box center [163, 72] width 75 height 9
paste input "鉴于账户今日未完成任何数据任务，本次提现申请已被系统驳回"
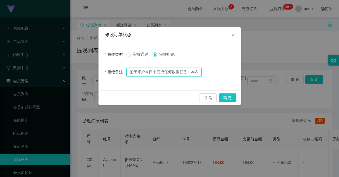
scroll to position [0, 39]
type input "鉴于账户今日未完成任何数据任务，本次提现申请已被系统驳回"
click at [230, 99] on button "确 定" at bounding box center [227, 97] width 17 height 9
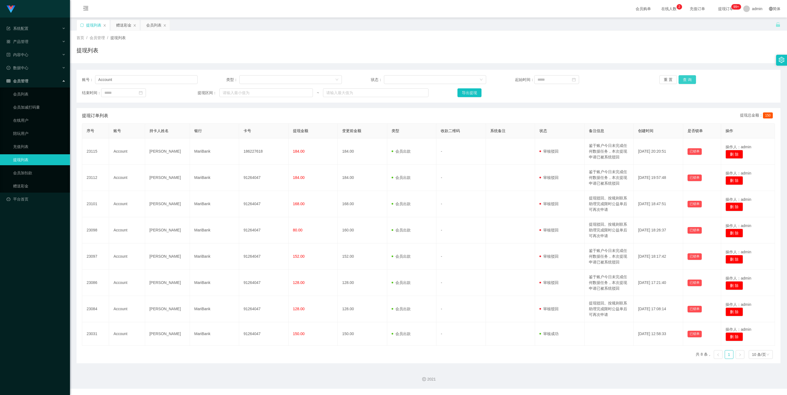
click at [338, 79] on button "查 询" at bounding box center [687, 79] width 17 height 9
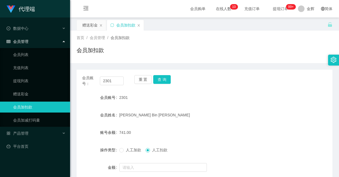
scroll to position [41, 0]
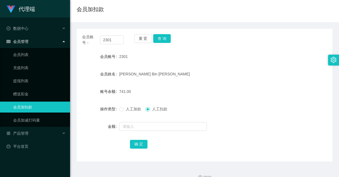
click at [162, 39] on button "查 询" at bounding box center [161, 38] width 17 height 9
click at [158, 37] on button "查 询" at bounding box center [161, 38] width 17 height 9
click at [163, 36] on button "查 询" at bounding box center [161, 38] width 17 height 9
click at [165, 37] on button "查 询" at bounding box center [161, 38] width 17 height 9
click at [164, 36] on button "查 询" at bounding box center [161, 38] width 17 height 9
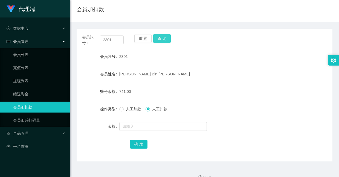
click at [158, 38] on button "查 询" at bounding box center [161, 38] width 17 height 9
click at [161, 39] on button "查 询" at bounding box center [161, 38] width 17 height 9
click at [156, 40] on button "查 询" at bounding box center [161, 38] width 17 height 9
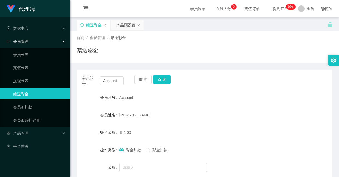
scroll to position [51, 0]
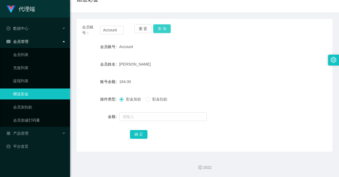
click at [157, 28] on button "查 询" at bounding box center [161, 28] width 17 height 9
click at [164, 30] on button "查 询" at bounding box center [161, 28] width 17 height 9
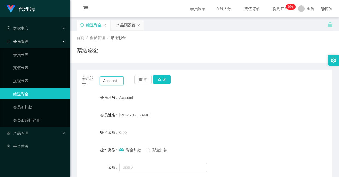
drag, startPoint x: 120, startPoint y: 31, endPoint x: -18, endPoint y: -16, distance: 145.2
click at [0, 0] on html "代理端 数据中心 会员管理 会员列表 充值列表 提现列表 赠送彩金 会员加扣款 会员加减打码量 产品管理 开奖记录 注单管理 产品列表 即时注单 产品预设置 …" at bounding box center [169, 88] width 339 height 177
click at [163, 76] on button "查 询" at bounding box center [161, 79] width 17 height 9
click at [164, 80] on button "查 询" at bounding box center [161, 79] width 17 height 9
click at [161, 81] on button "查 询" at bounding box center [161, 79] width 17 height 9
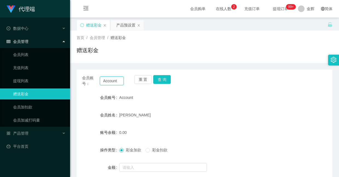
click at [115, 78] on input "Account" at bounding box center [112, 81] width 24 height 9
click at [160, 75] on button "查 询" at bounding box center [161, 79] width 17 height 9
click at [166, 82] on button "查 询" at bounding box center [161, 79] width 17 height 9
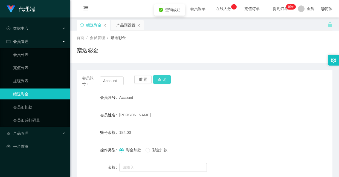
click at [166, 82] on button "查 询" at bounding box center [161, 79] width 17 height 9
click at [166, 82] on button "查 询" at bounding box center [165, 79] width 24 height 9
click at [166, 82] on button "查 询" at bounding box center [161, 79] width 17 height 9
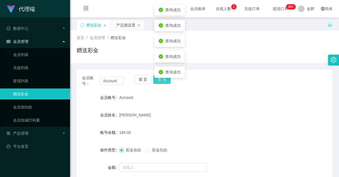
click at [166, 82] on button "查 询" at bounding box center [161, 79] width 17 height 9
click at [166, 82] on div "查询成功" at bounding box center [169, 87] width 31 height 11
